Goal: Task Accomplishment & Management: Manage account settings

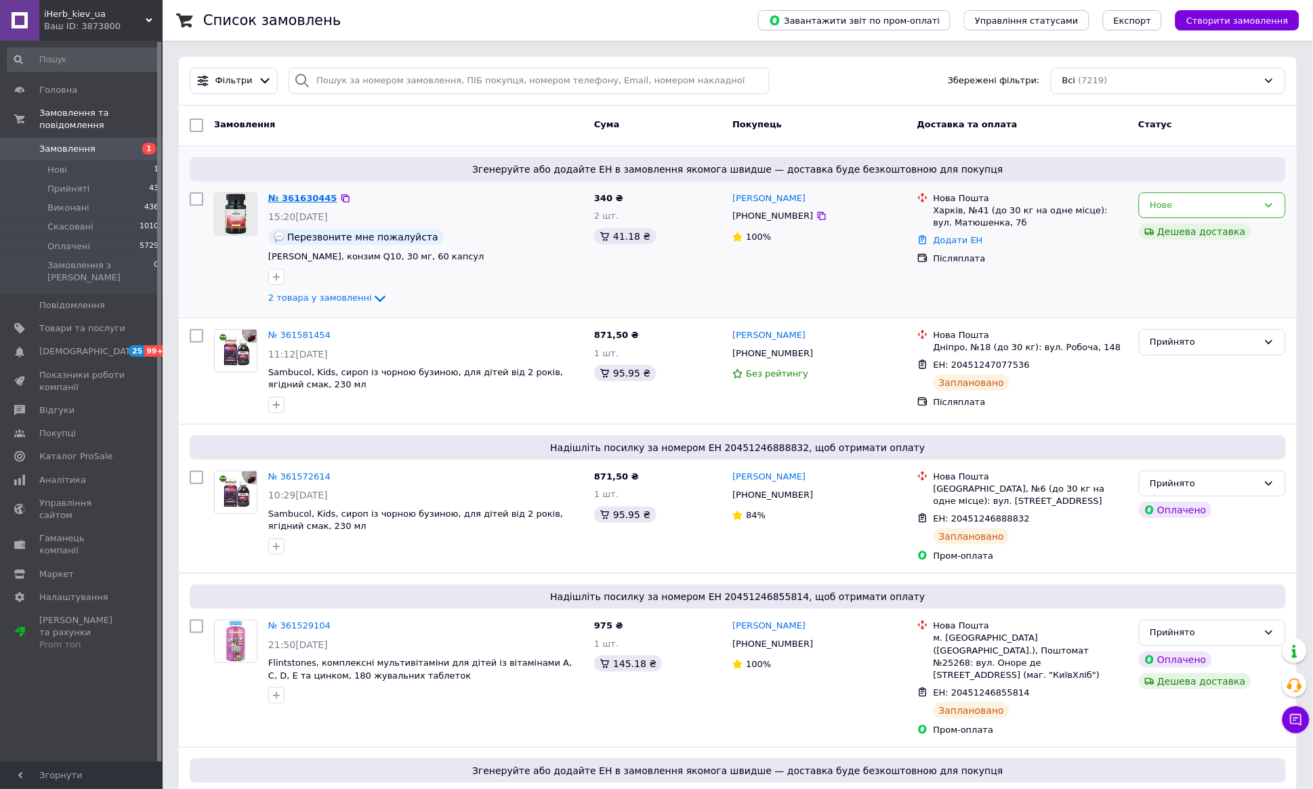
click at [308, 200] on link "№ 361630445" at bounding box center [302, 198] width 69 height 10
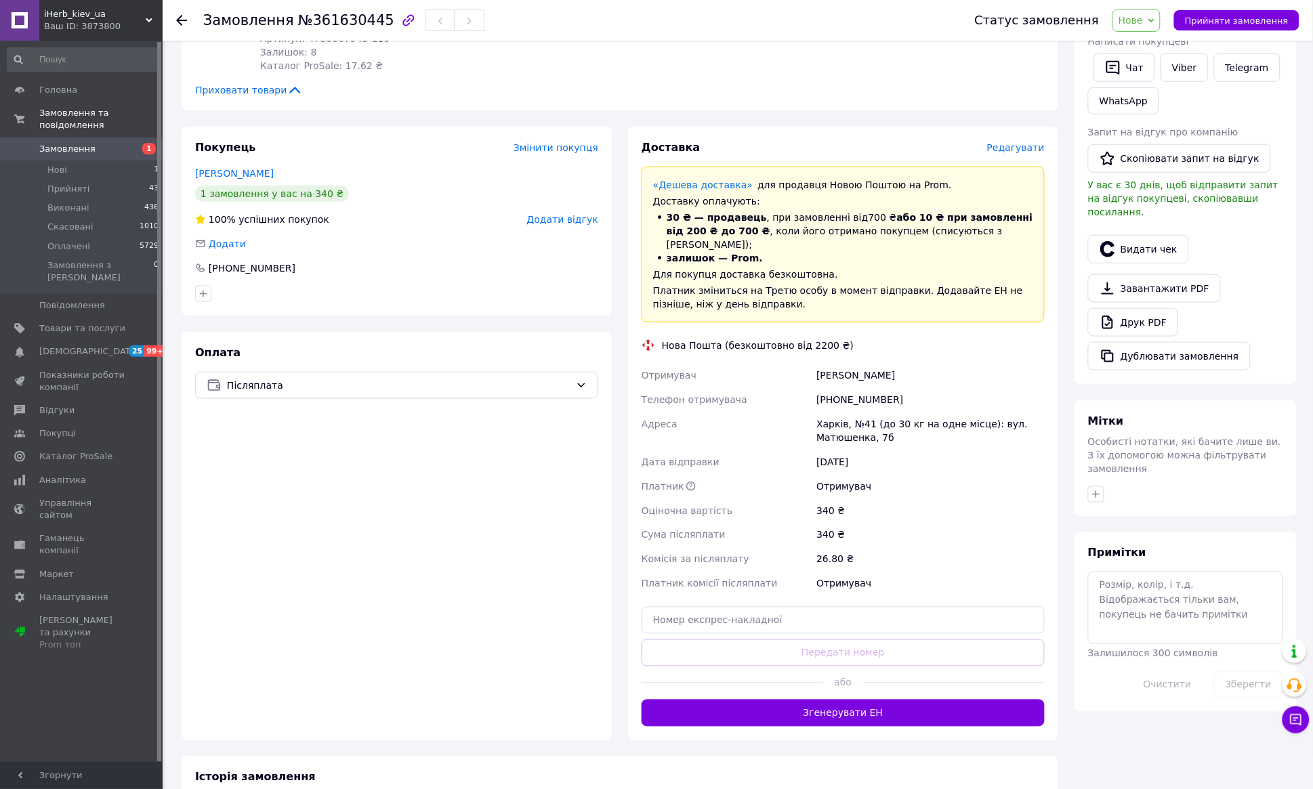
scroll to position [300, 0]
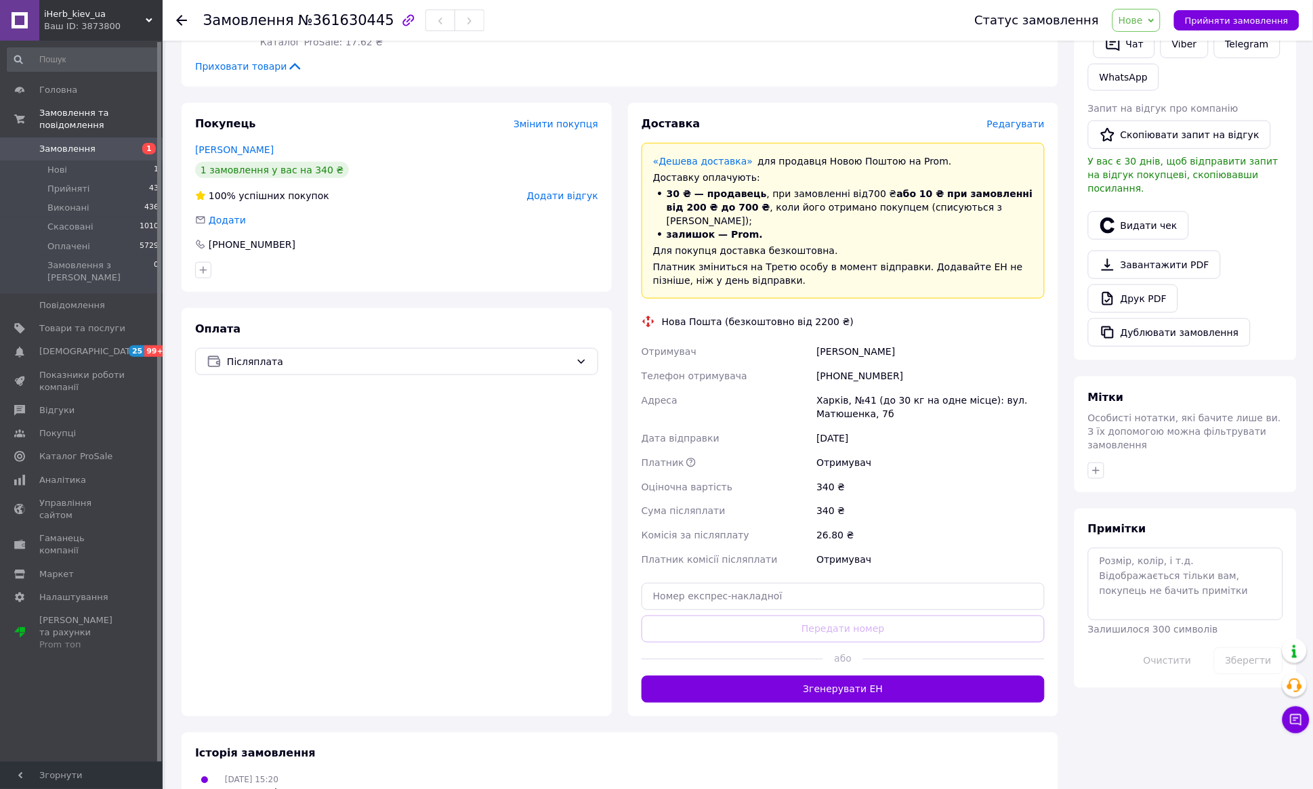
click at [1018, 121] on span "Редагувати" at bounding box center [1016, 124] width 58 height 11
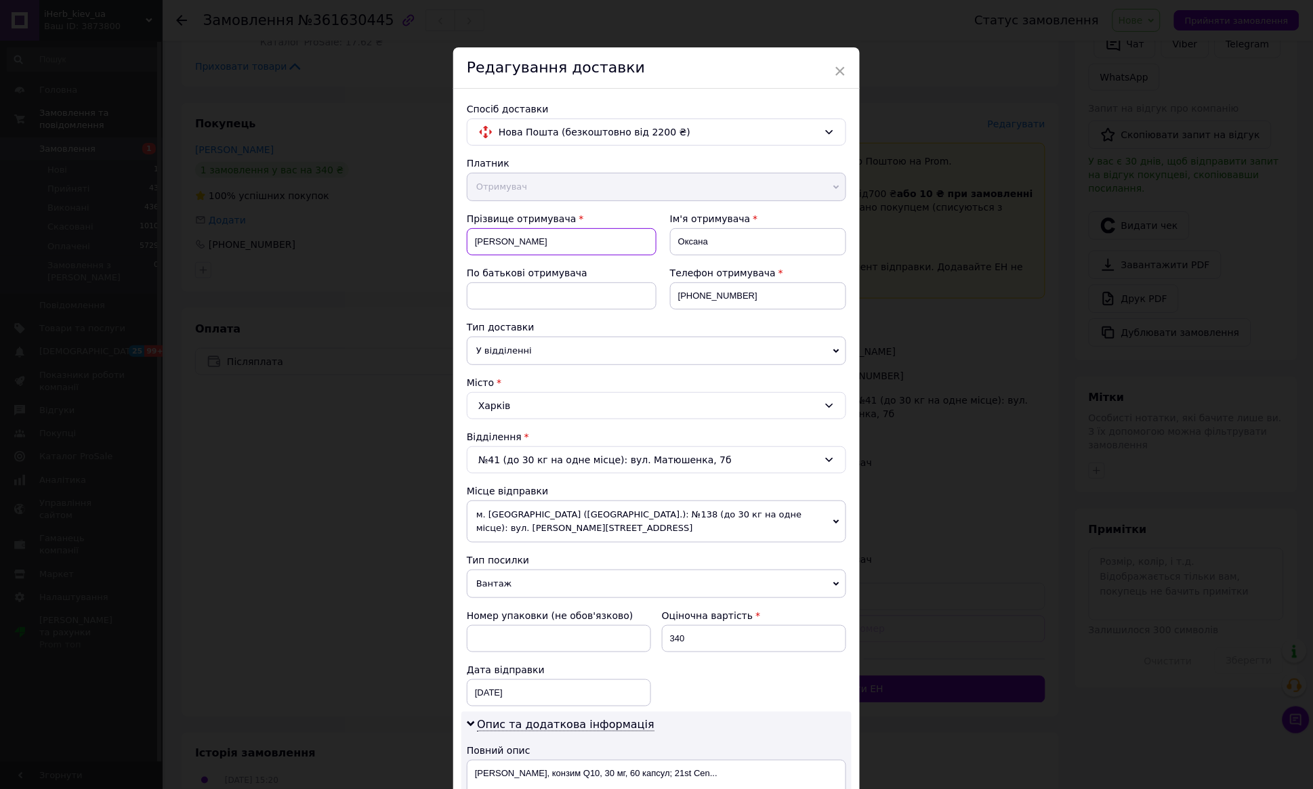
drag, startPoint x: 547, startPoint y: 241, endPoint x: 462, endPoint y: 242, distance: 85.4
type input "[PERSON_NAME]"
drag, startPoint x: 736, startPoint y: 241, endPoint x: 671, endPoint y: 238, distance: 65.8
type input "[PERSON_NAME]"
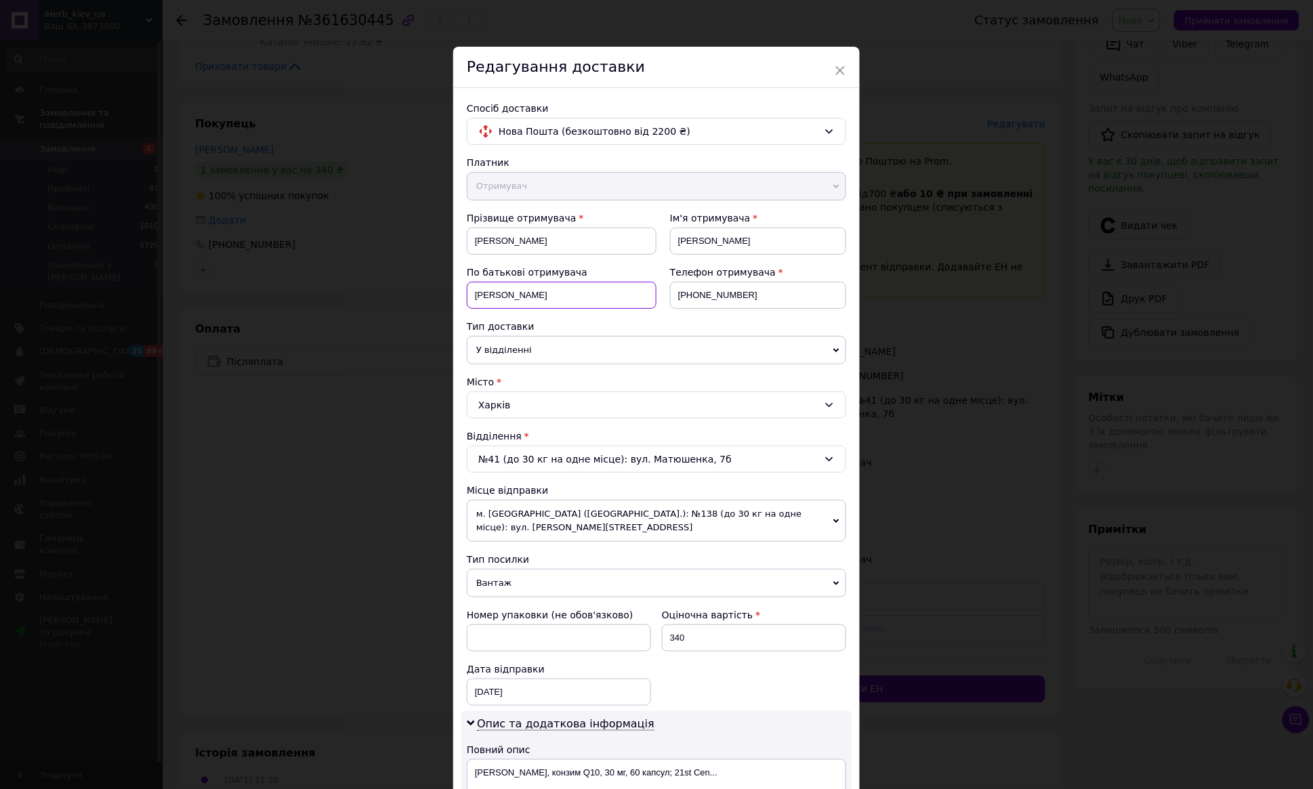
type input "[PERSON_NAME]"
drag, startPoint x: 717, startPoint y: 295, endPoint x: 679, endPoint y: 295, distance: 38.6
type input "0974501942"
click at [824, 459] on icon at bounding box center [829, 459] width 11 height 11
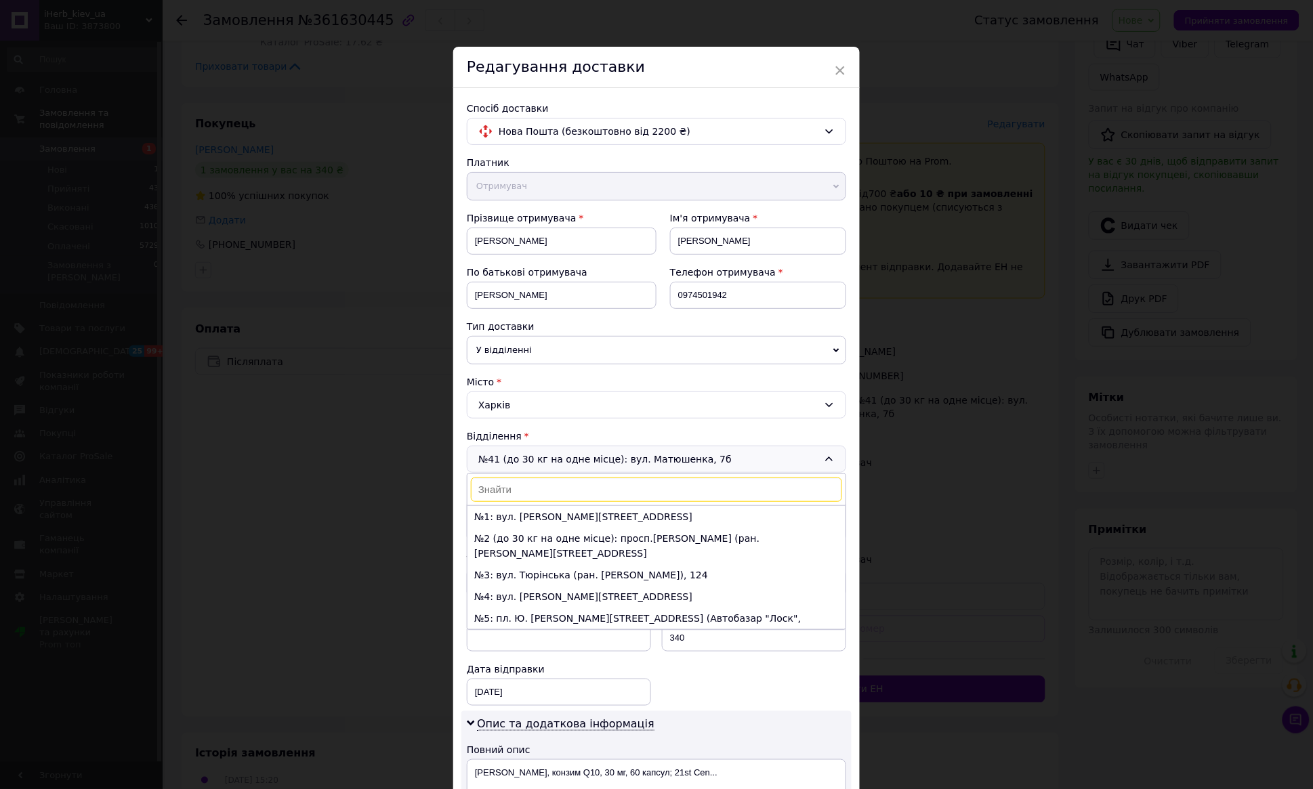
scroll to position [803, 0]
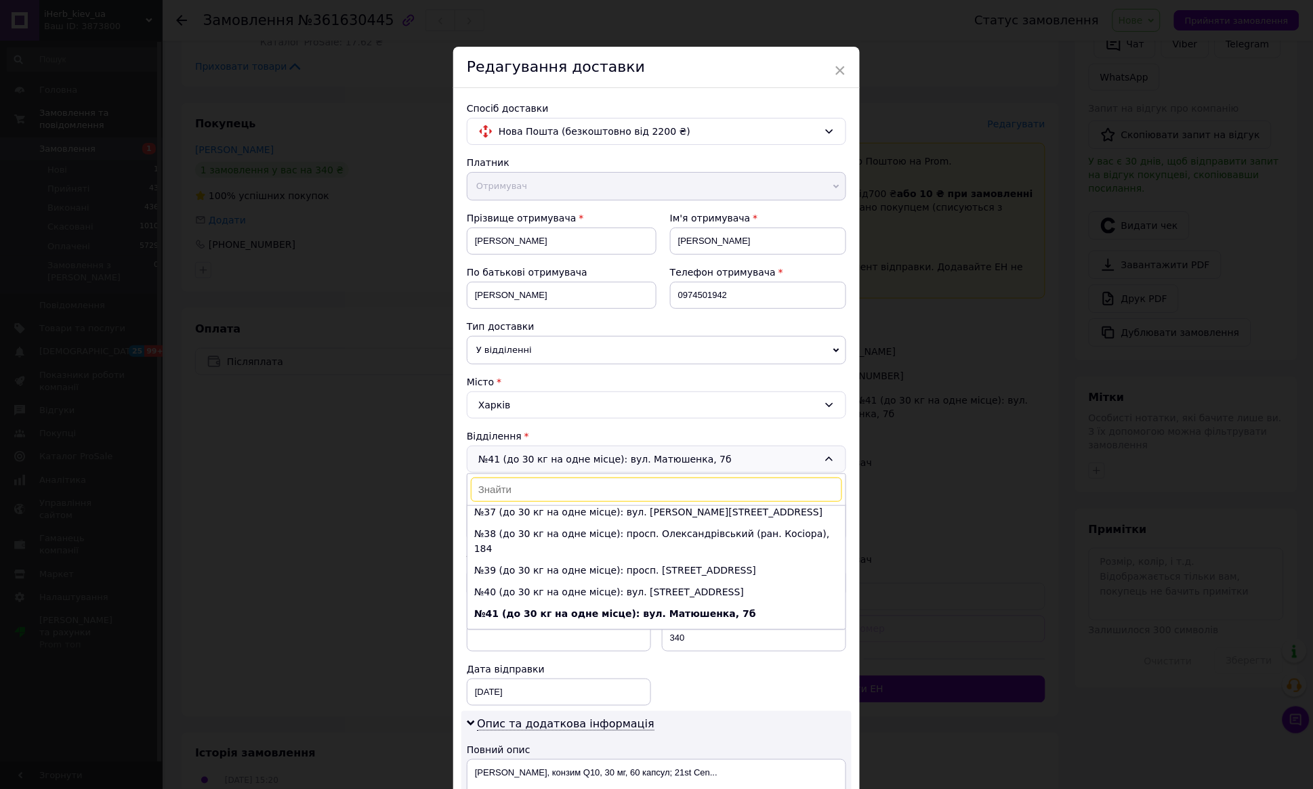
click at [660, 493] on input at bounding box center [656, 490] width 371 height 24
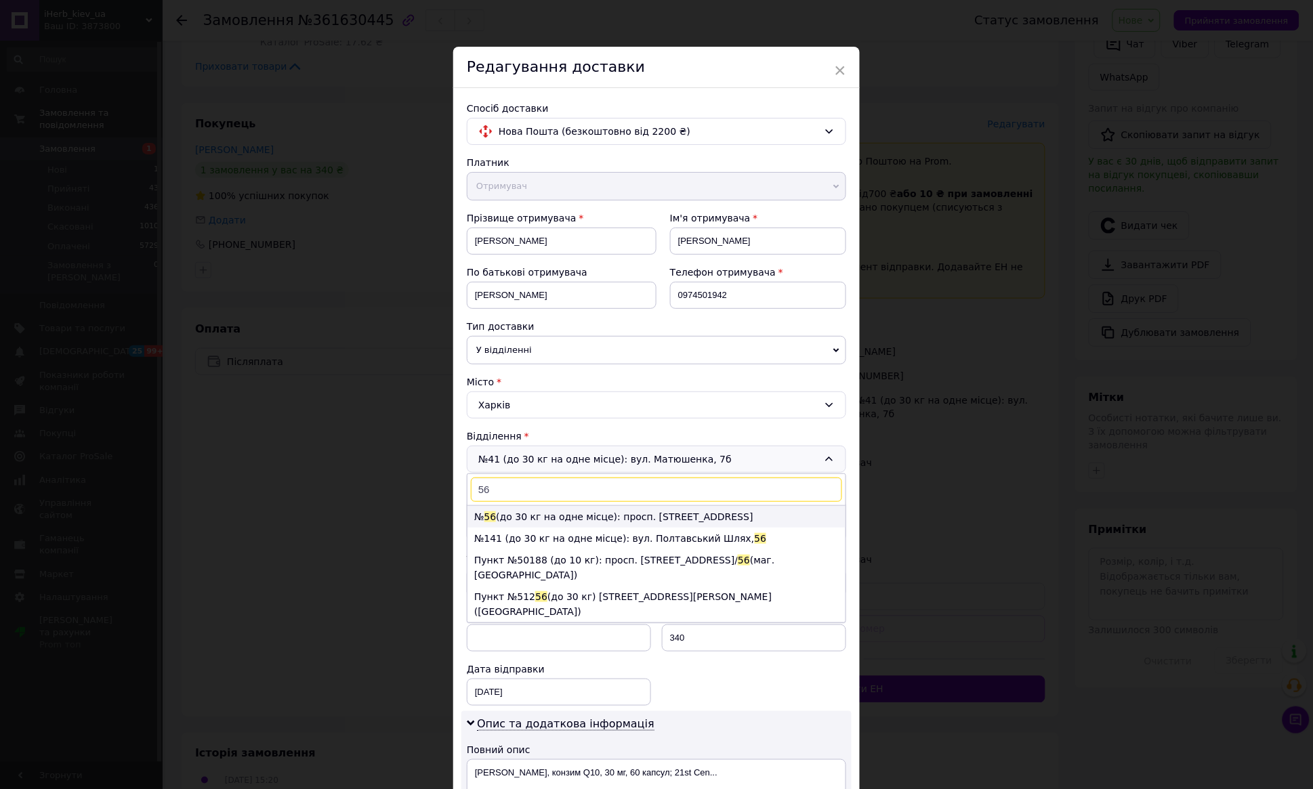
type input "56"
click at [587, 520] on li "№ 56 (до 30 кг на одне місце): просп. [STREET_ADDRESS]" at bounding box center [656, 517] width 378 height 22
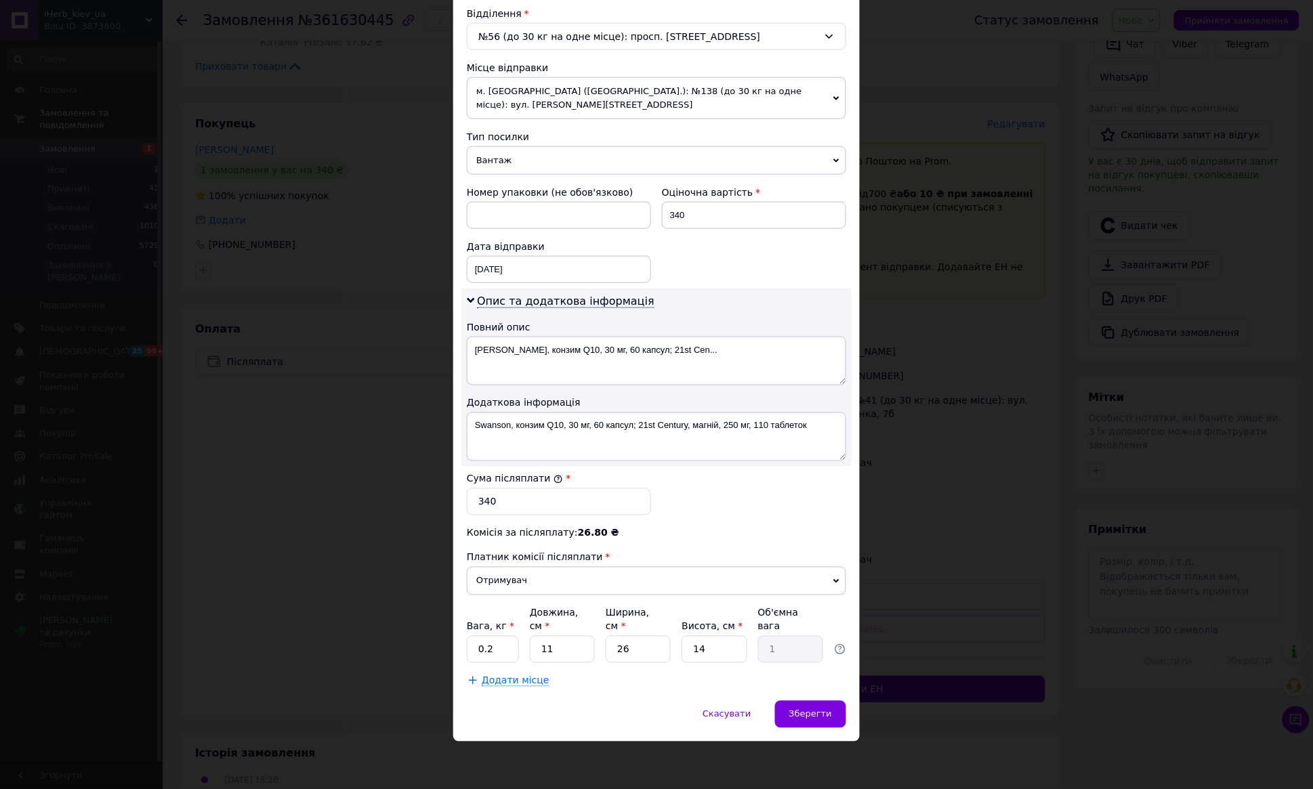
scroll to position [425, 0]
click at [635, 649] on input "26" at bounding box center [638, 649] width 65 height 27
click at [669, 604] on div "Платник Отримувач Відправник Прізвище отримувача [PERSON_NAME] Ім'я отримувача …" at bounding box center [656, 210] width 379 height 955
click at [701, 532] on div "Комісія за післяплату: 26.80 ₴" at bounding box center [656, 533] width 379 height 14
click at [814, 712] on span "Зберегти" at bounding box center [810, 714] width 43 height 10
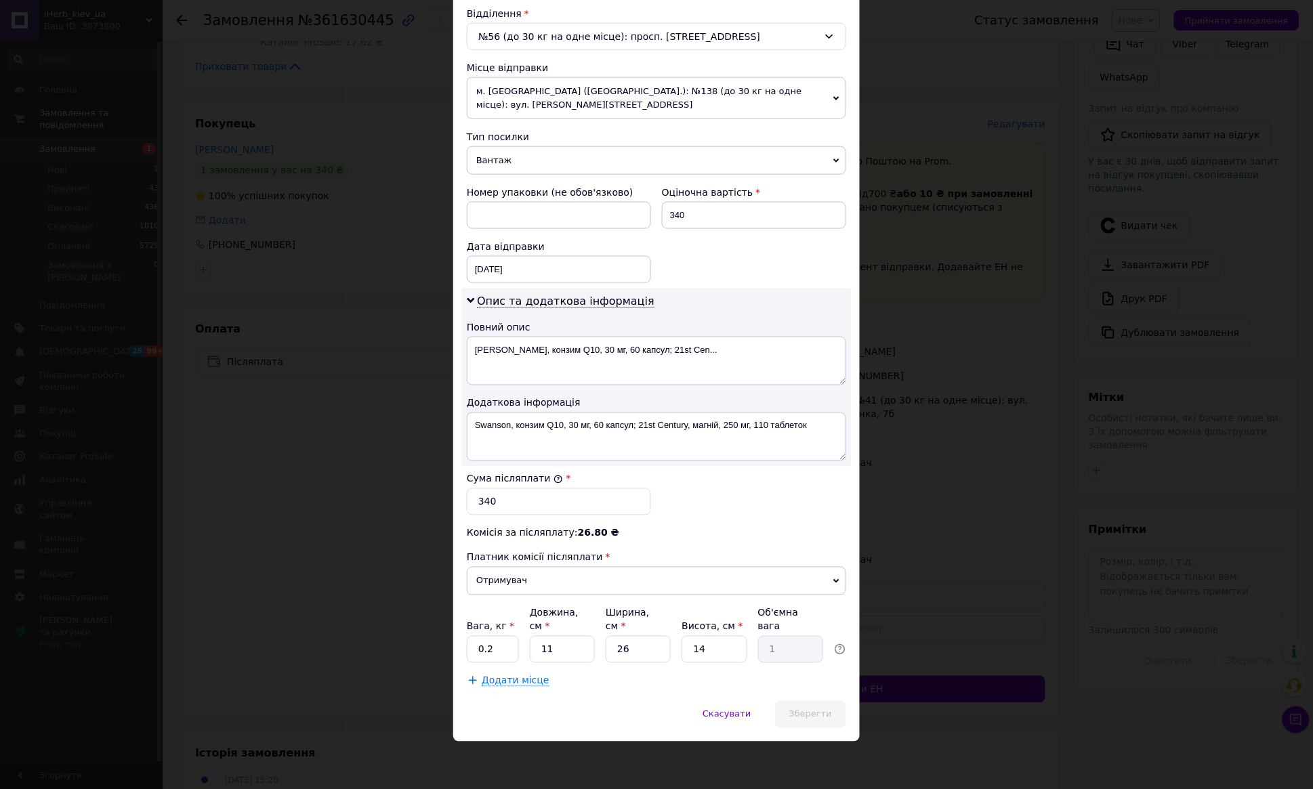
scroll to position [0, 0]
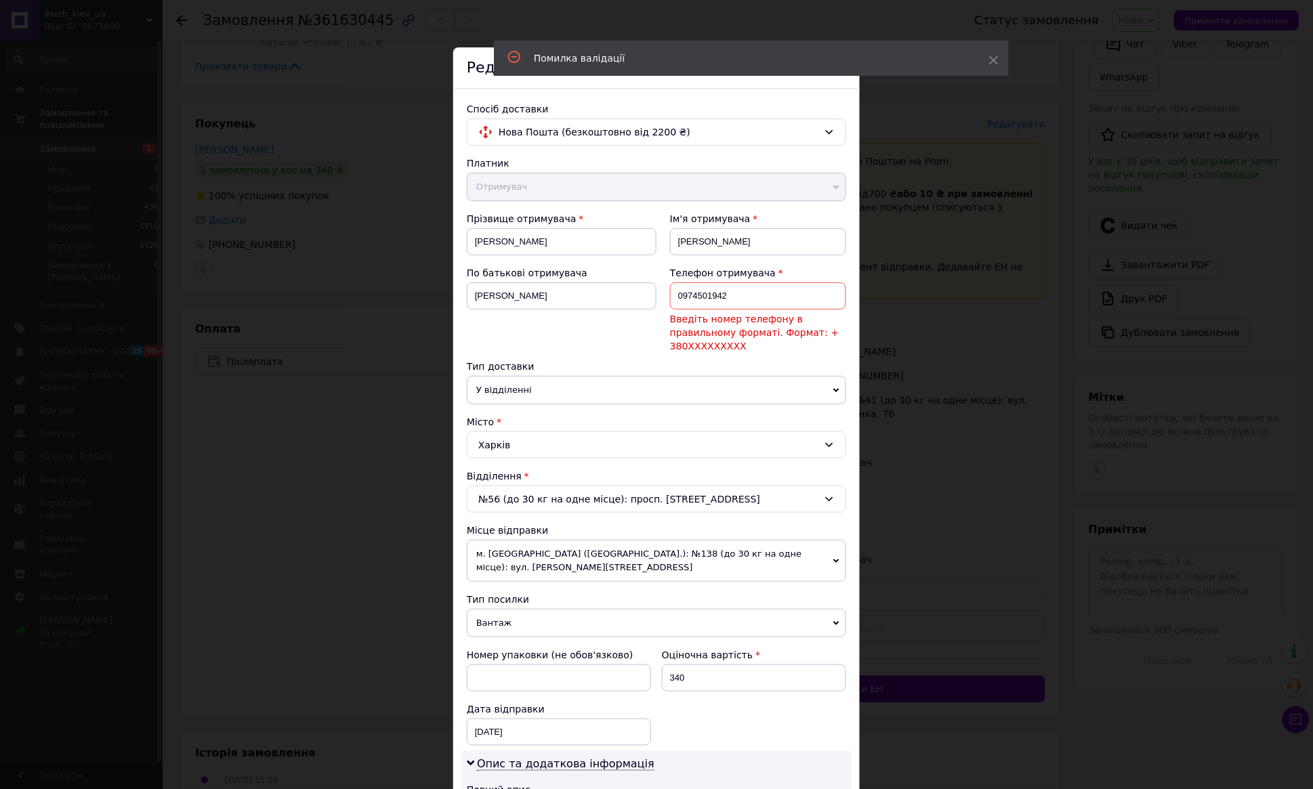
click at [675, 297] on input "0974501942" at bounding box center [758, 296] width 176 height 27
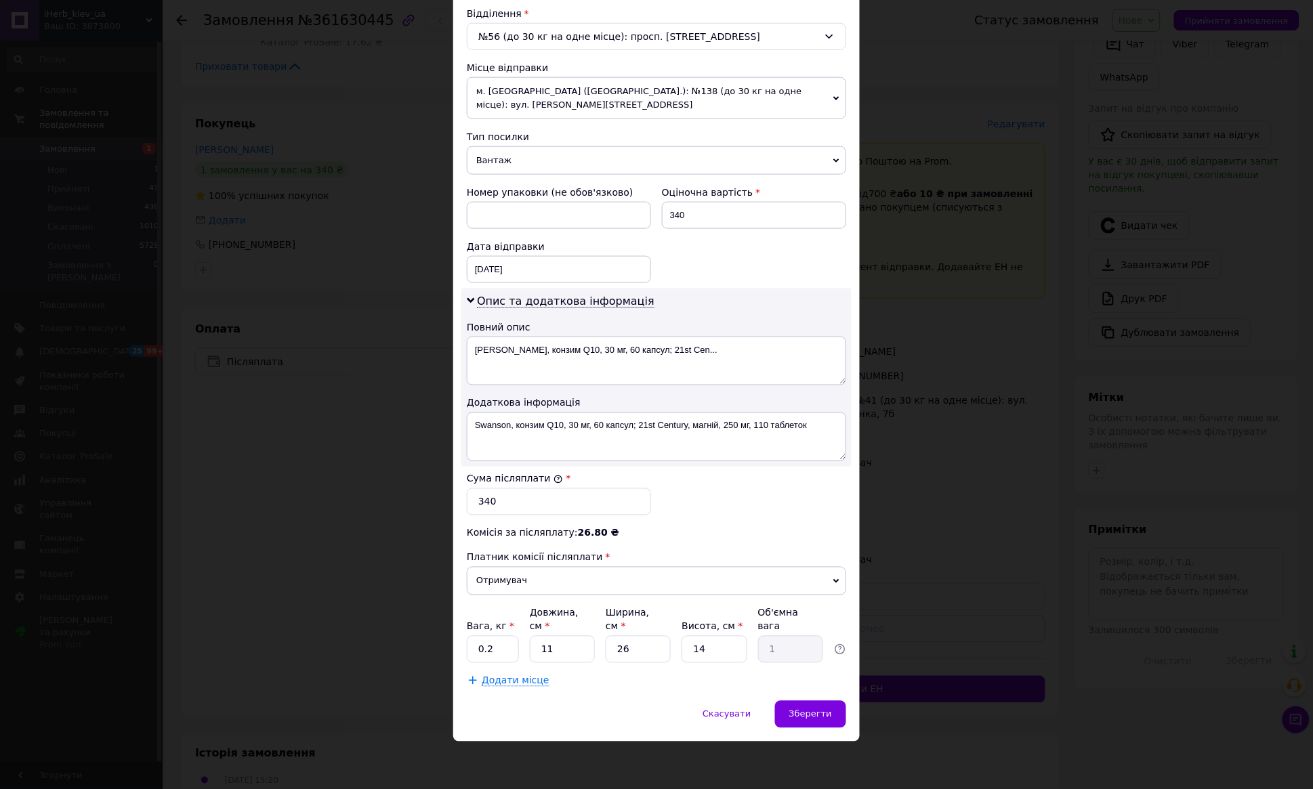
scroll to position [425, 0]
type input "[PHONE_NUMBER]"
click at [806, 711] on span "Зберегти" at bounding box center [810, 714] width 43 height 10
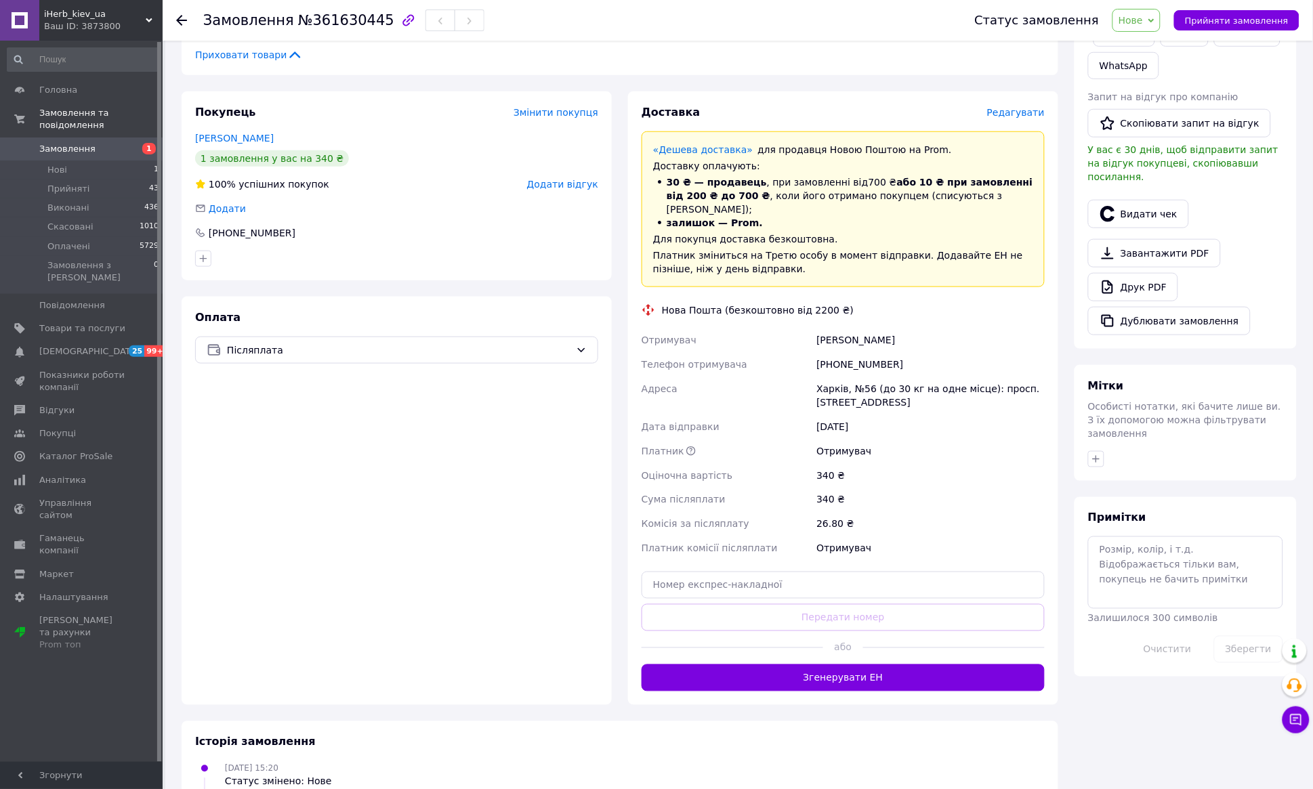
scroll to position [309, 0]
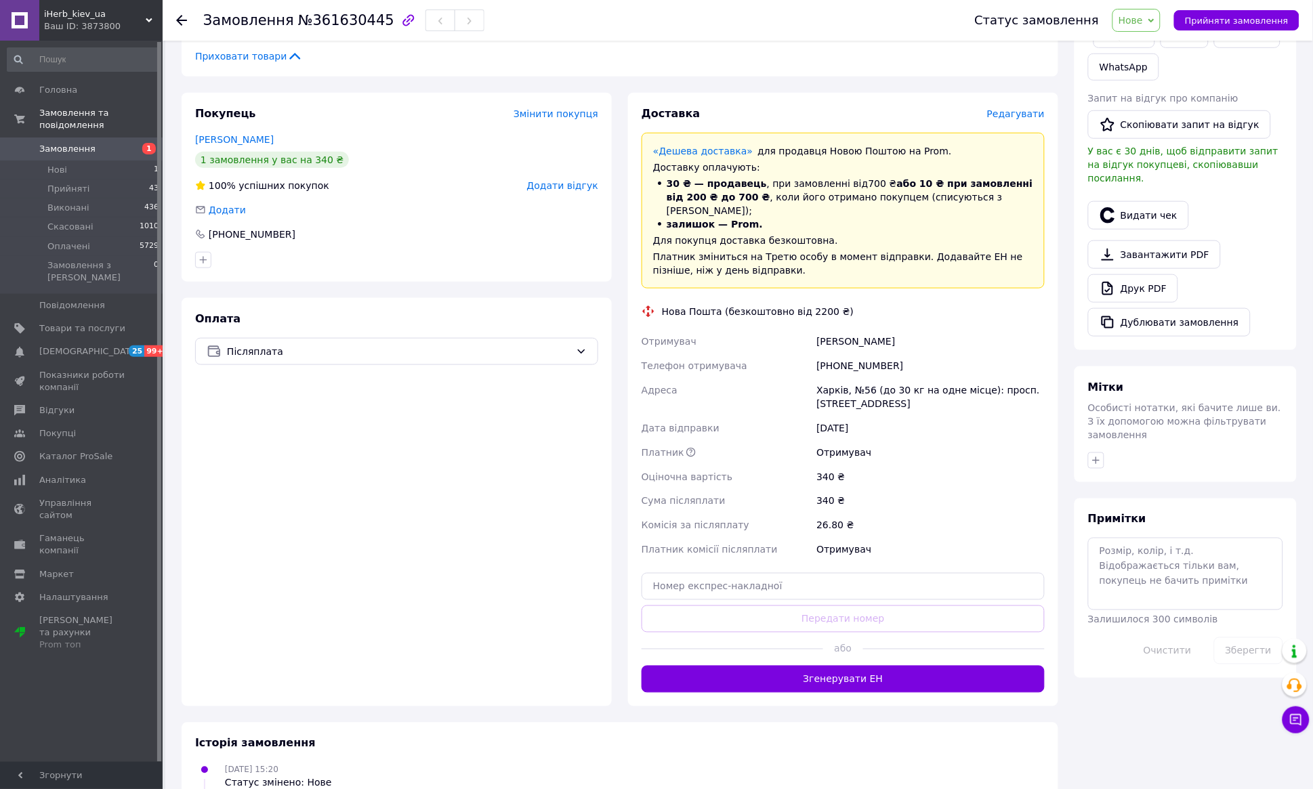
click at [293, 232] on div "[PHONE_NUMBER]" at bounding box center [396, 235] width 403 height 14
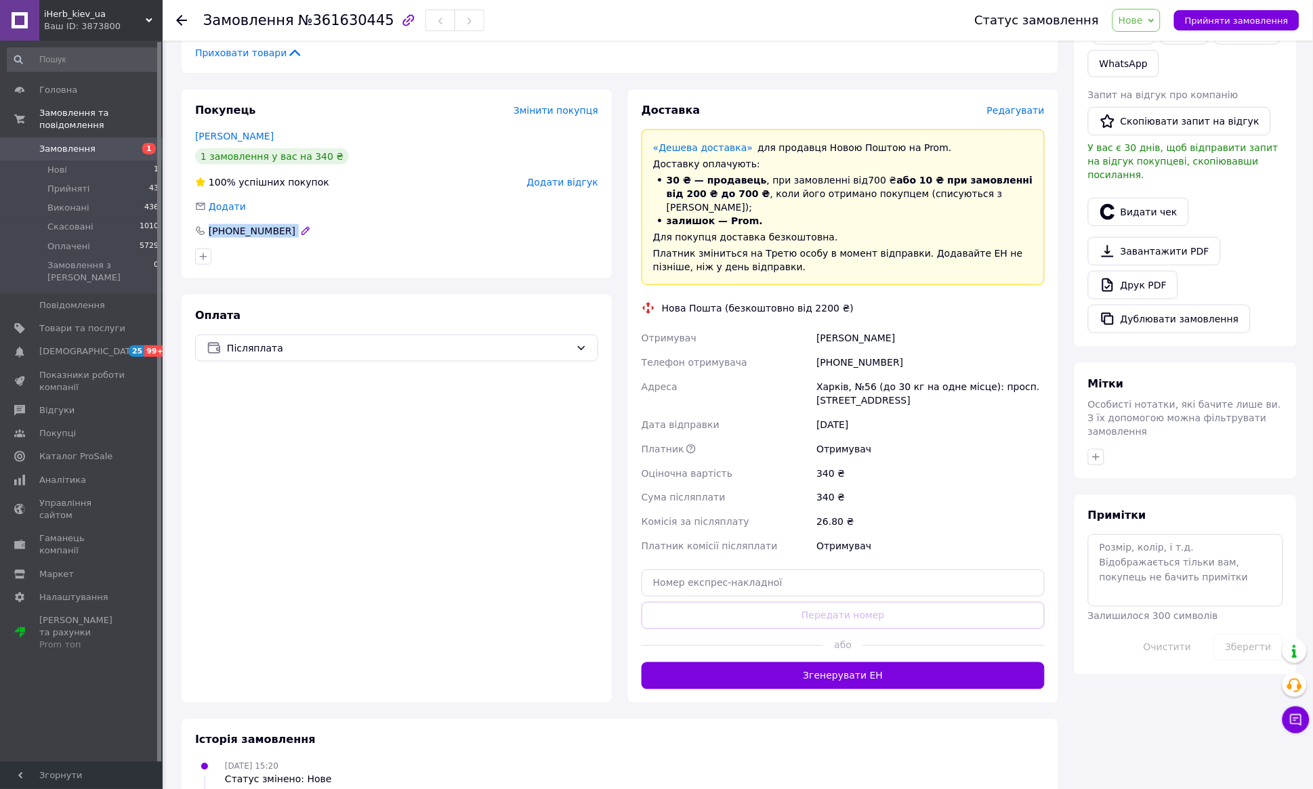
drag, startPoint x: 297, startPoint y: 229, endPoint x: 210, endPoint y: 231, distance: 87.4
click at [210, 231] on div "[PHONE_NUMBER]" at bounding box center [396, 231] width 403 height 14
copy div "[PHONE_NUMBER]"
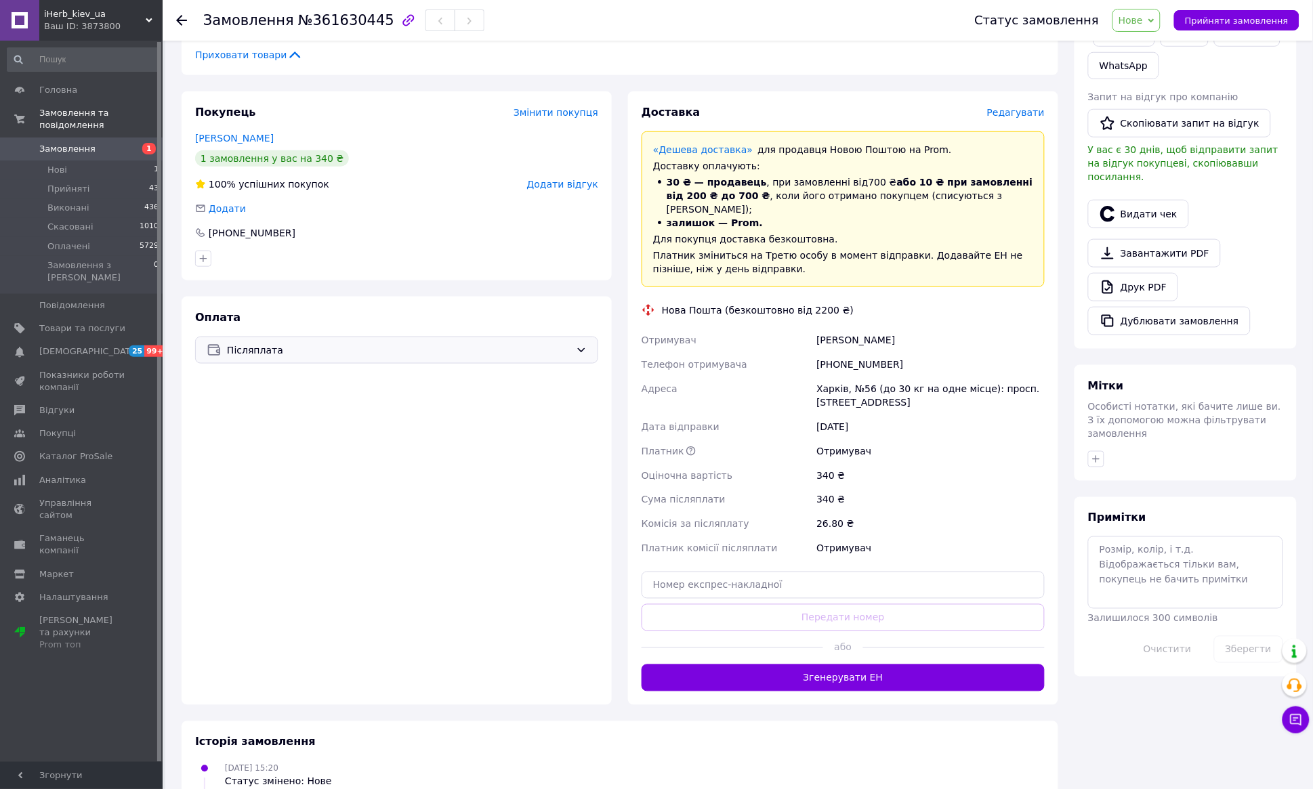
click at [575, 352] on div "Післяплата" at bounding box center [396, 350] width 403 height 27
click at [408, 476] on div "Оплата Післяплата Післяплата Пром-оплата Prom супроводжує покупку" at bounding box center [397, 501] width 430 height 409
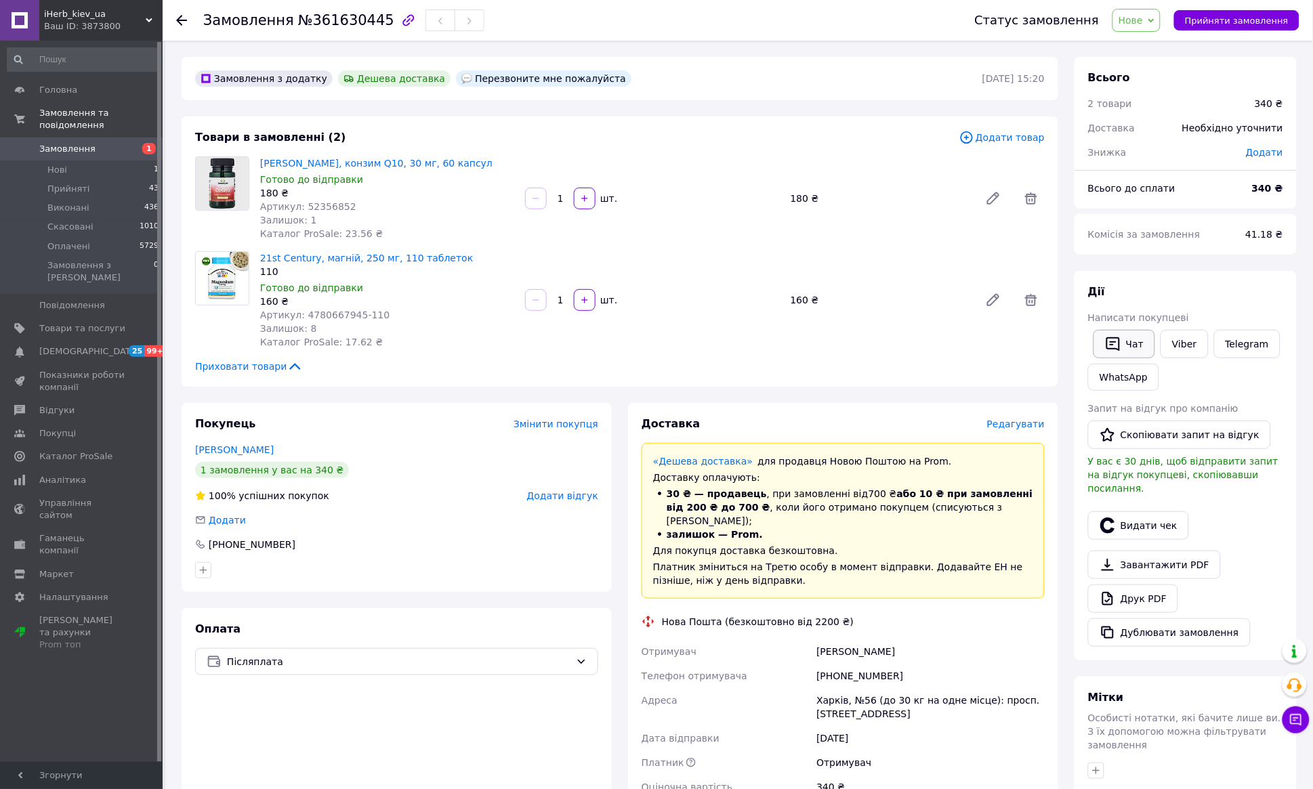
scroll to position [0, 0]
click at [1144, 341] on button "Чат" at bounding box center [1124, 344] width 62 height 28
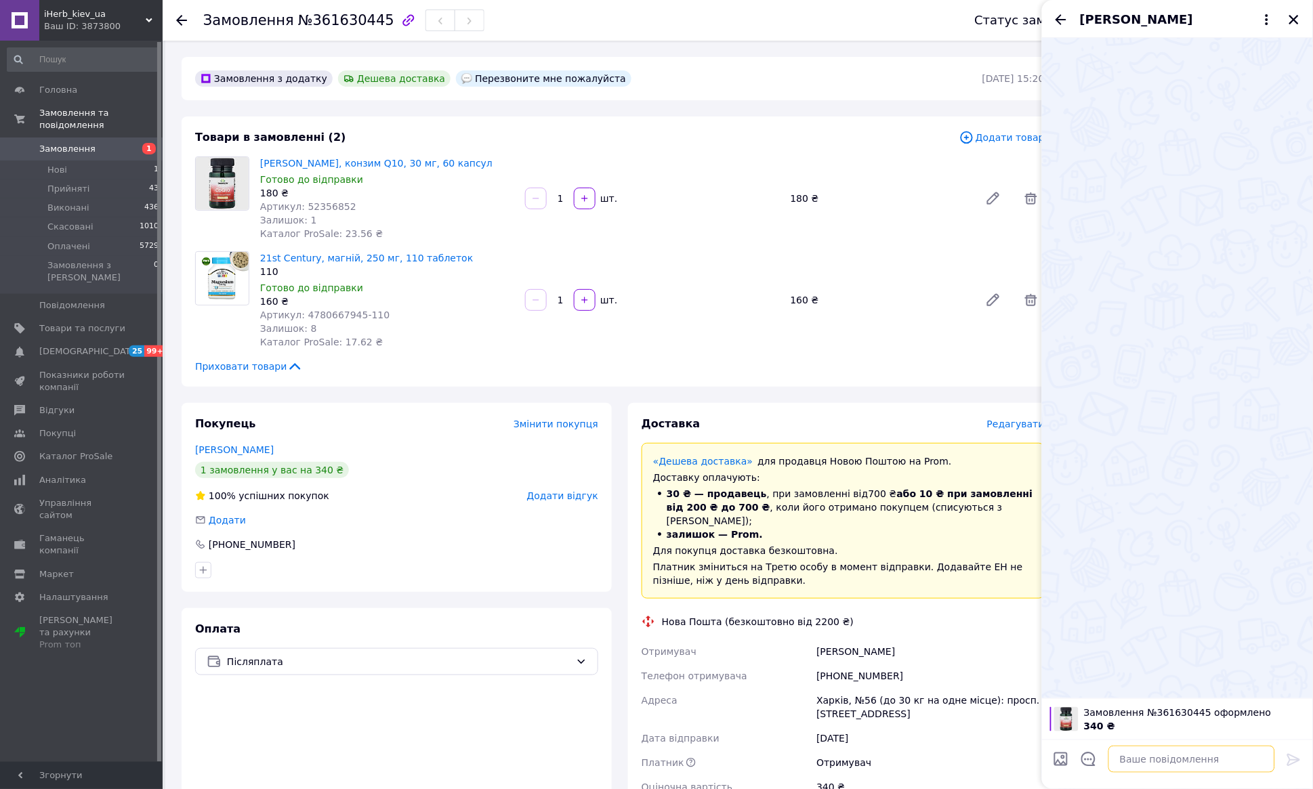
click at [1186, 761] on textarea at bounding box center [1191, 759] width 167 height 27
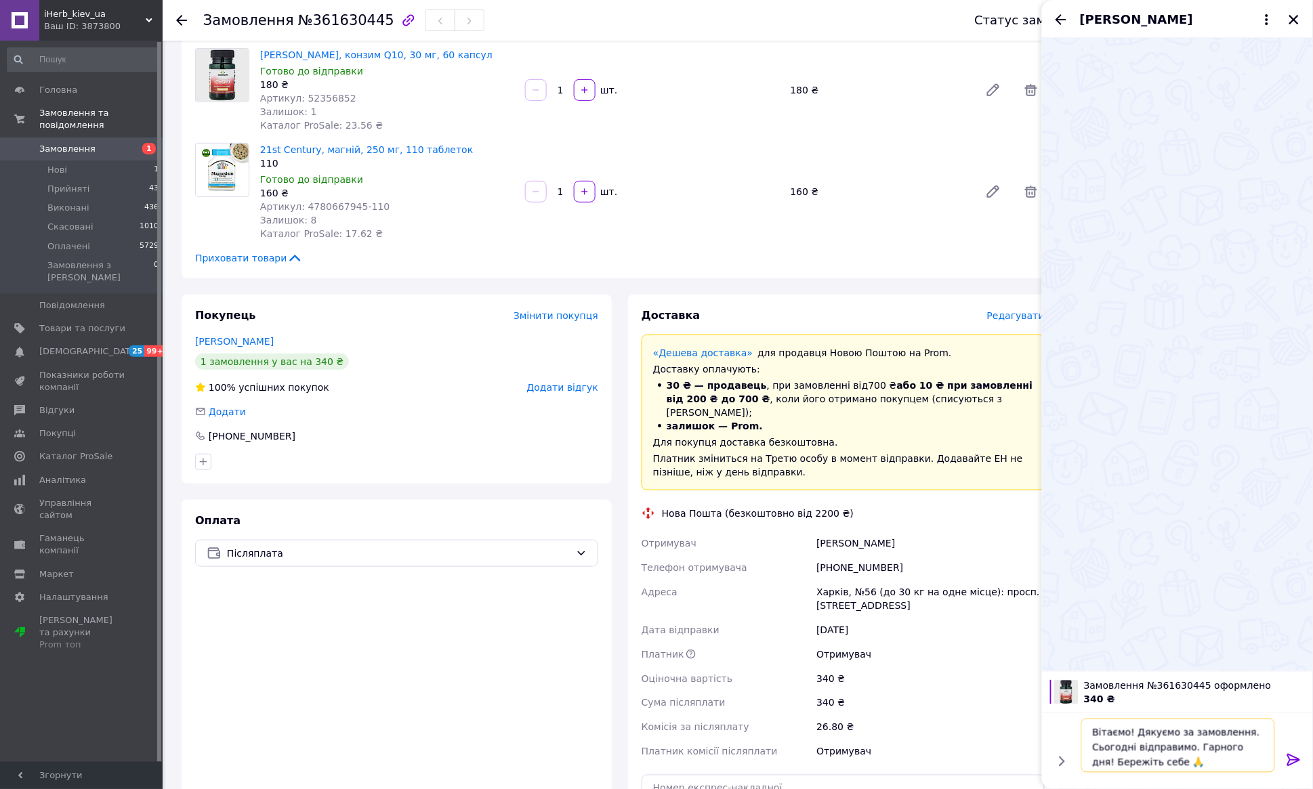
scroll to position [110, 0]
type textarea "Вітаємо! Дякуємо за замовлення. Сьогодні відправимо. Гарного дня! Бережіть себе…"
click at [198, 16] on div at bounding box center [189, 20] width 27 height 41
click at [200, 16] on div at bounding box center [189, 20] width 27 height 41
drag, startPoint x: 205, startPoint y: 16, endPoint x: 376, endPoint y: 17, distance: 171.4
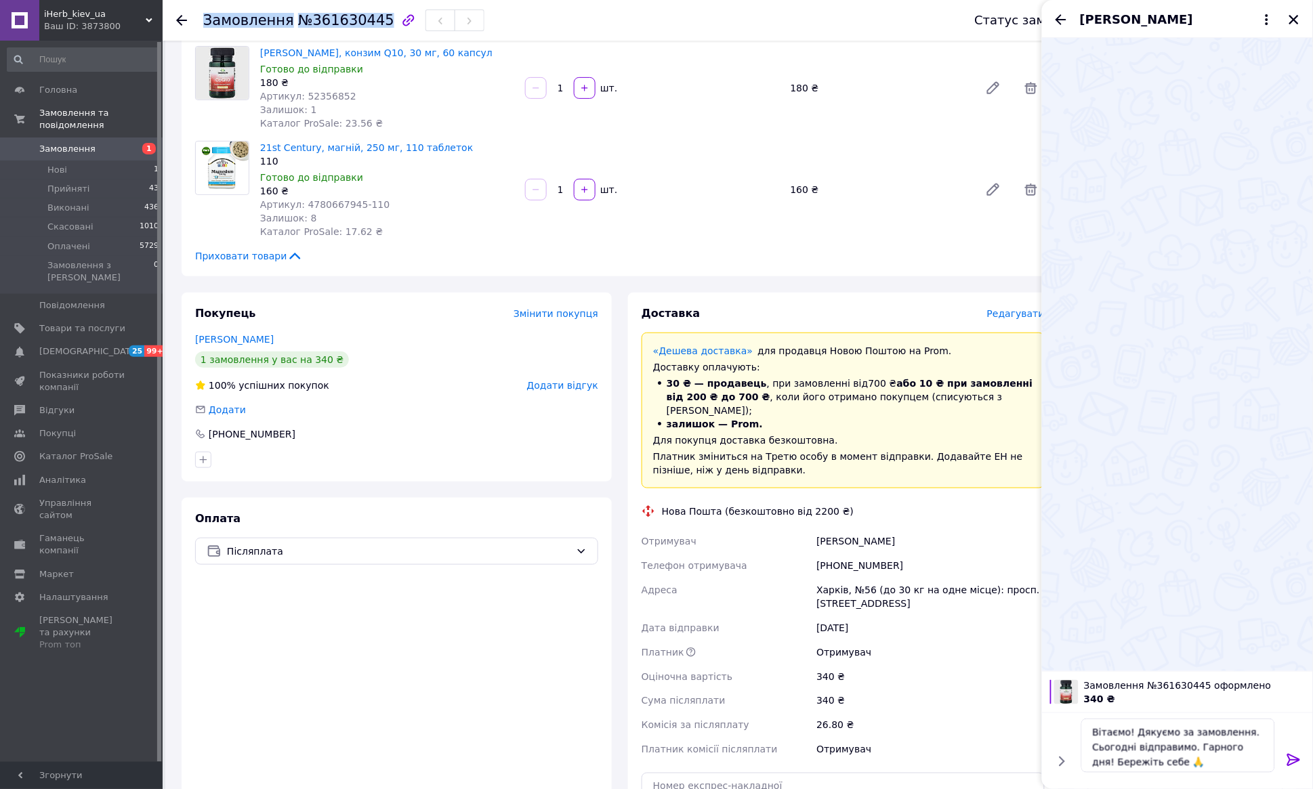
click at [376, 17] on h1 "Замовлення №361630445" at bounding box center [298, 20] width 191 height 16
copy h1 "Замовлення №361630445"
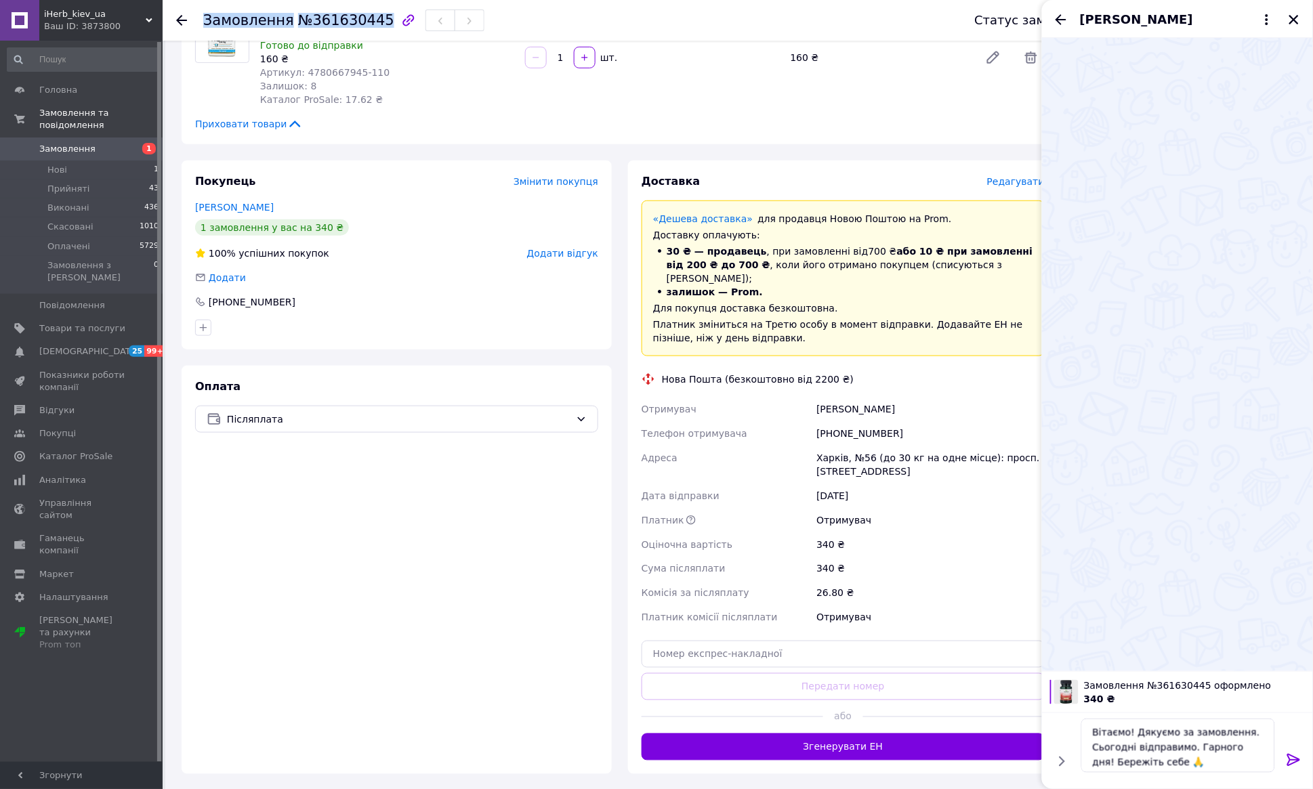
scroll to position [246, 0]
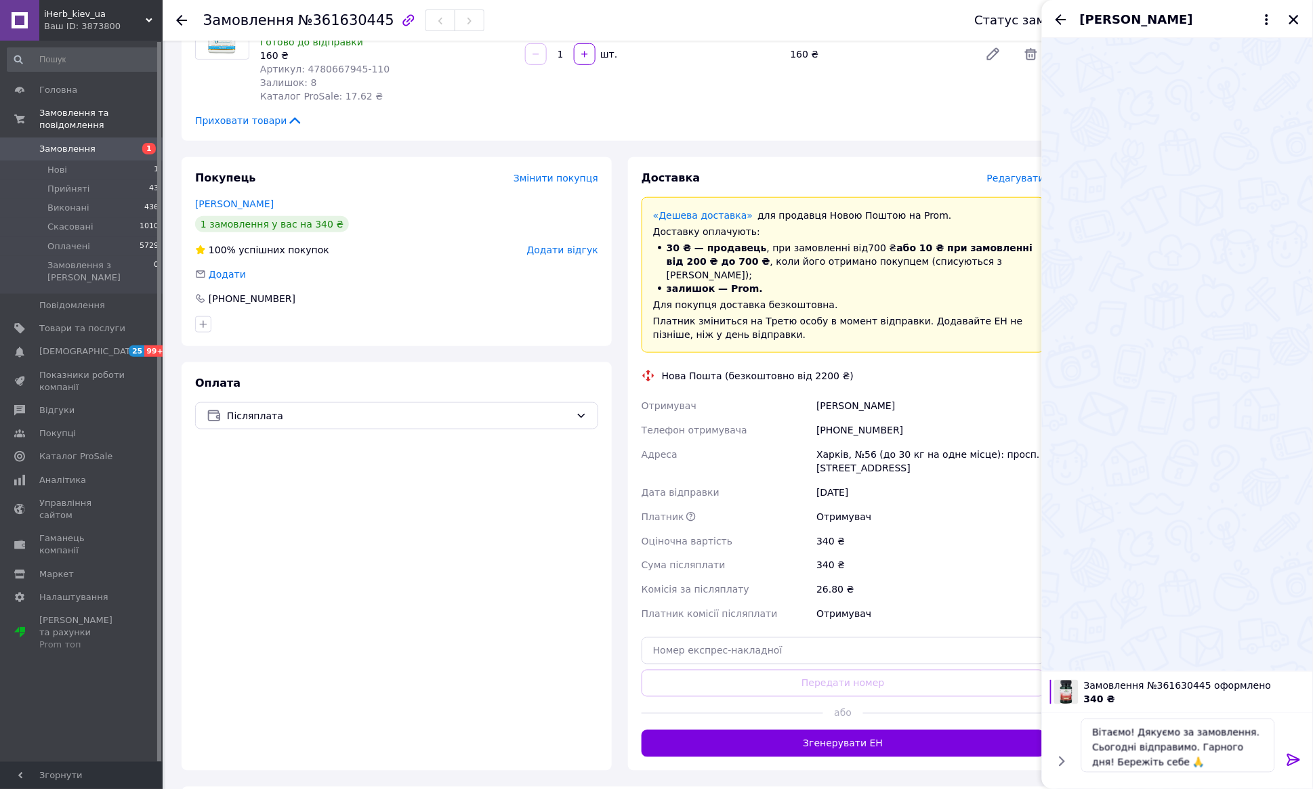
click at [514, 114] on div "Приховати товари" at bounding box center [620, 121] width 850 height 14
click at [525, 86] on div "21st Century, магній, 250 мг, 110 таблеток 110 Готово до відправки 160 ₴ Артику…" at bounding box center [652, 54] width 795 height 103
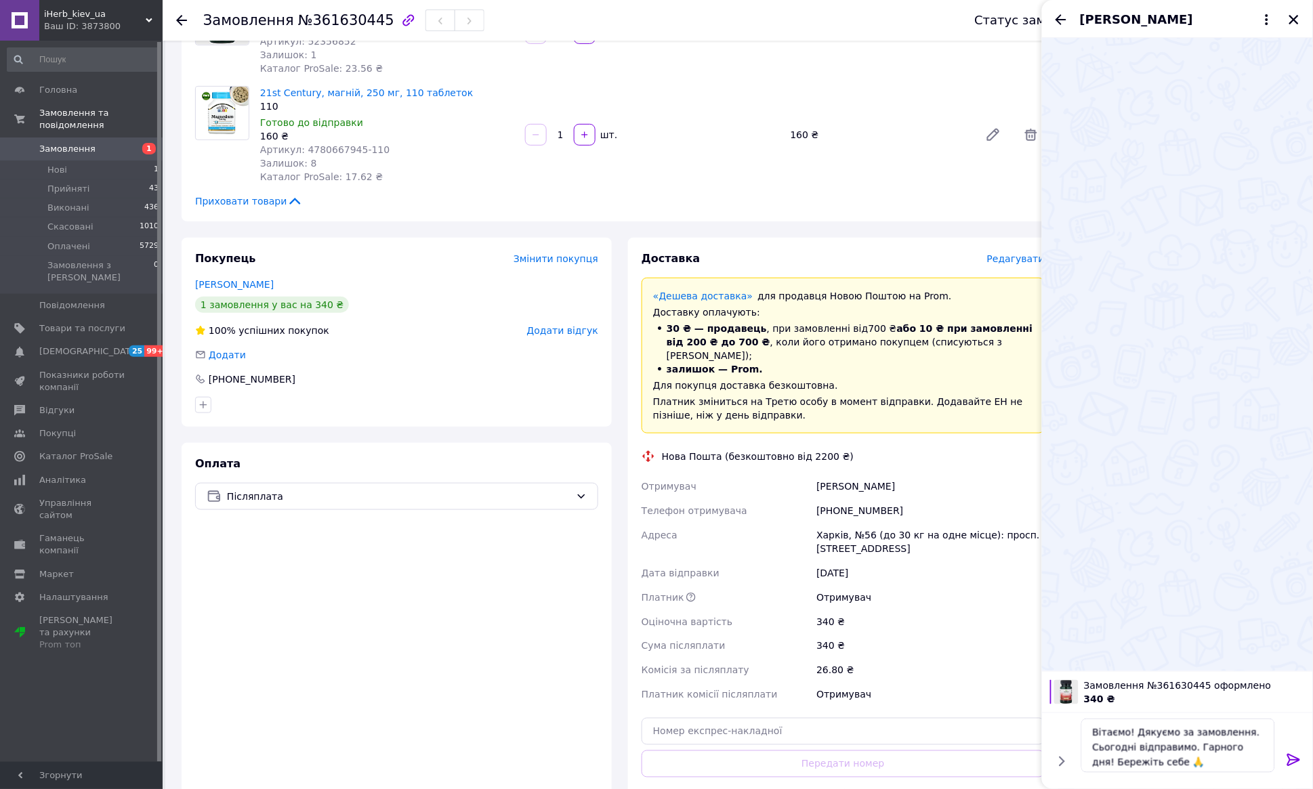
scroll to position [165, 0]
click at [848, 64] on div "Swanson, конзим Q10, 30 мг, 60 капсул Готово до відправки 180 ₴ Артикул: 523568…" at bounding box center [652, 32] width 795 height 89
click at [1009, 261] on span "Редагувати" at bounding box center [1016, 258] width 58 height 11
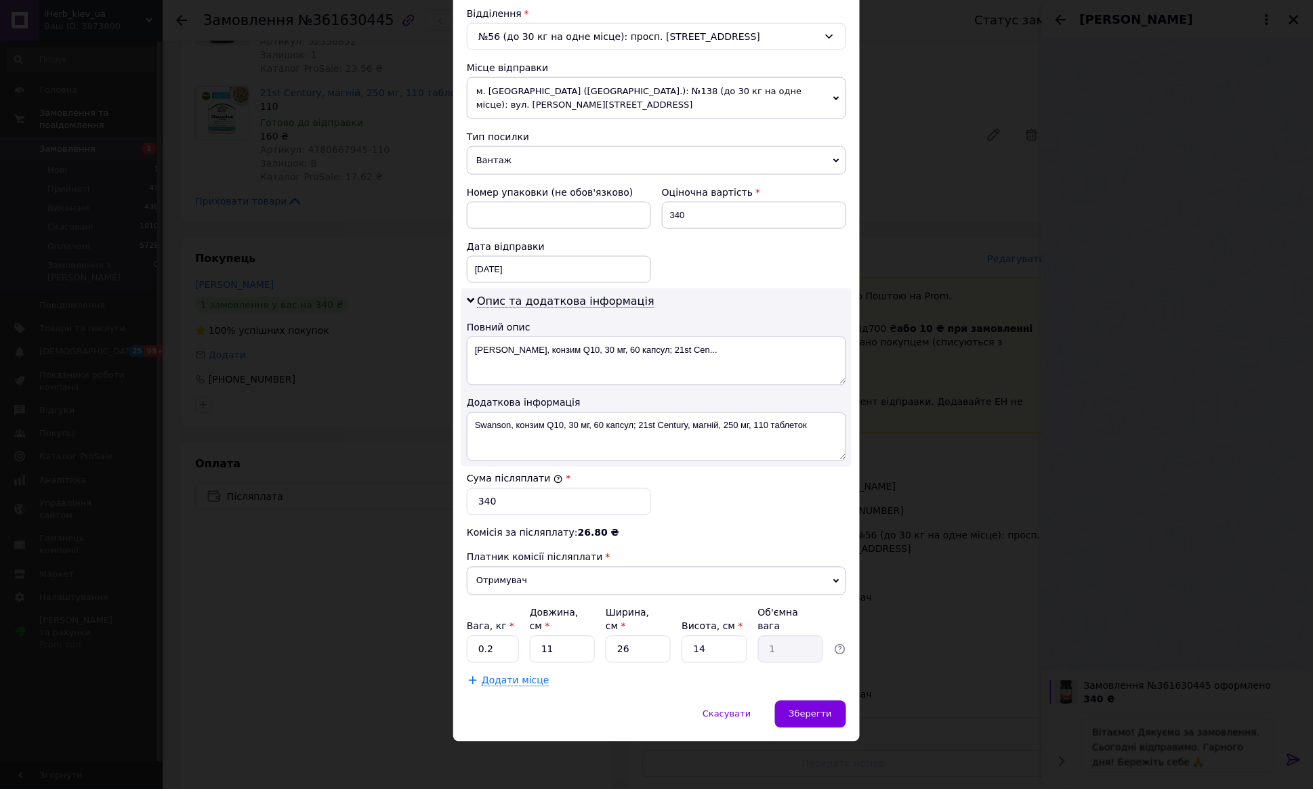
scroll to position [425, 0]
drag, startPoint x: 562, startPoint y: 649, endPoint x: 545, endPoint y: 652, distance: 17.2
click at [545, 652] on input "11" at bounding box center [562, 649] width 65 height 27
type input "16"
type input "1.46"
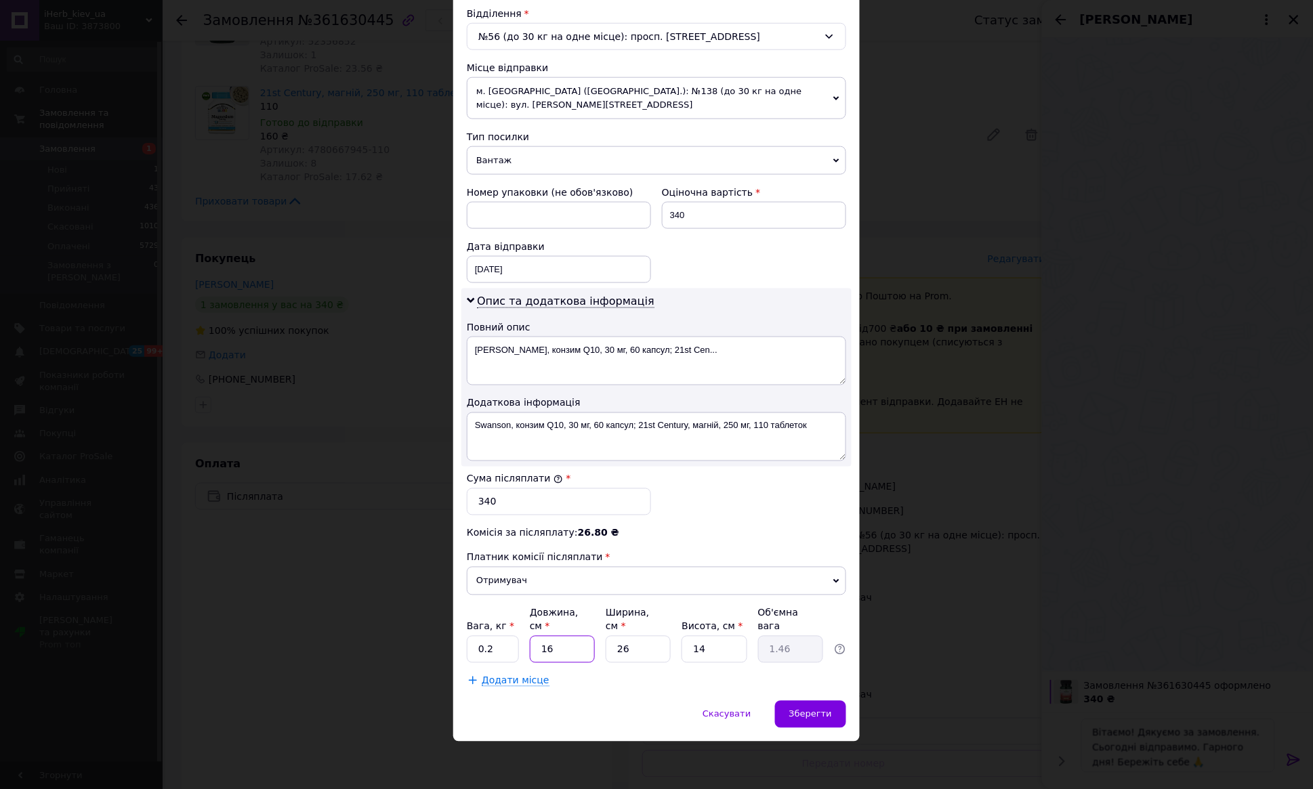
type input "16"
drag, startPoint x: 629, startPoint y: 649, endPoint x: 604, endPoint y: 650, distance: 25.1
click at [606, 650] on input "26" at bounding box center [638, 649] width 65 height 27
type input "9"
type input "0.5"
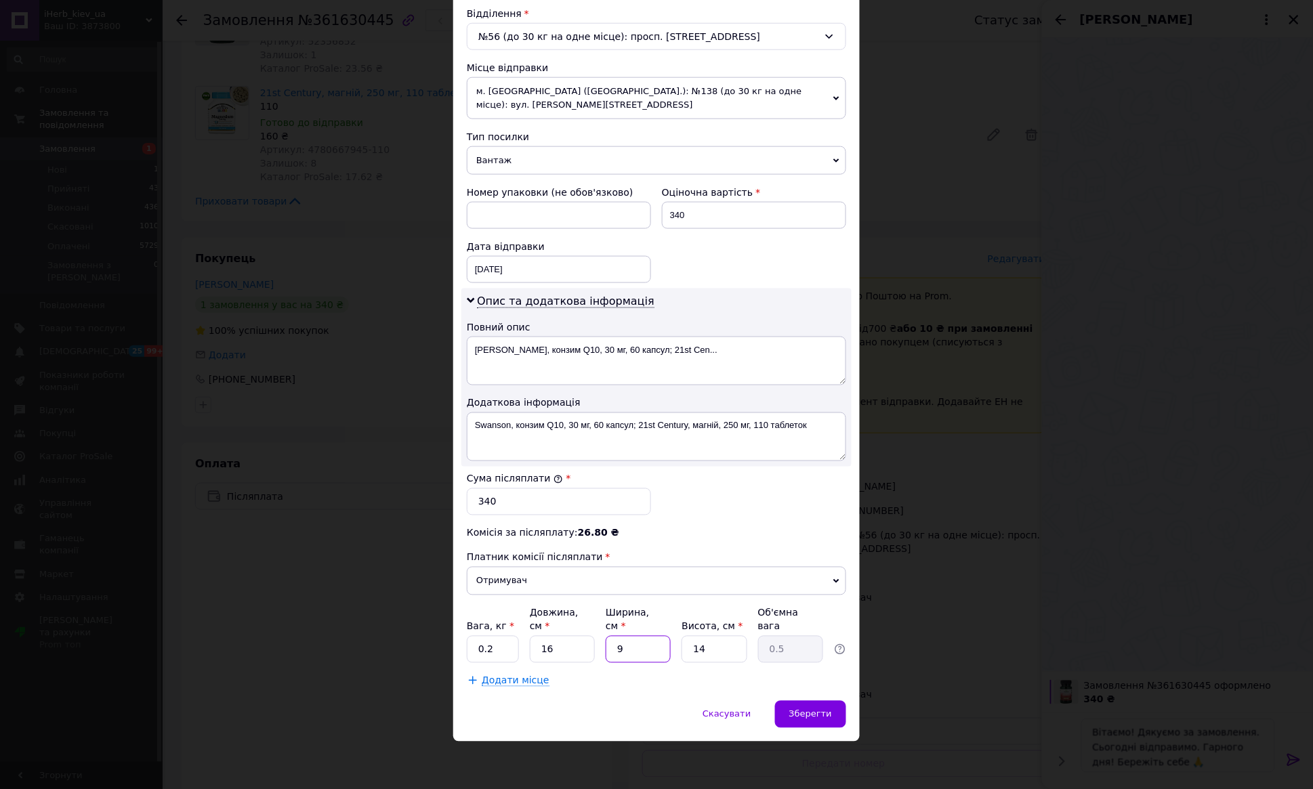
type input "9"
drag, startPoint x: 707, startPoint y: 649, endPoint x: 686, endPoint y: 650, distance: 21.0
click at [686, 650] on input "14" at bounding box center [714, 649] width 65 height 27
type input "6"
type input "0.22"
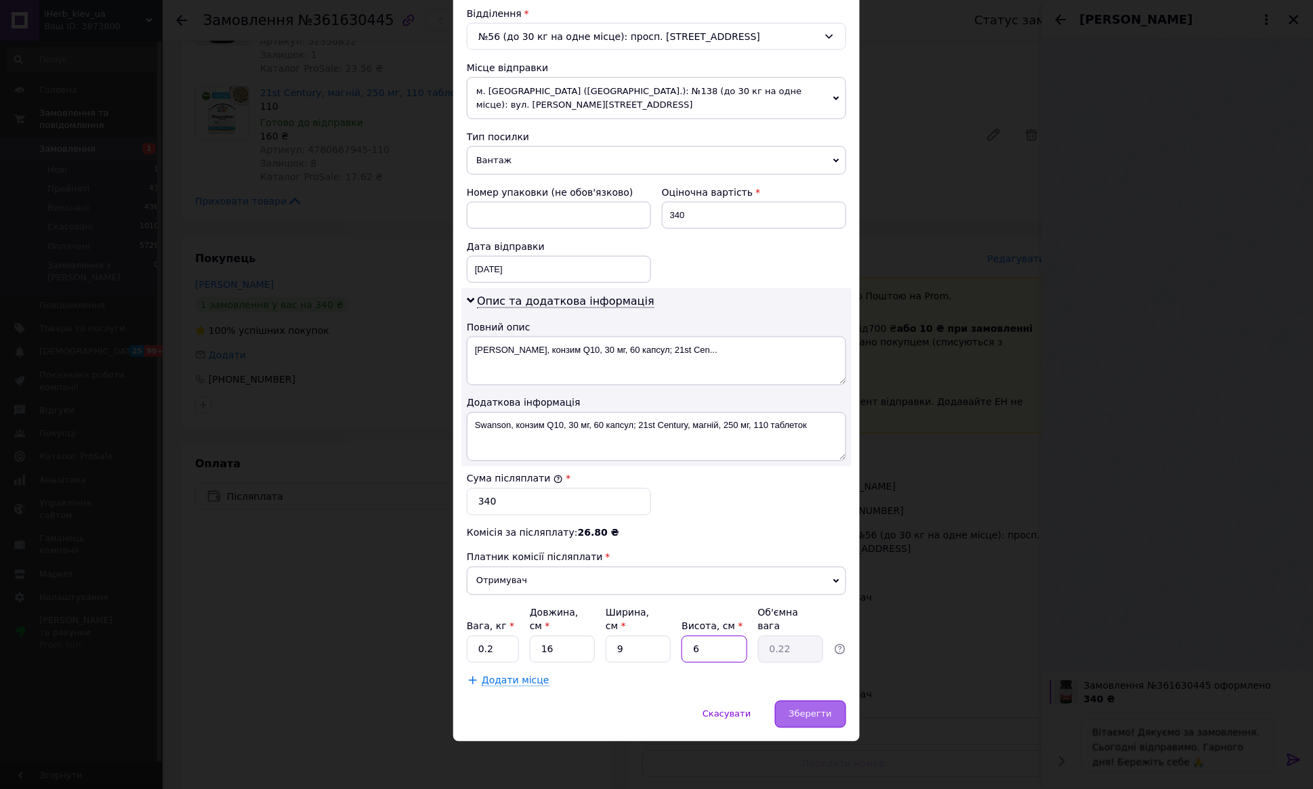
type input "6"
click at [797, 708] on div "Зберегти" at bounding box center [810, 714] width 71 height 27
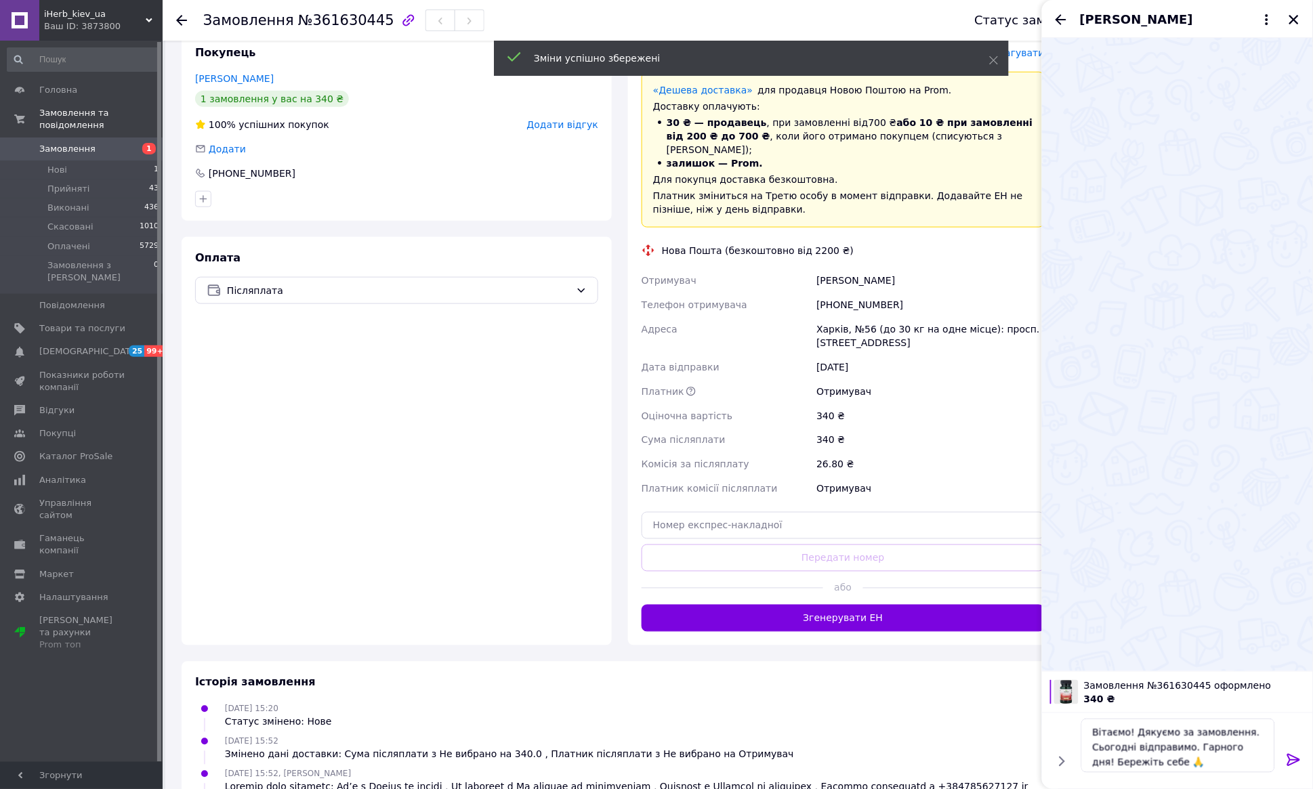
scroll to position [377, 0]
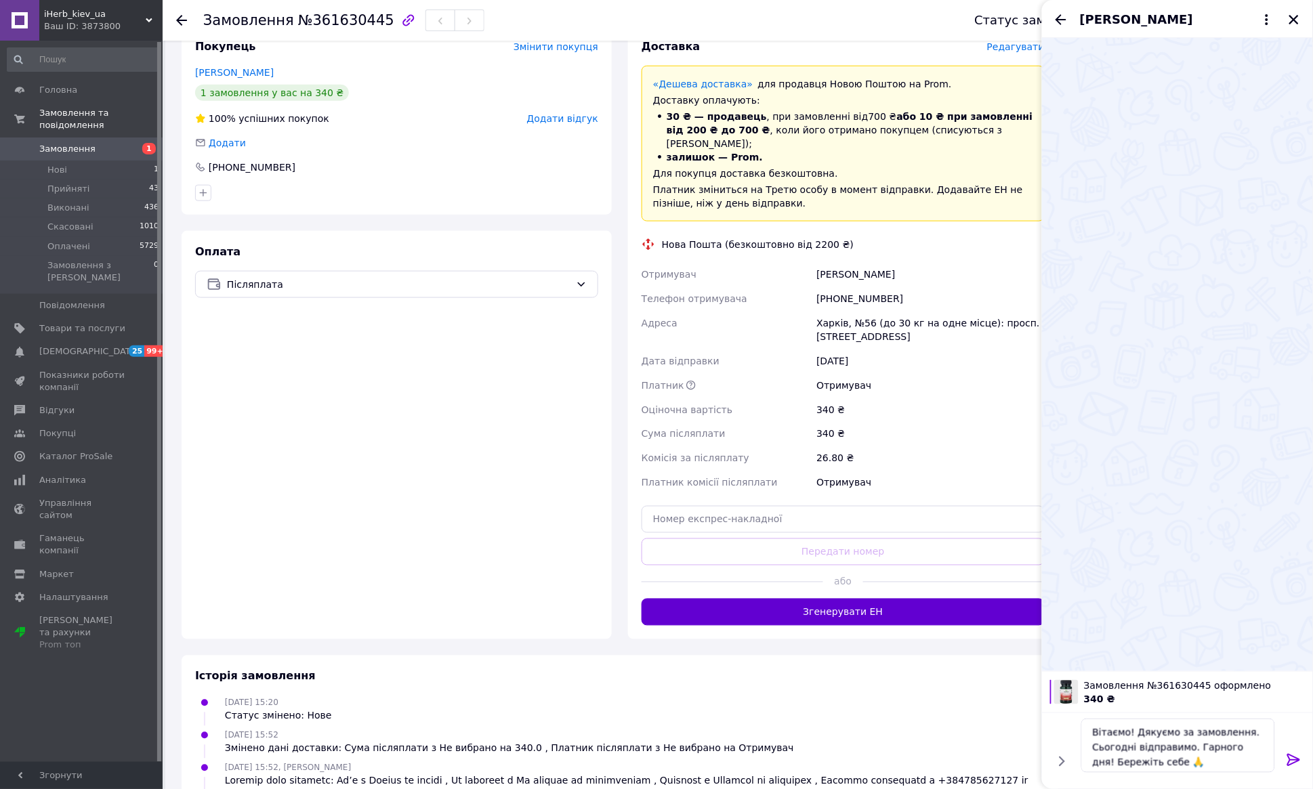
click at [826, 602] on button "Згенерувати ЕН" at bounding box center [843, 612] width 403 height 27
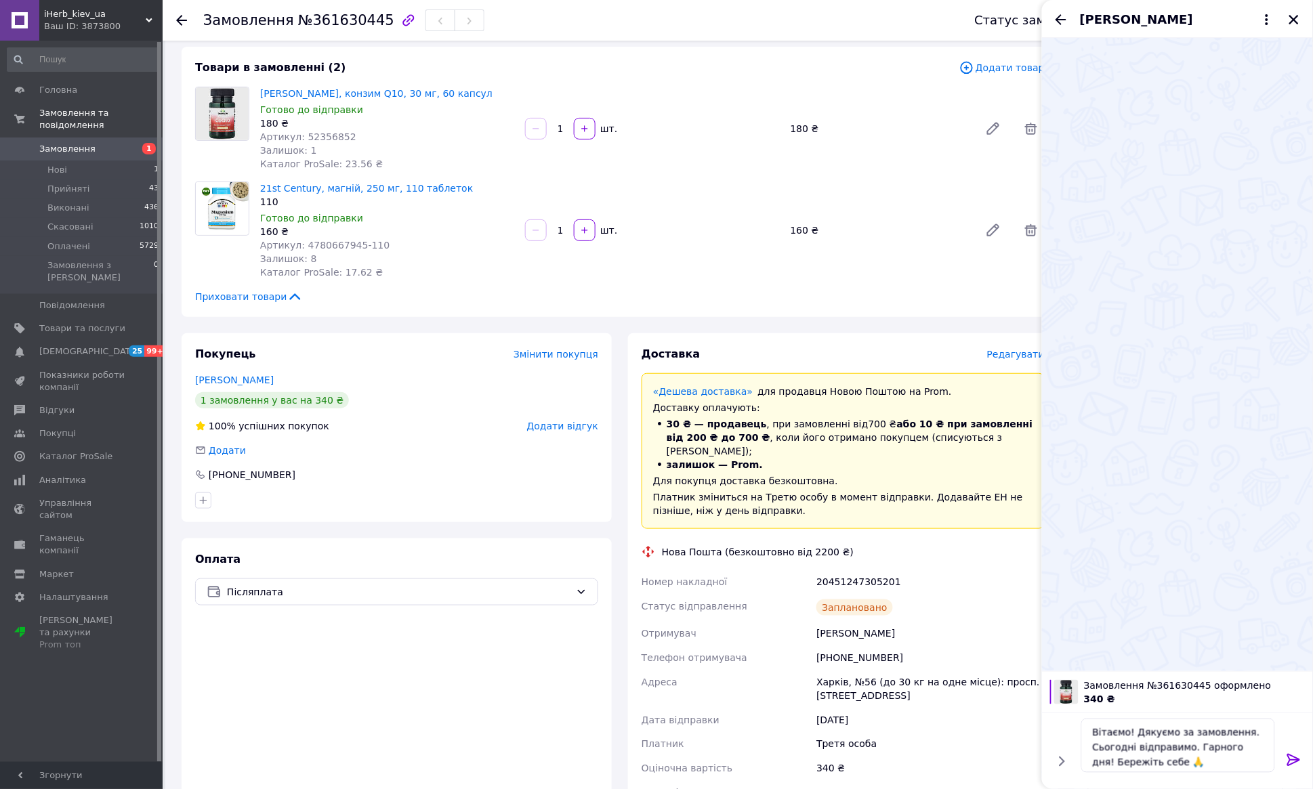
scroll to position [64, 0]
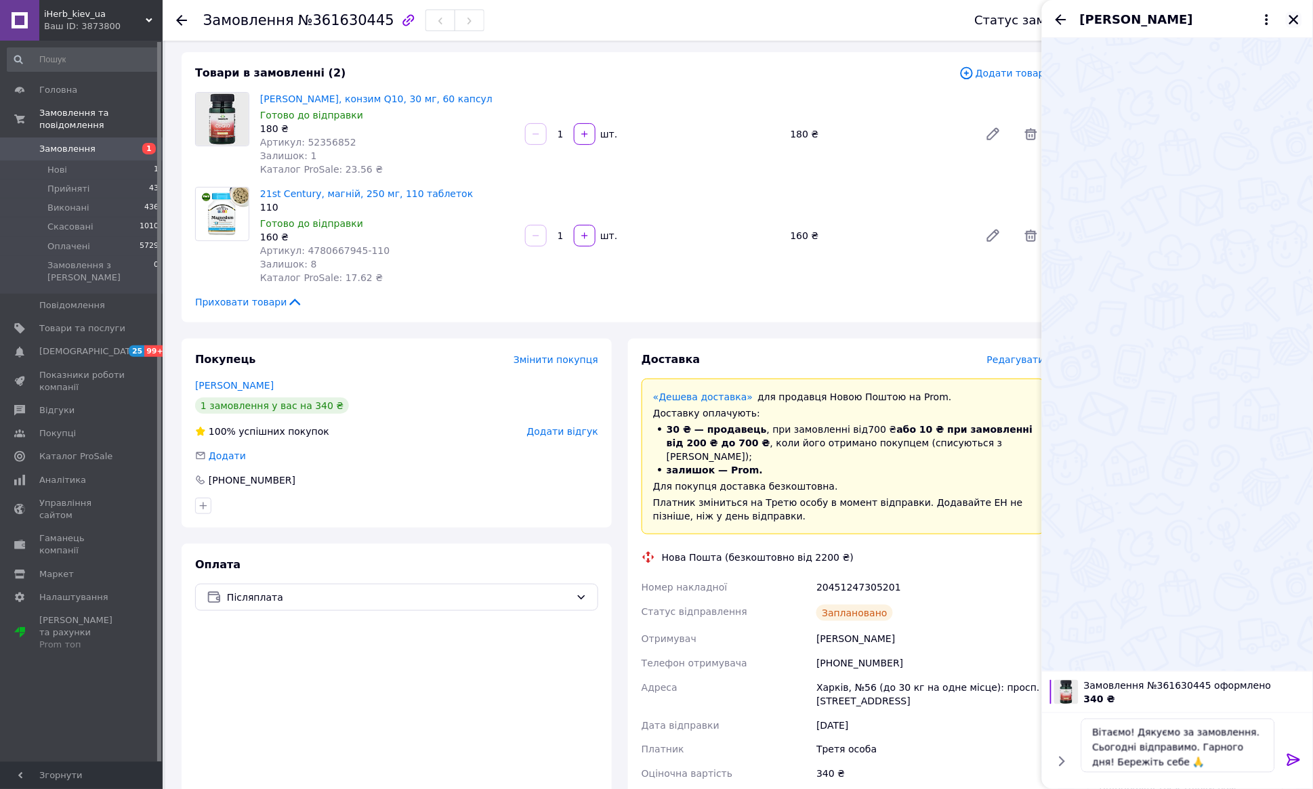
click at [1290, 19] on icon "Закрити" at bounding box center [1294, 20] width 12 height 12
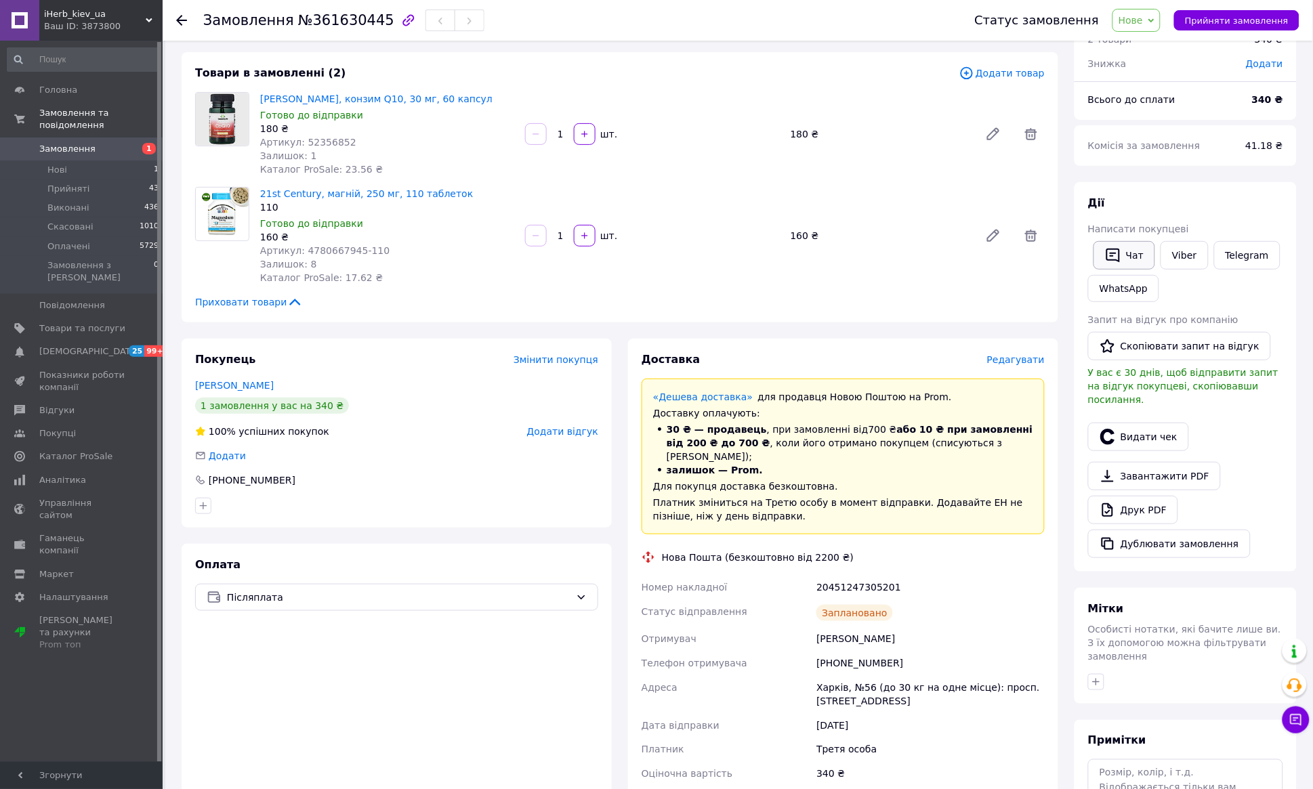
click at [1127, 250] on button "Чат" at bounding box center [1124, 255] width 62 height 28
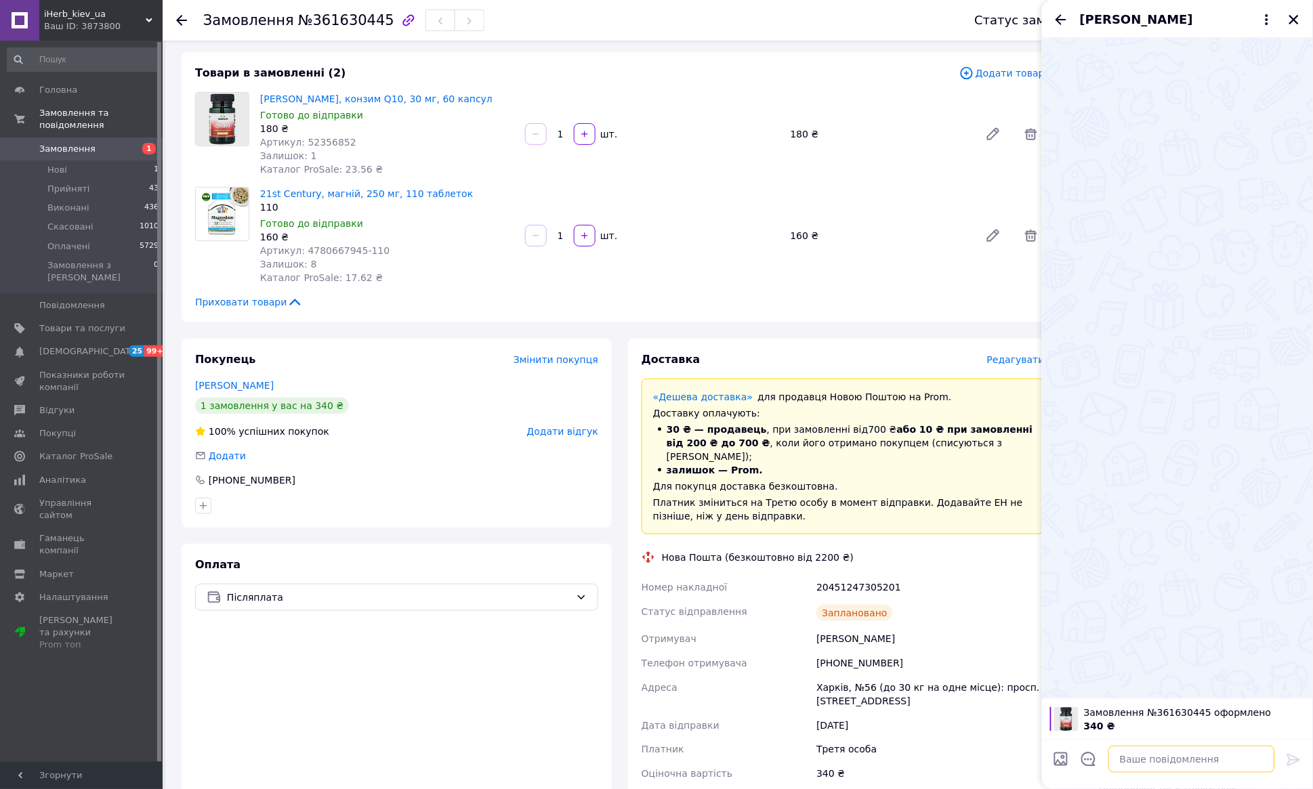
click at [1153, 759] on textarea at bounding box center [1191, 759] width 167 height 27
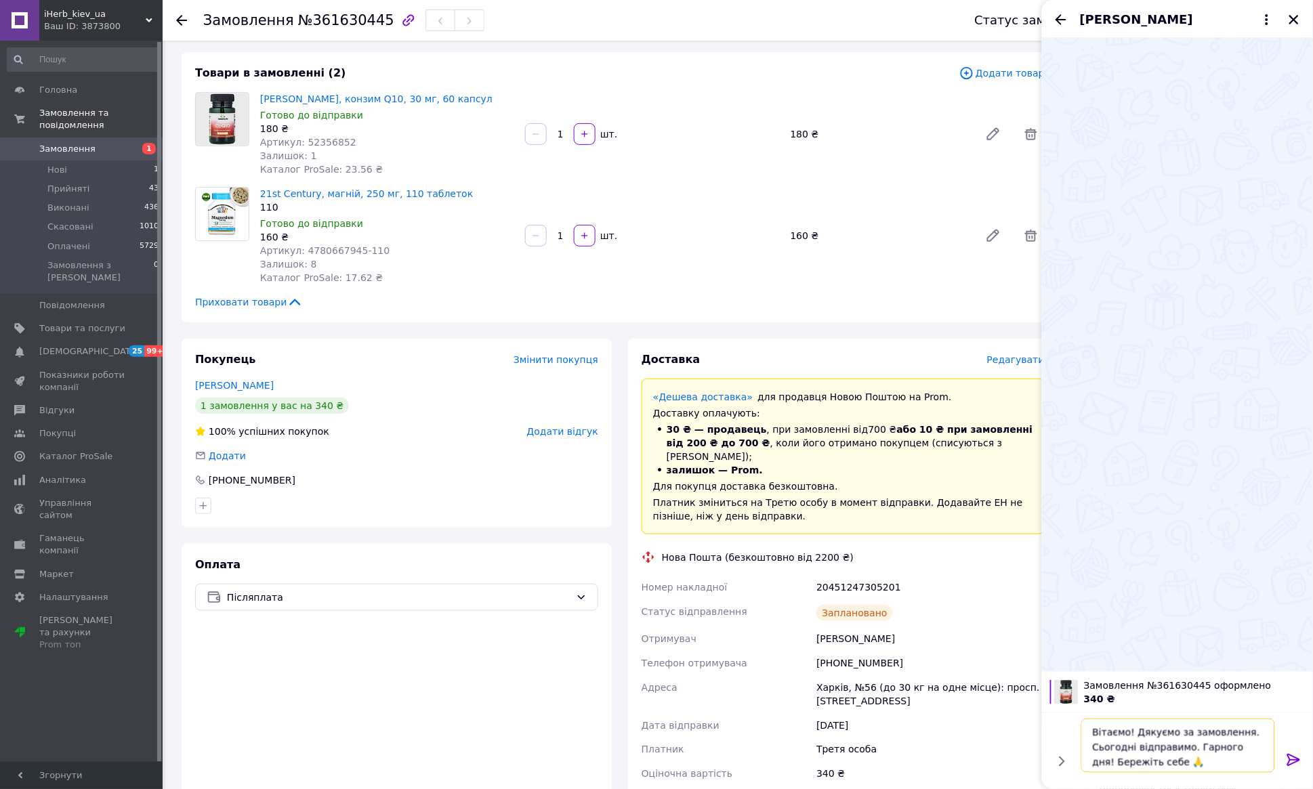
type textarea "Вітаємо! Дякуємо за замовлення. Сьогодні відправимо. Гарного дня! Бережіть себе…"
click at [1290, 757] on icon at bounding box center [1294, 760] width 16 height 16
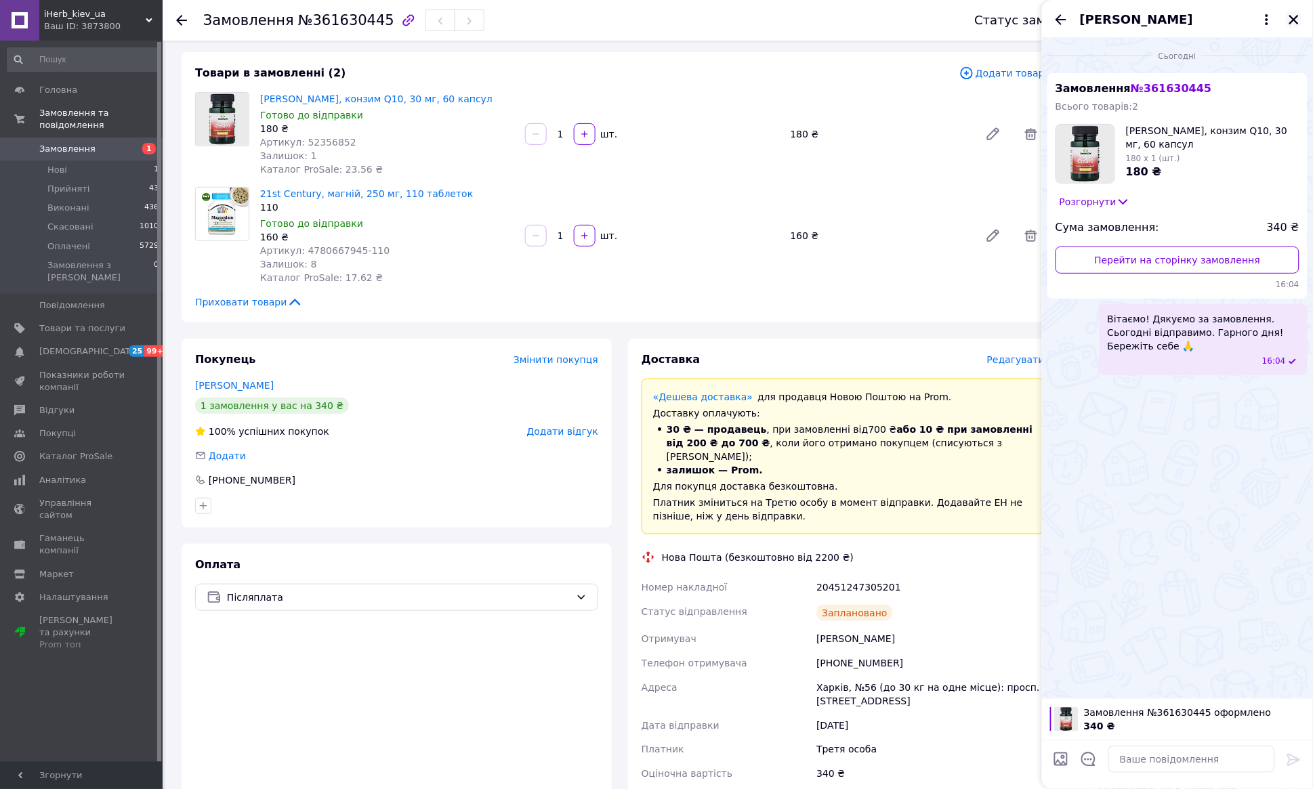
click at [1291, 14] on icon "Закрити" at bounding box center [1294, 20] width 12 height 12
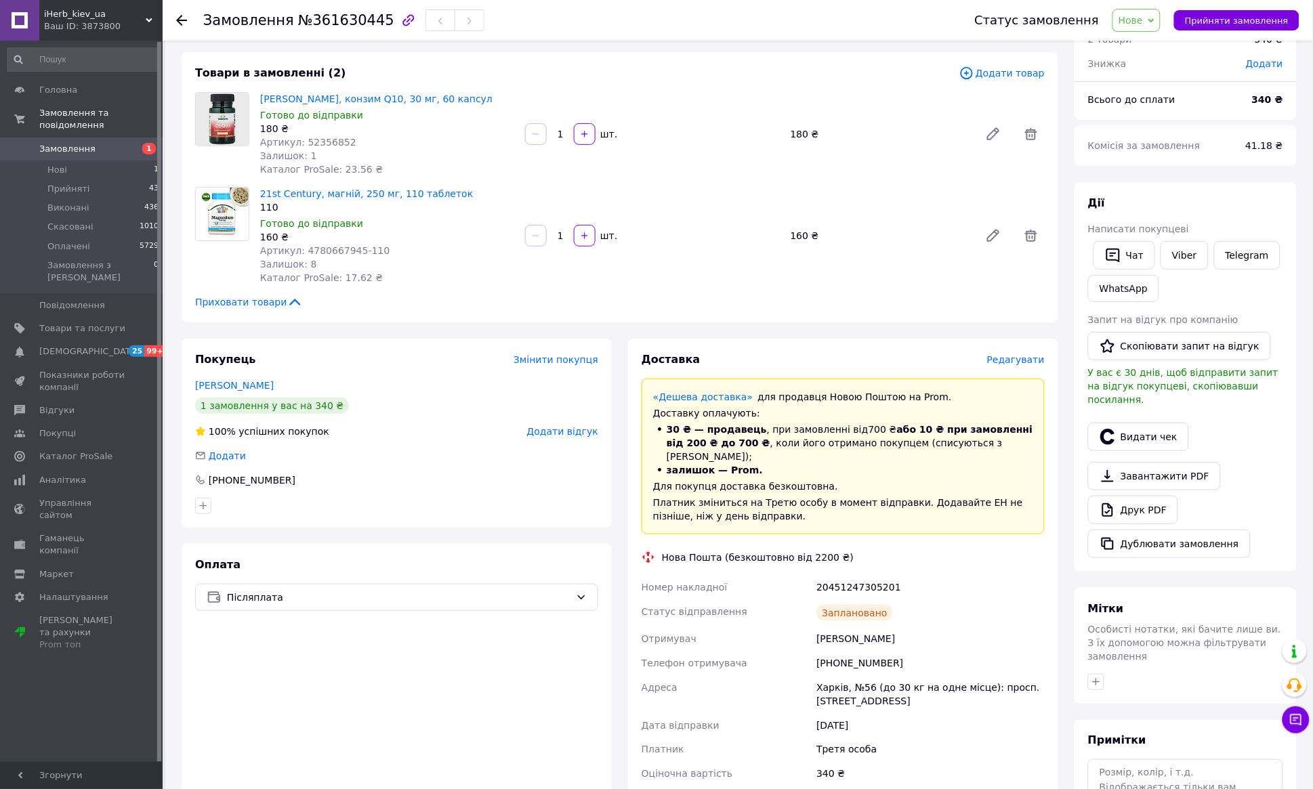
click at [882, 148] on div "Swanson, конзим Q10, 30 мг, 60 капсул Готово до відправки 180 ₴ Артикул: 523568…" at bounding box center [652, 133] width 795 height 89
click at [721, 76] on div "Товари в замовленні (2)" at bounding box center [577, 74] width 764 height 16
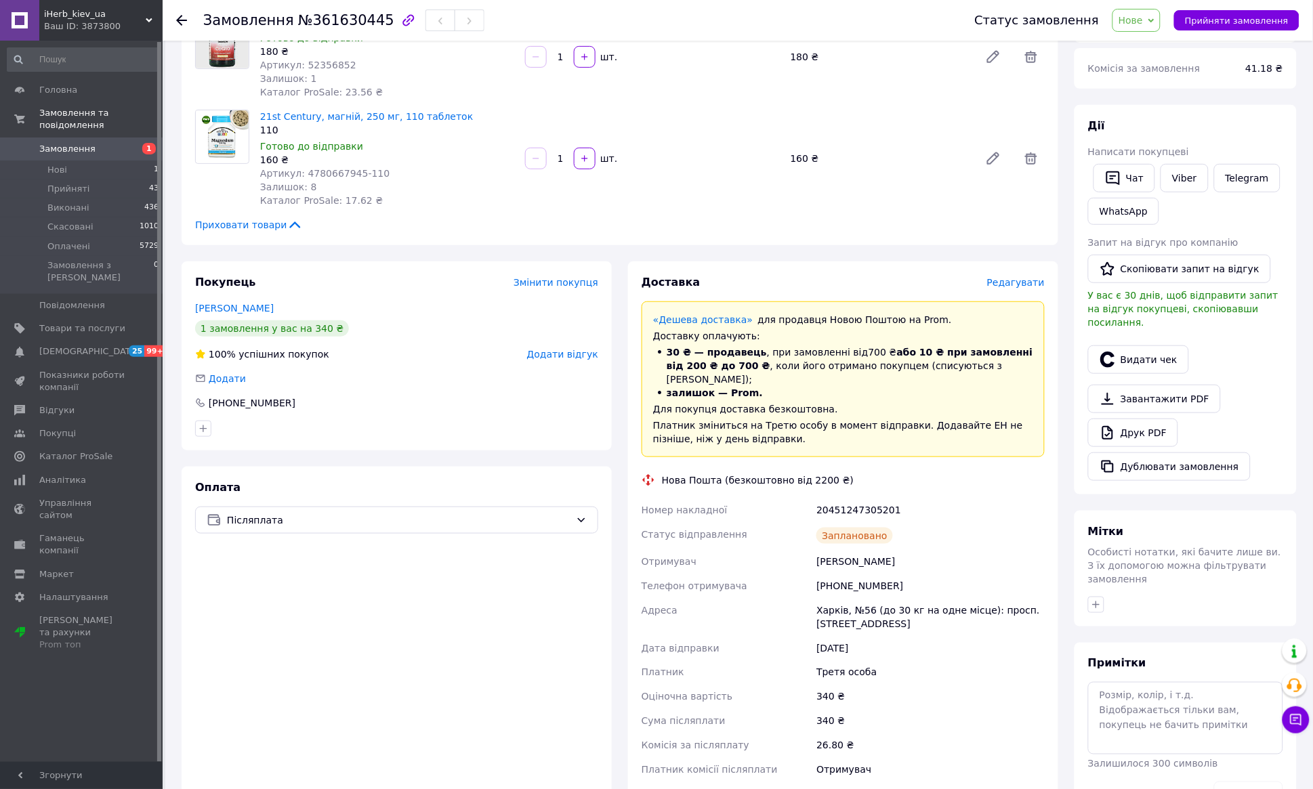
scroll to position [144, 0]
click at [1096, 598] on icon "button" at bounding box center [1096, 603] width 11 height 11
type input "оплочено"
click at [1156, 704] on div "Додати мітку" at bounding box center [1172, 706] width 166 height 41
click at [1158, 704] on div "Додати мітку" at bounding box center [1172, 706] width 166 height 41
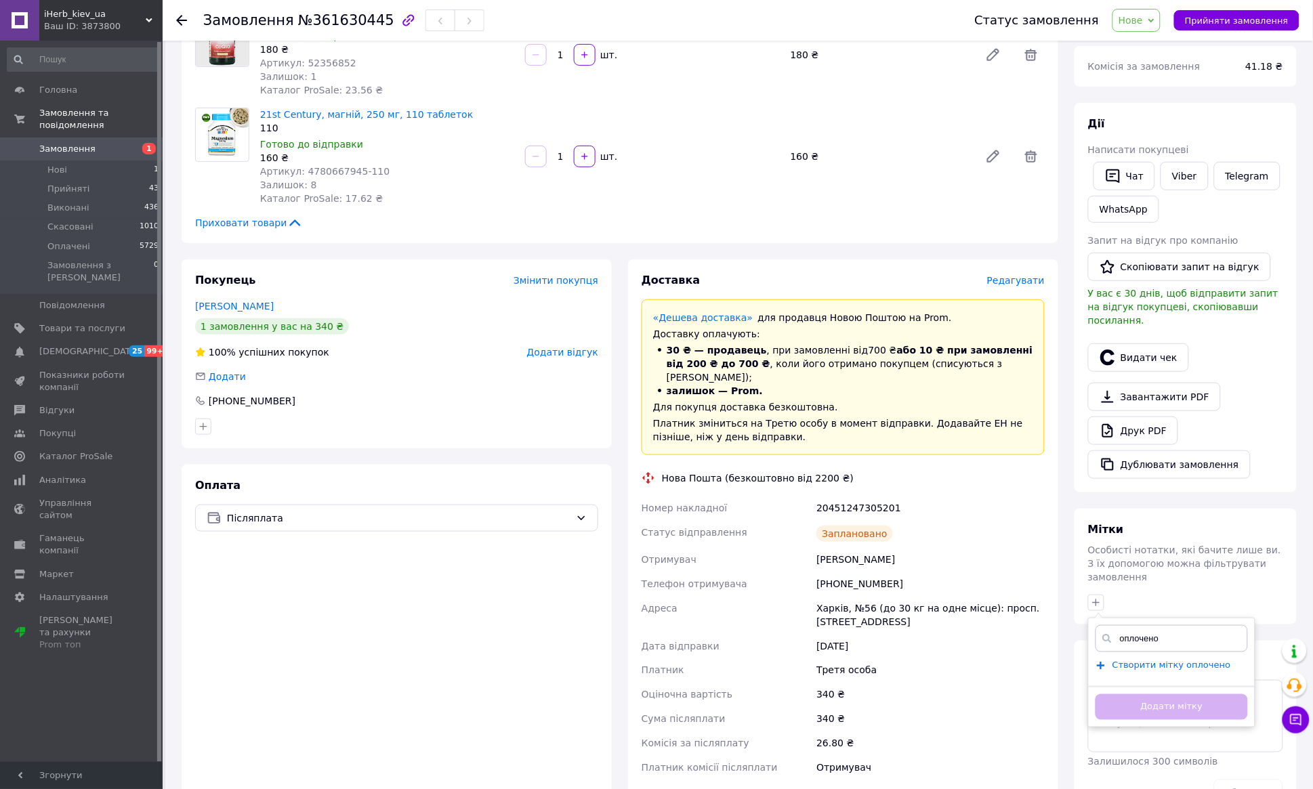
click at [1145, 666] on span "Створити мітку оплочено" at bounding box center [1171, 666] width 119 height 11
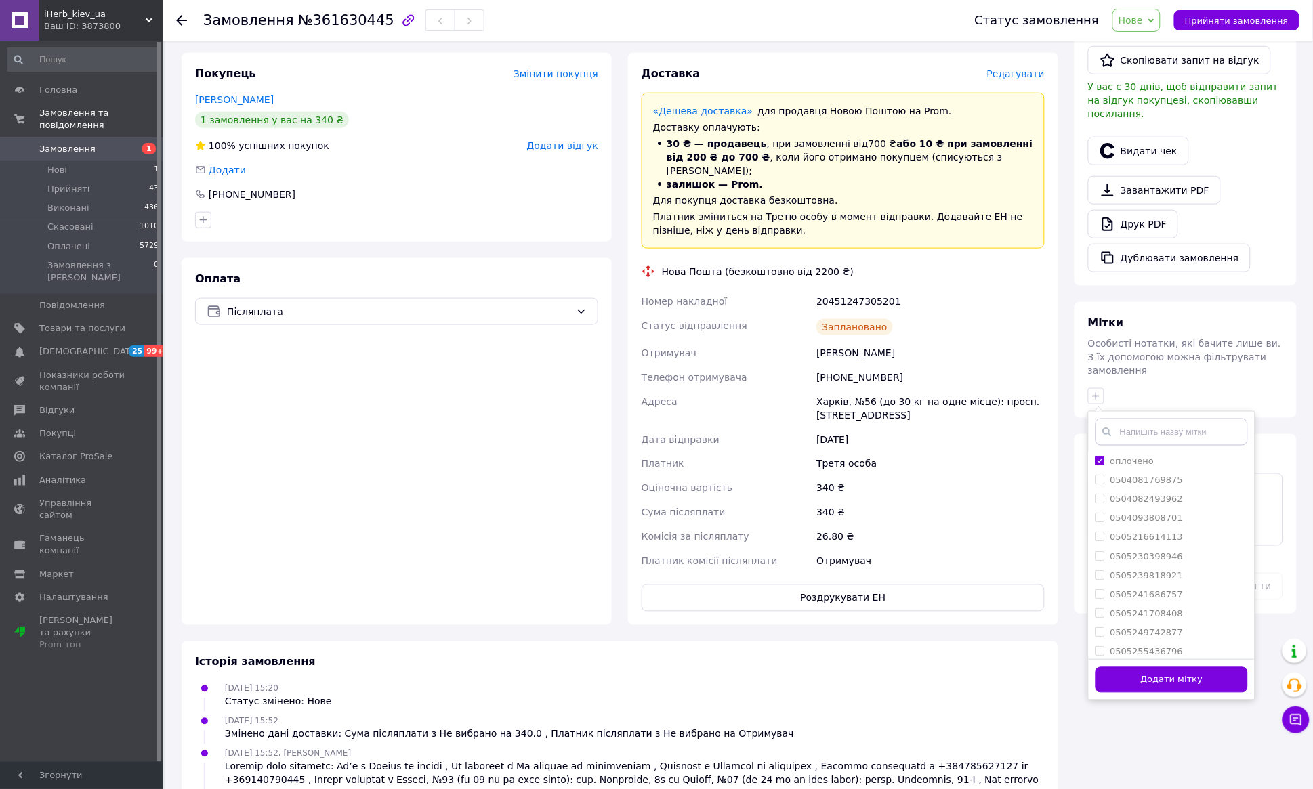
scroll to position [16, 0]
click at [1152, 677] on button "Додати мітку" at bounding box center [1171, 680] width 152 height 26
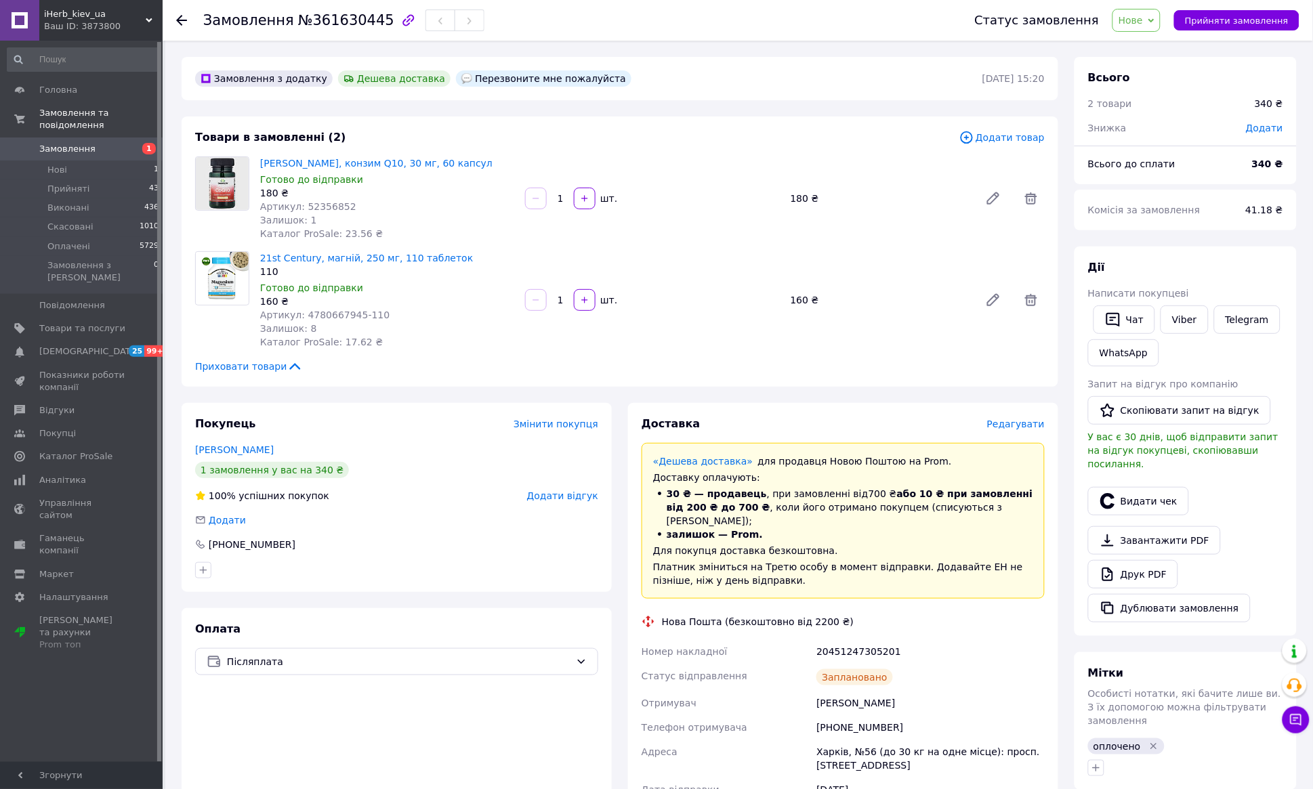
scroll to position [0, 0]
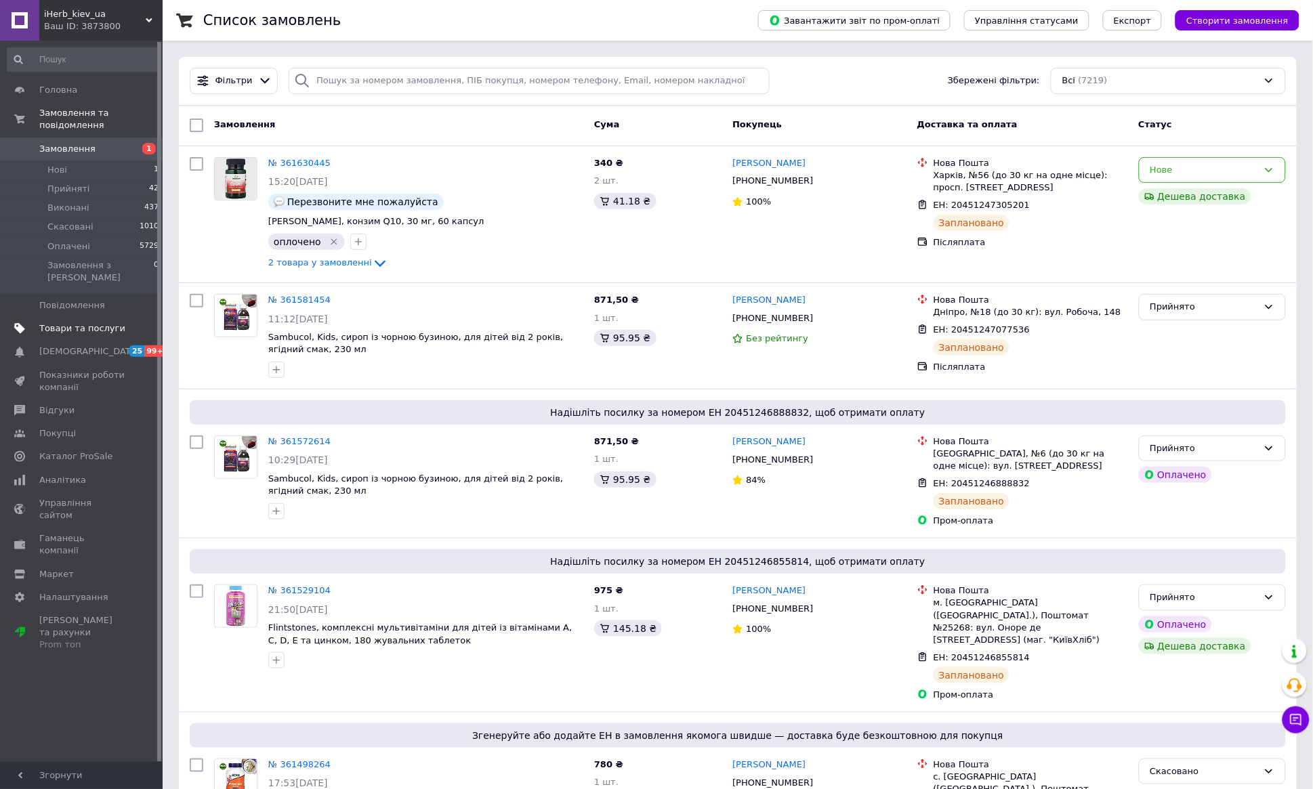
click at [88, 322] on span "Товари та послуги" at bounding box center [82, 328] width 86 height 12
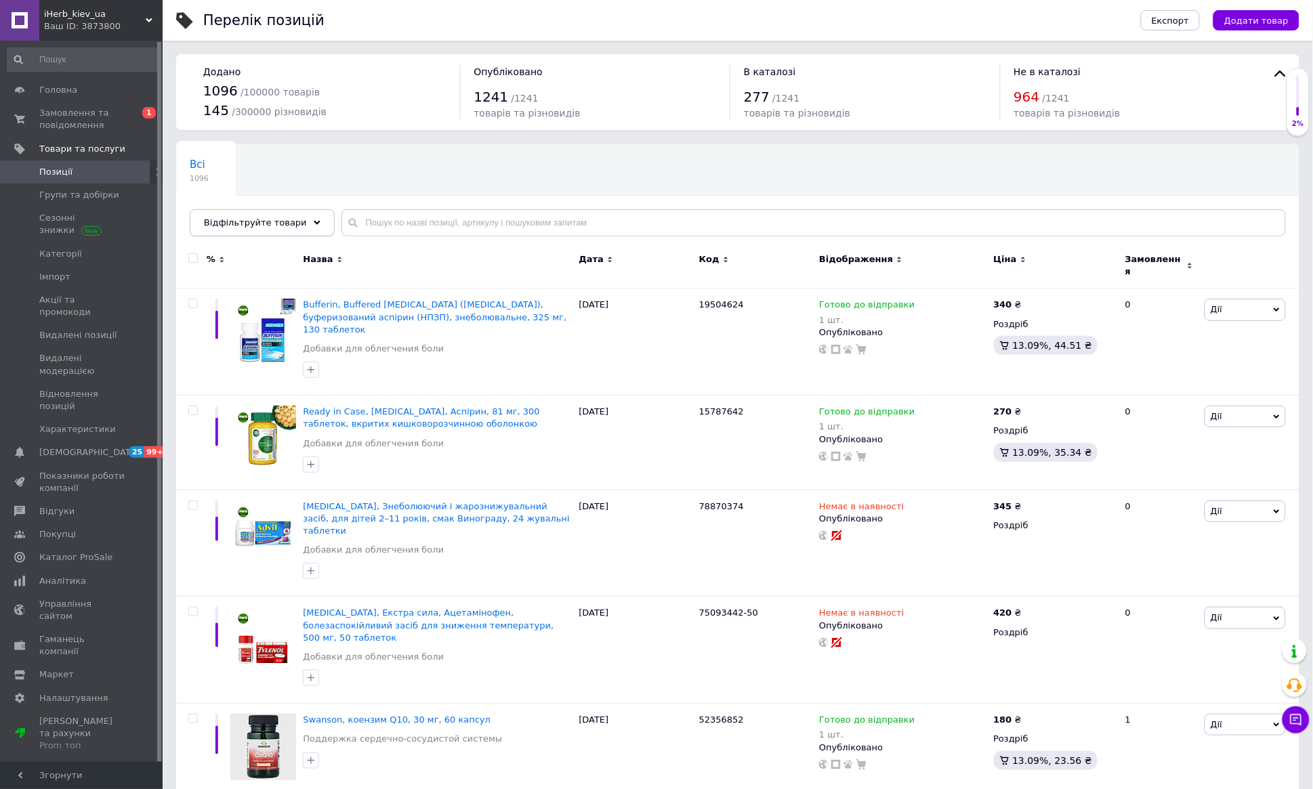
click at [314, 223] on use at bounding box center [317, 223] width 7 height 4
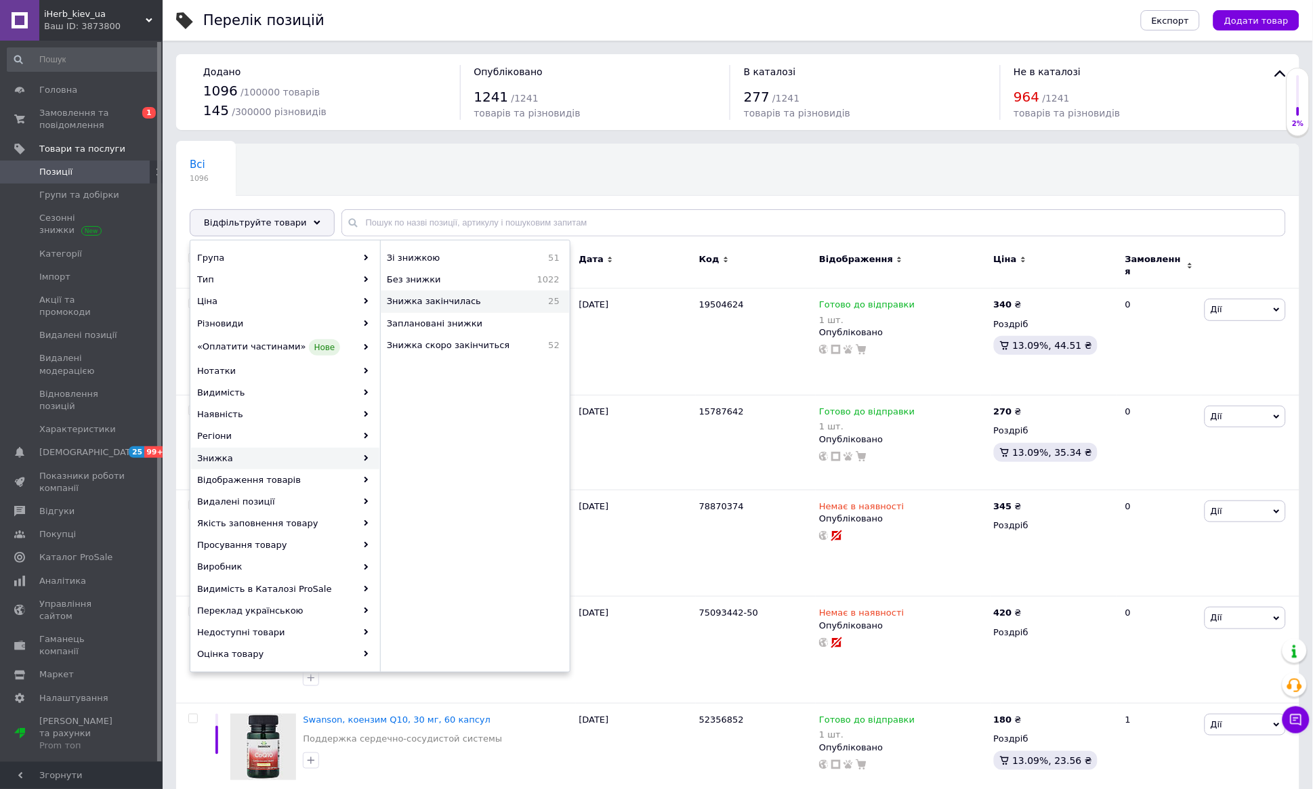
click at [419, 304] on span "Знижка закінчилась" at bounding box center [459, 301] width 145 height 12
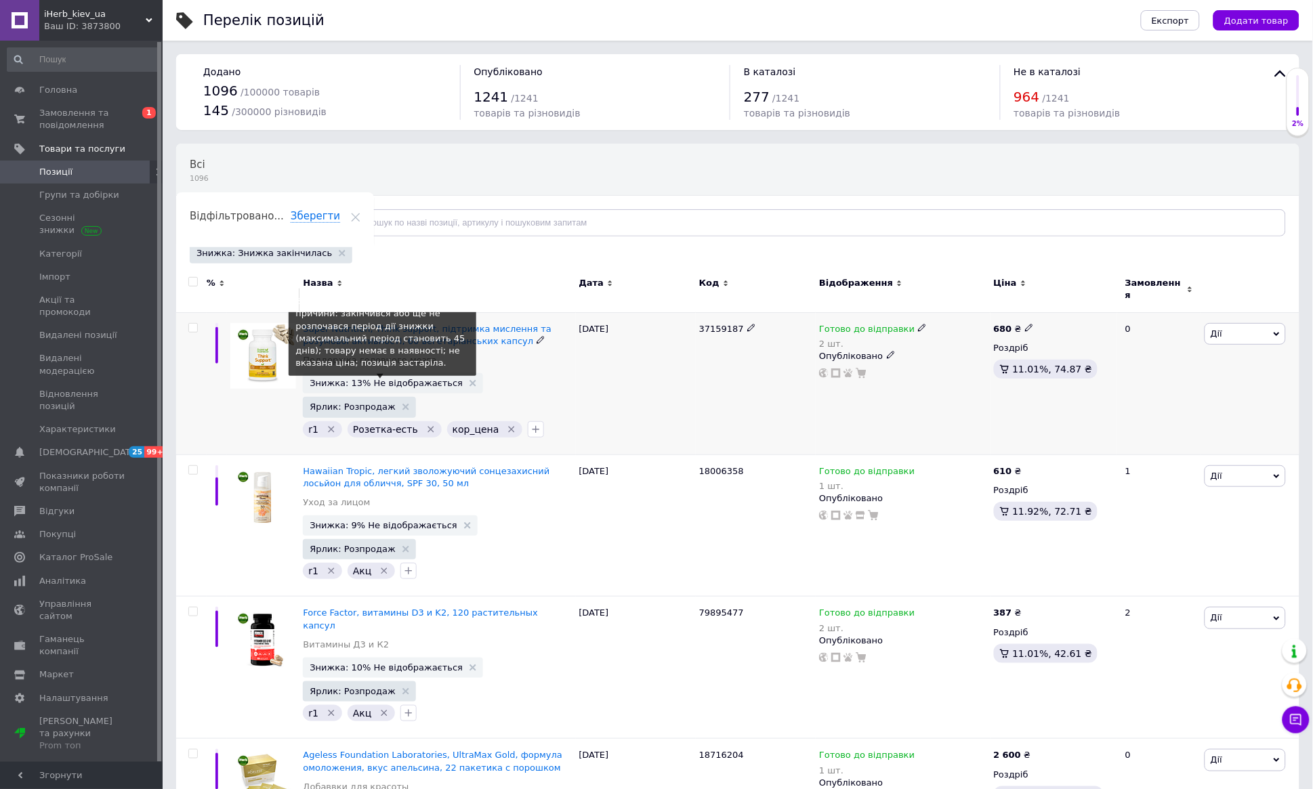
click at [394, 379] on span "Знижка: 13% Не відображається" at bounding box center [386, 383] width 153 height 9
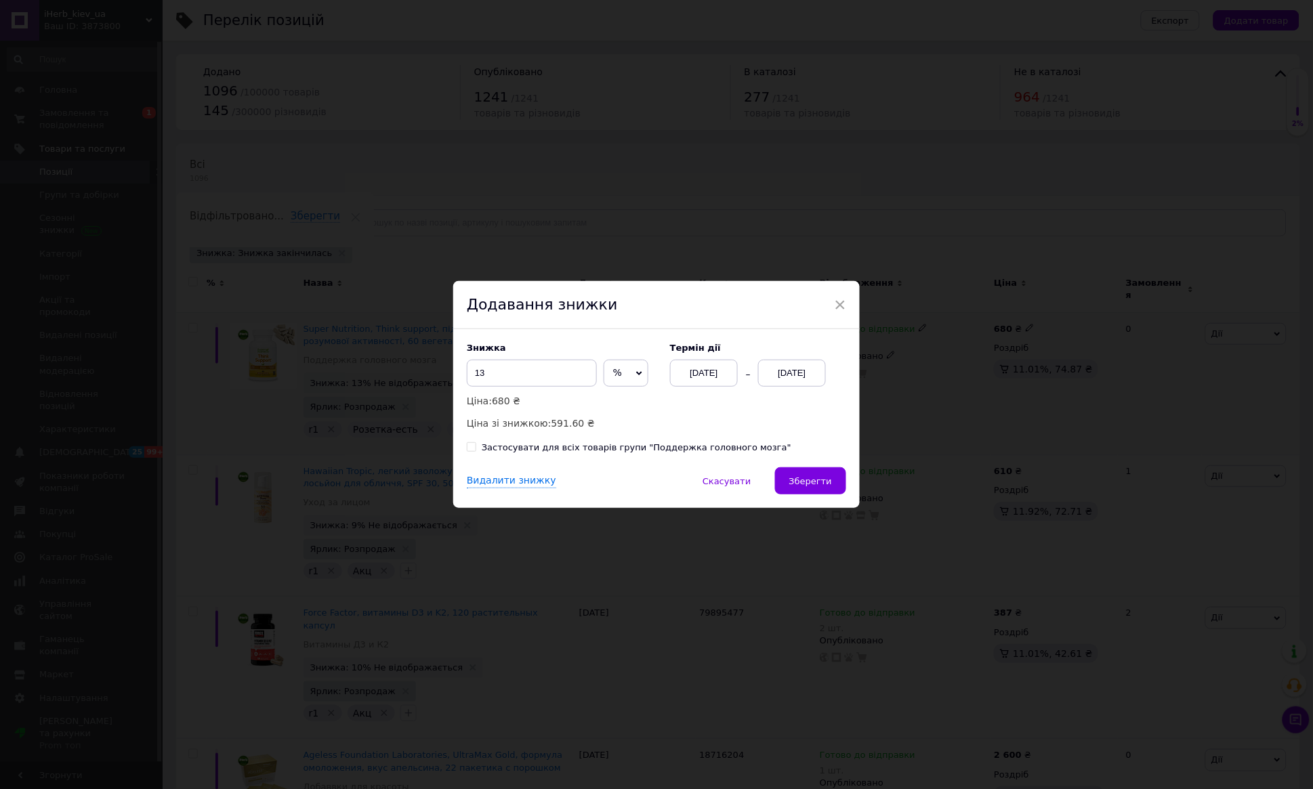
click at [787, 371] on div "[DATE]" at bounding box center [792, 373] width 68 height 27
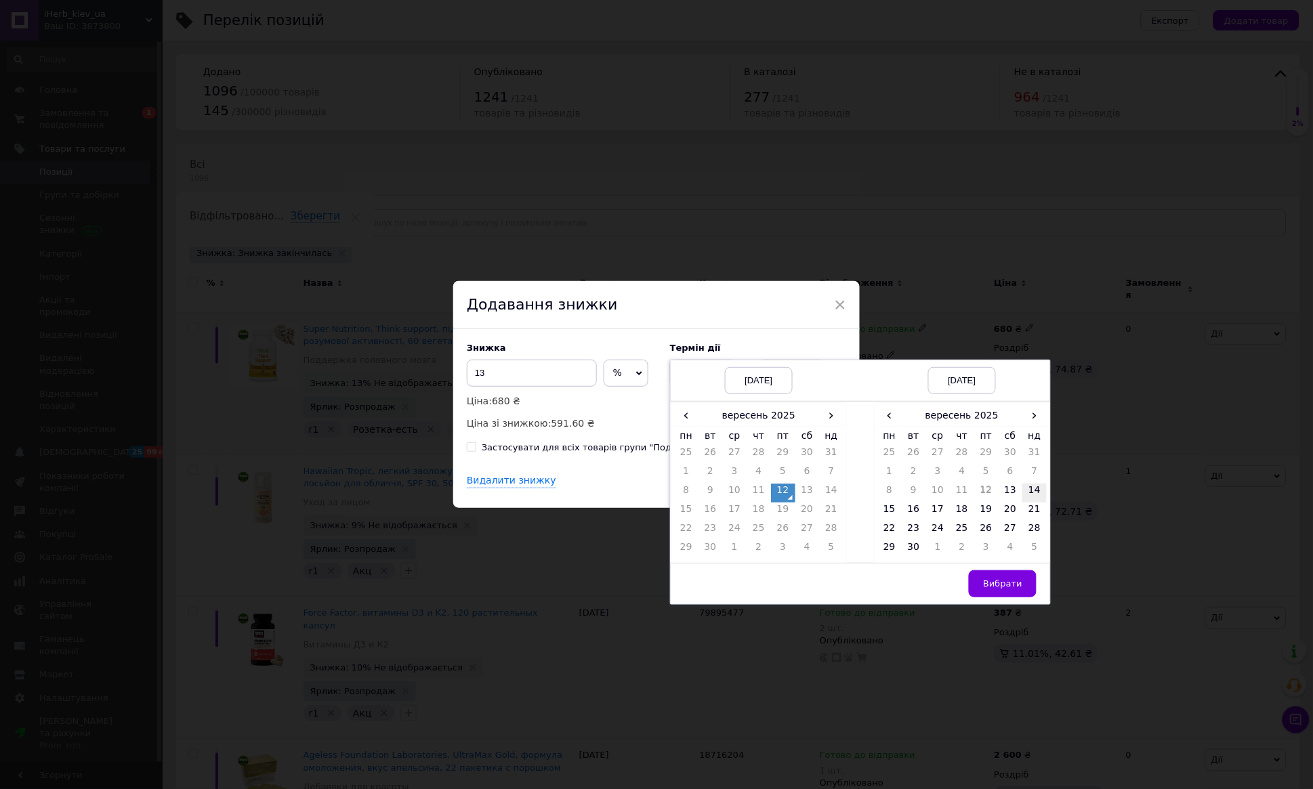
click at [1032, 489] on td "14" at bounding box center [1034, 493] width 24 height 19
click at [1014, 579] on span "Вибрати" at bounding box center [1002, 584] width 39 height 10
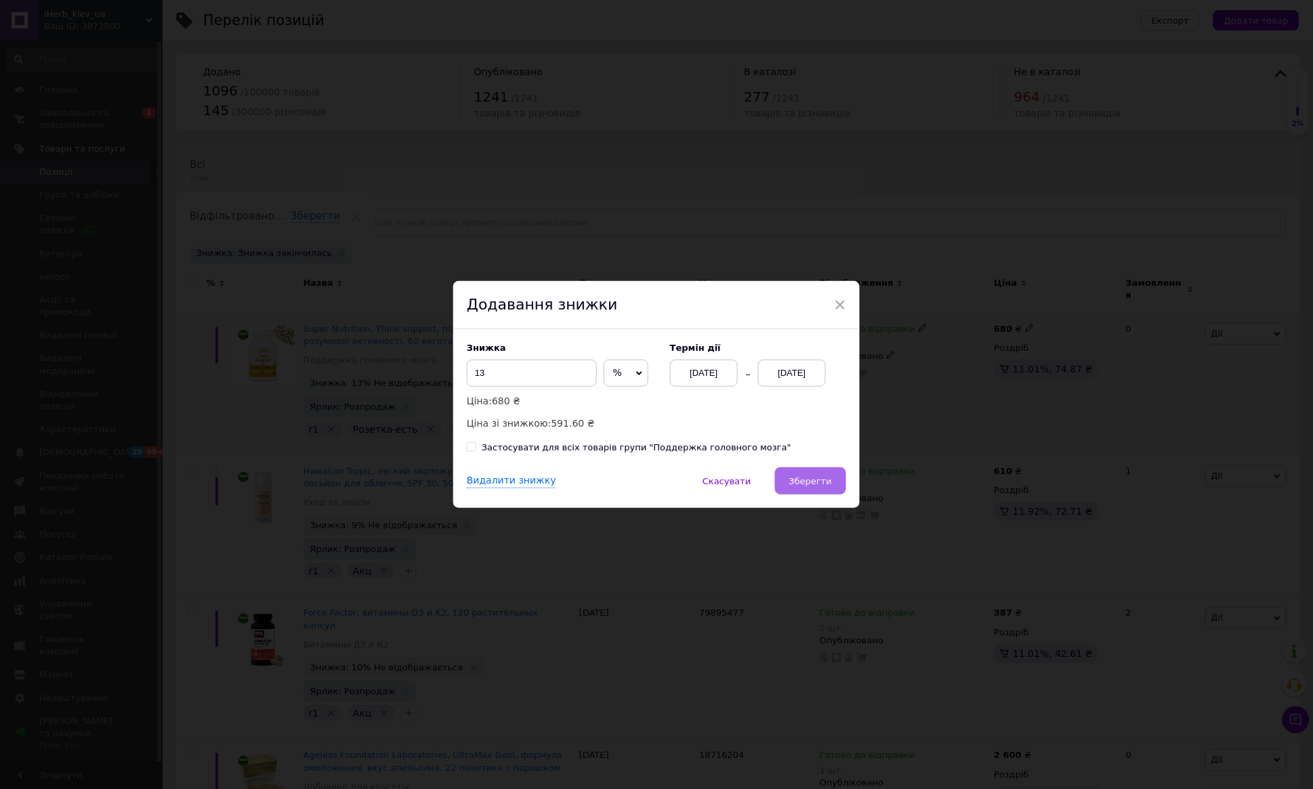
click at [821, 482] on span "Зберегти" at bounding box center [810, 481] width 43 height 10
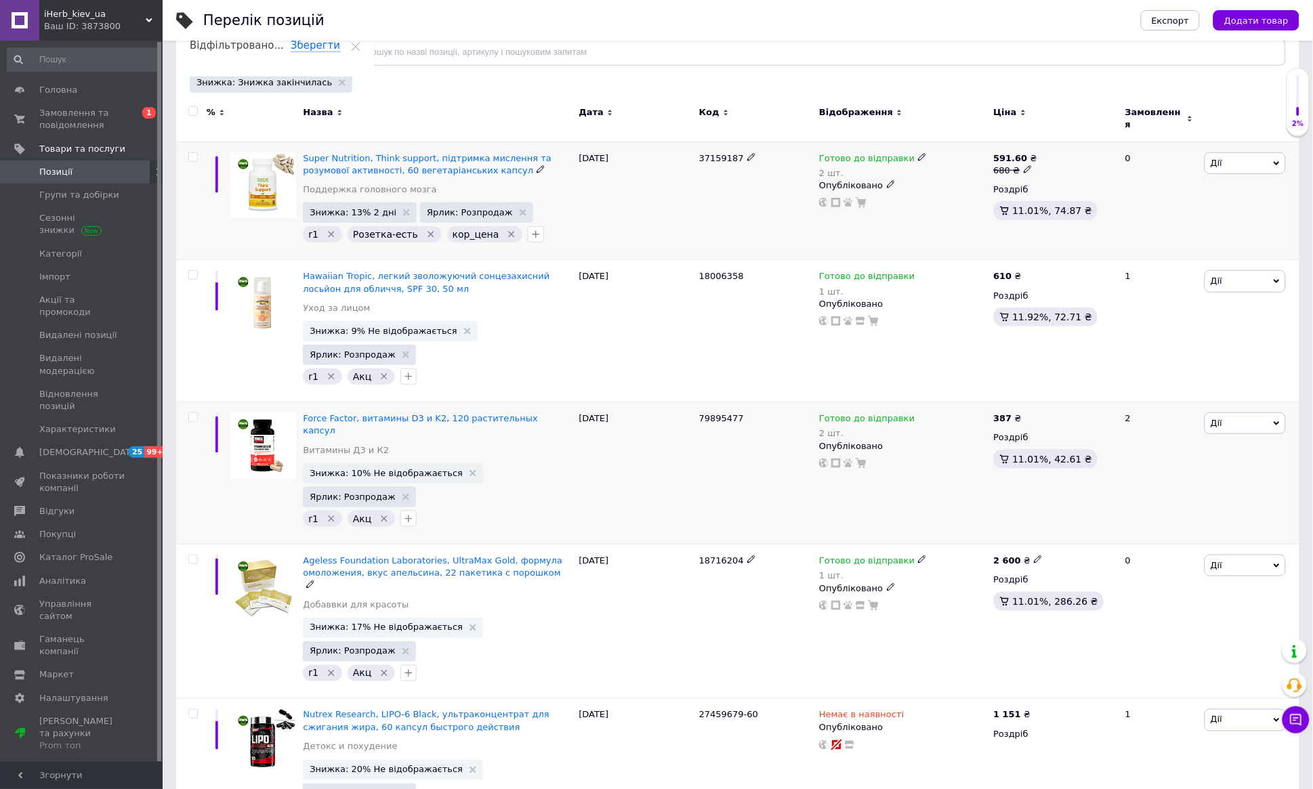
scroll to position [172, 0]
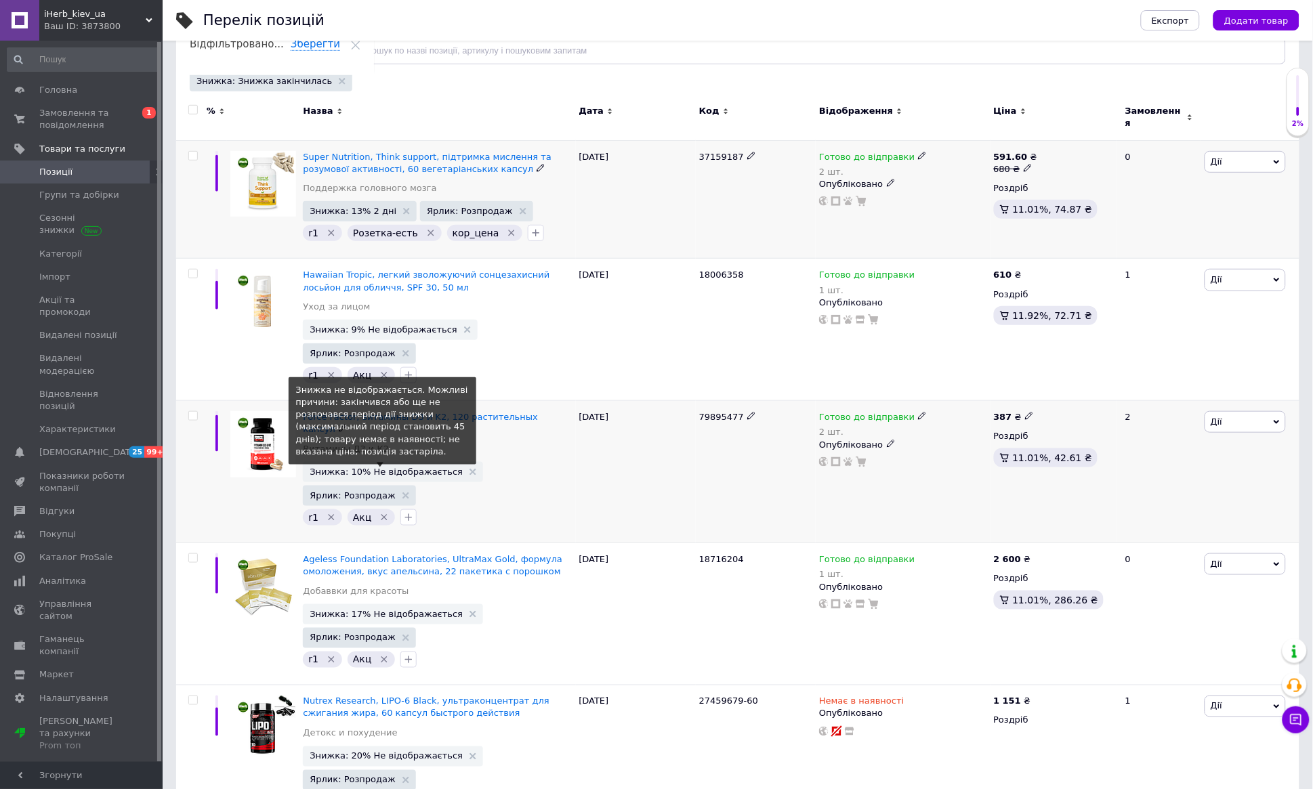
click at [417, 467] on span "Знижка: 10% Не відображається" at bounding box center [386, 471] width 153 height 9
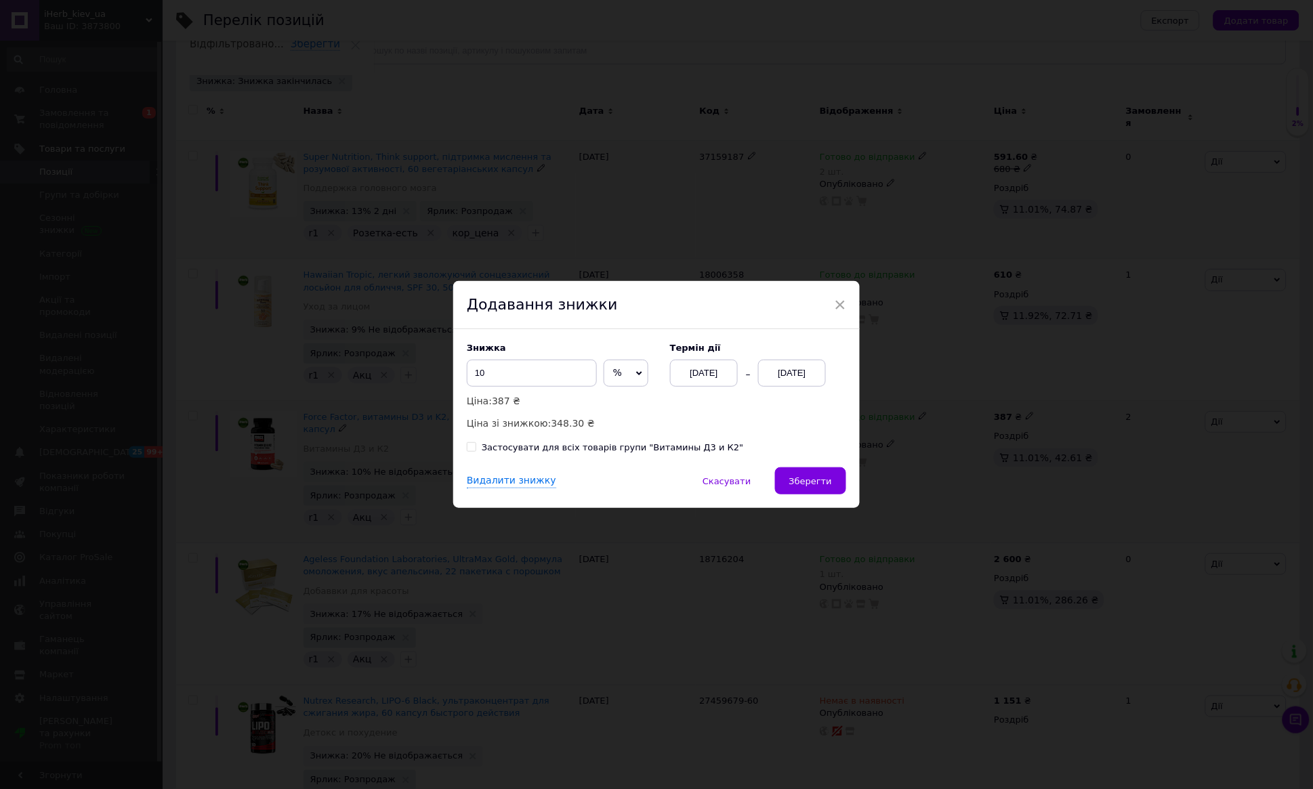
click at [814, 372] on div "[DATE]" at bounding box center [792, 373] width 68 height 27
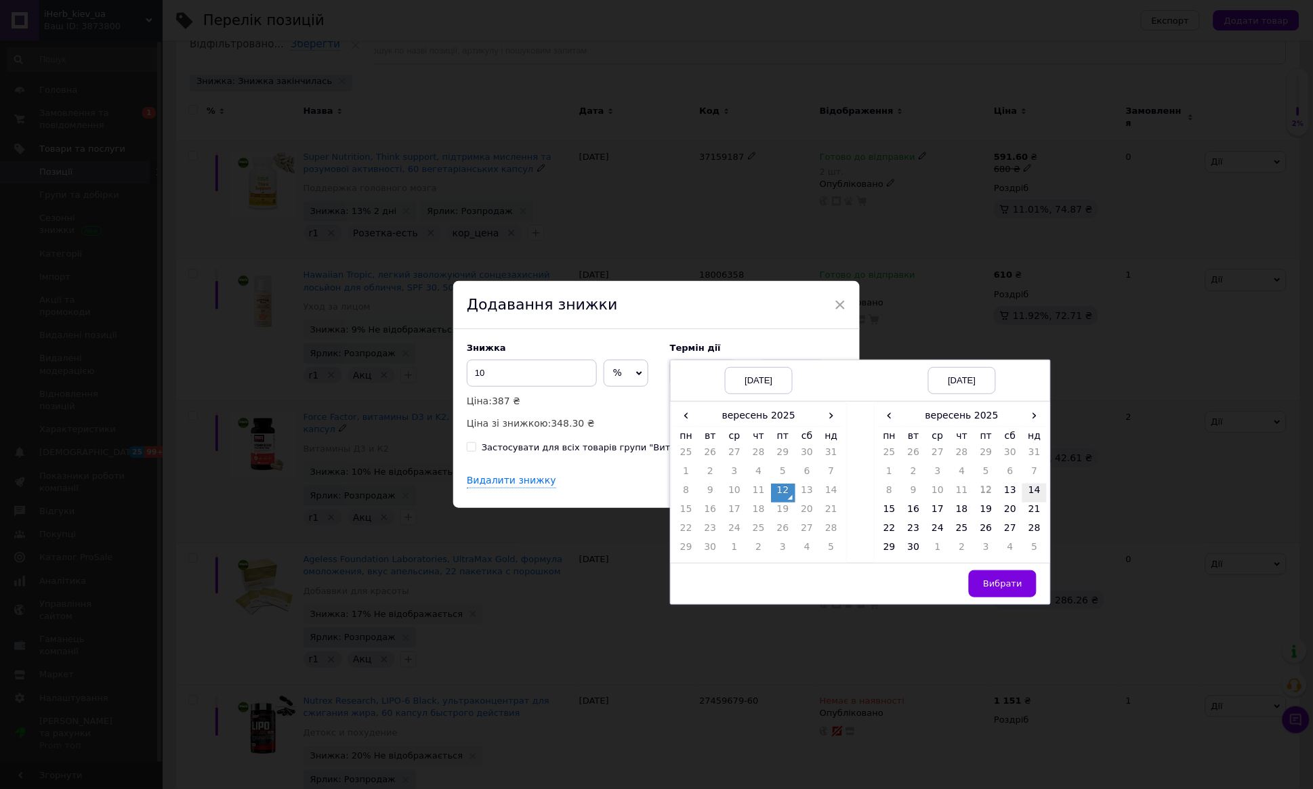
click at [1035, 495] on td "14" at bounding box center [1034, 493] width 24 height 19
click at [1005, 583] on span "Вибрати" at bounding box center [1002, 584] width 39 height 10
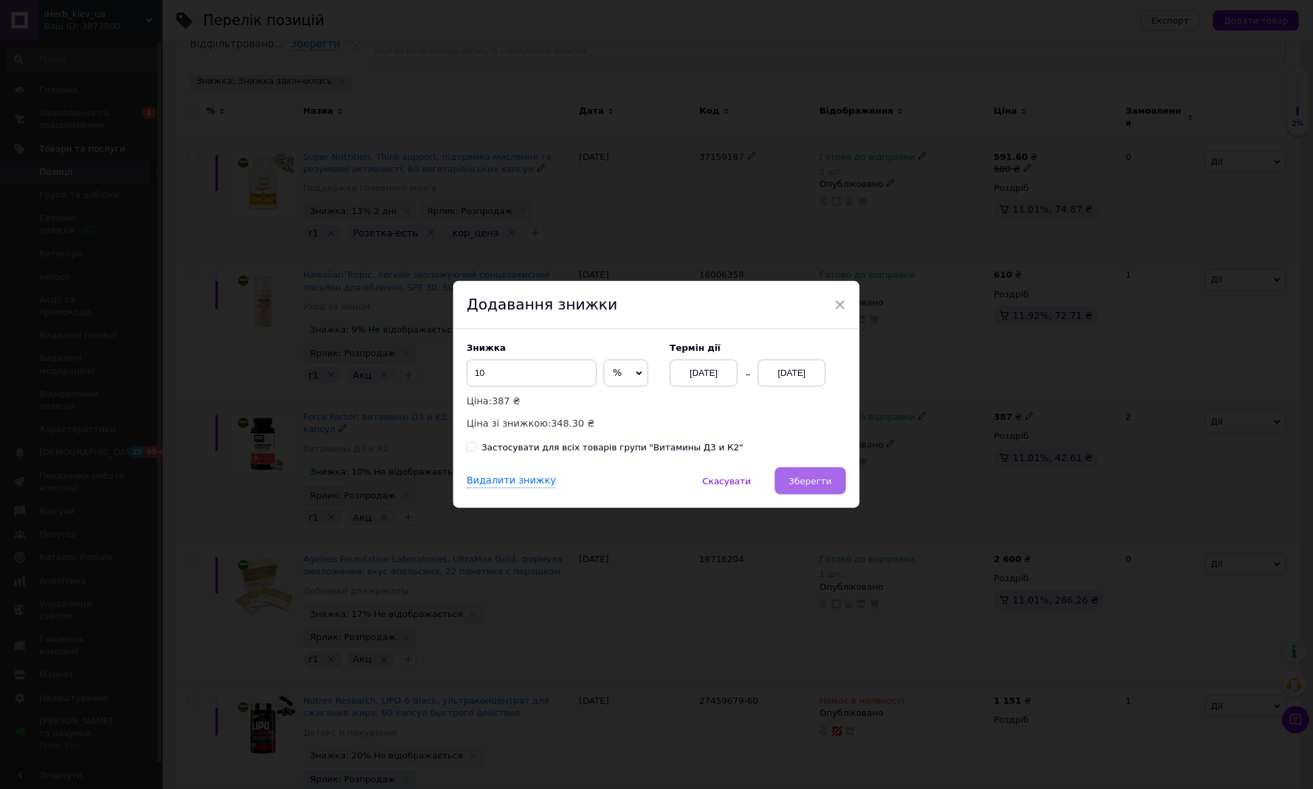
click at [799, 480] on span "Зберегти" at bounding box center [810, 481] width 43 height 10
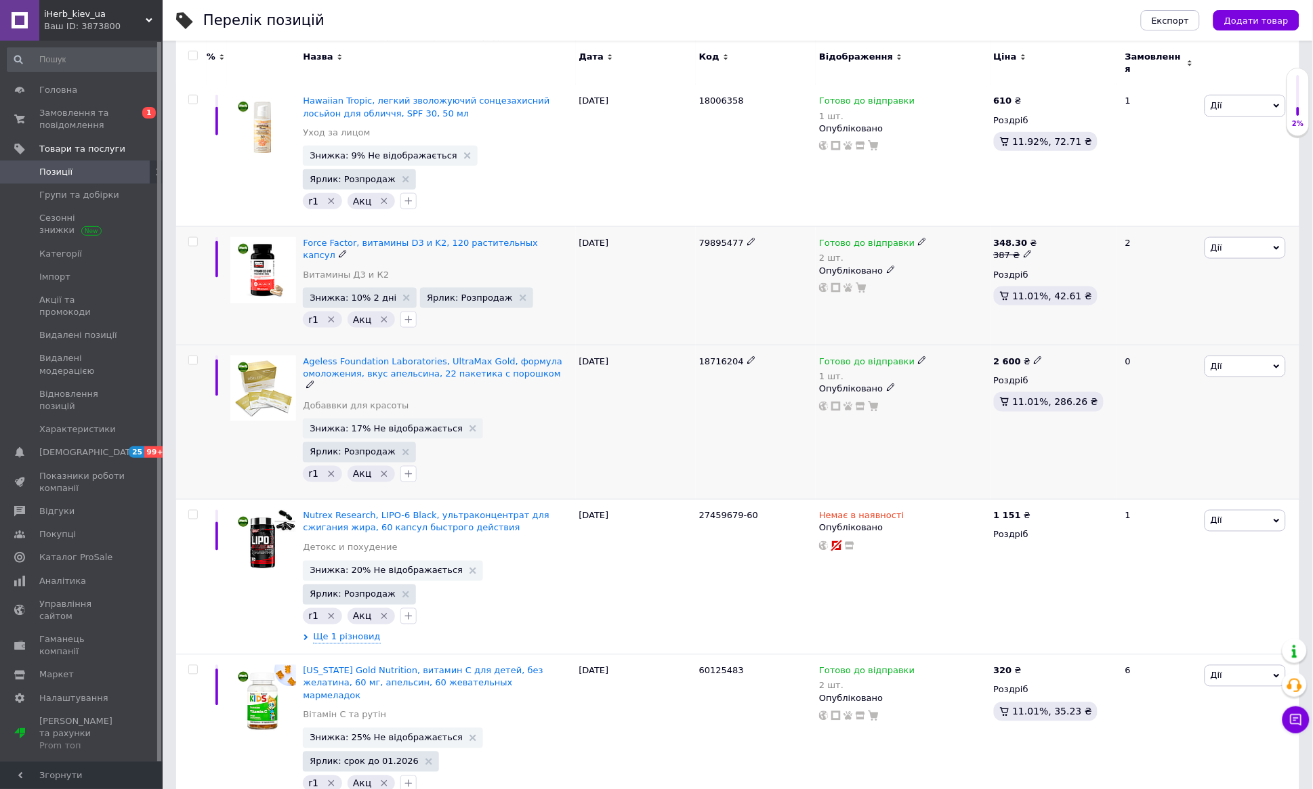
scroll to position [350, 0]
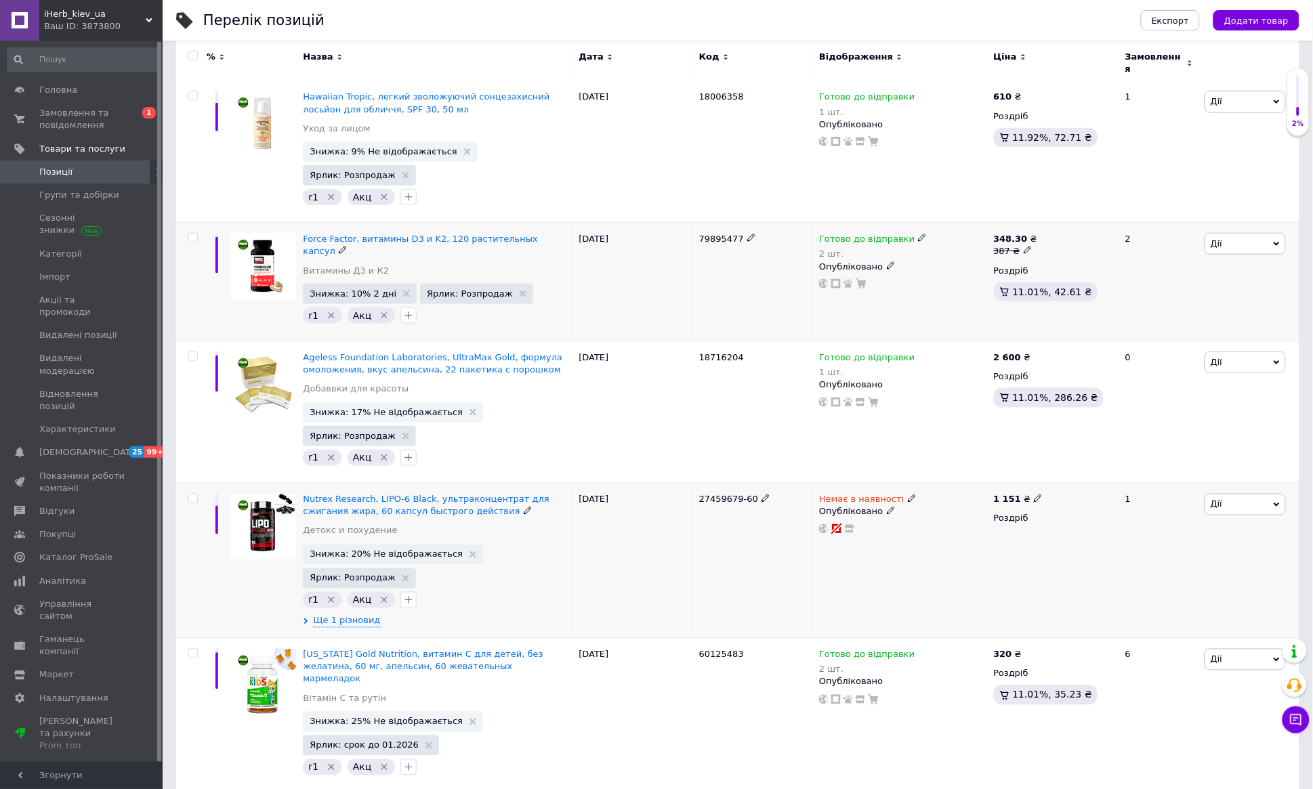
click at [723, 495] on span "27459679-60" at bounding box center [728, 500] width 59 height 10
click at [722, 495] on span "27459679-60" at bounding box center [728, 500] width 59 height 10
copy span "27459679"
click at [469, 551] on icon at bounding box center [472, 554] width 7 height 7
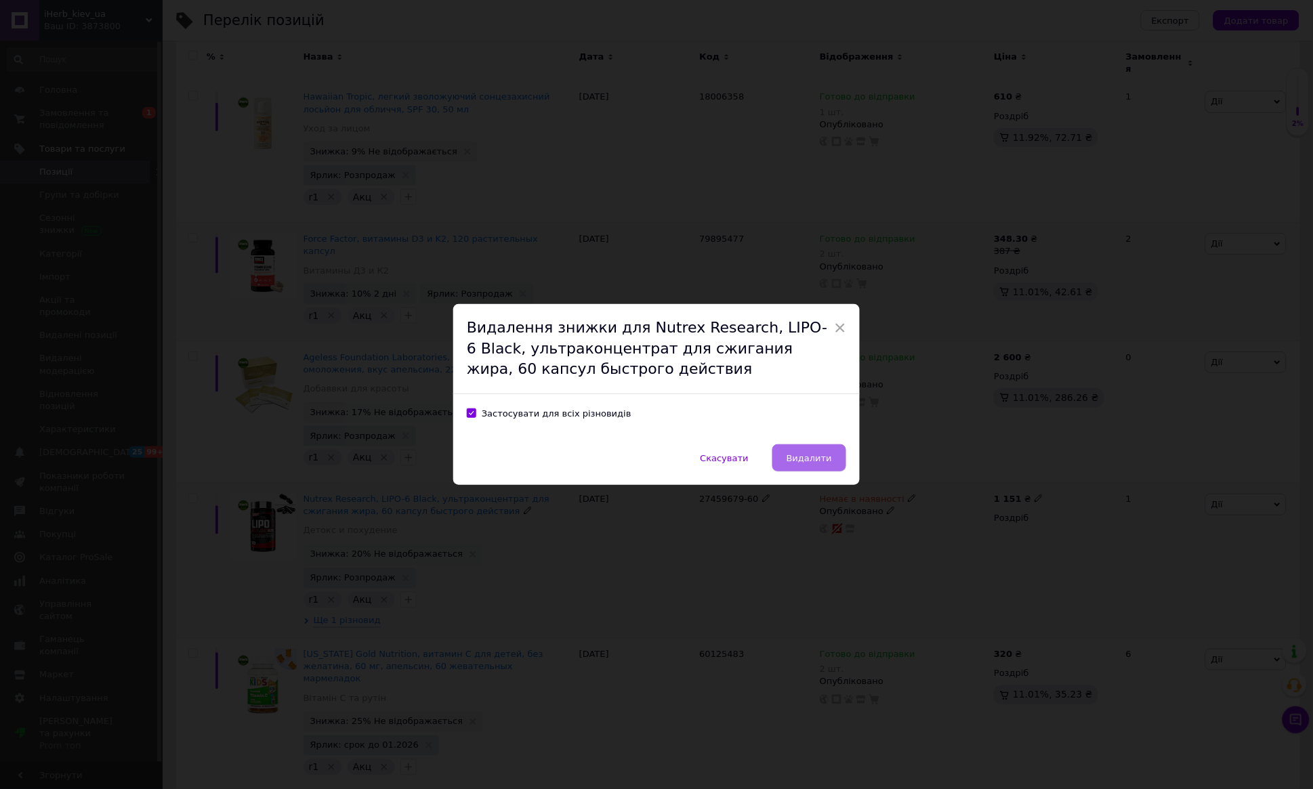
click at [788, 459] on span "Видалити" at bounding box center [809, 458] width 45 height 10
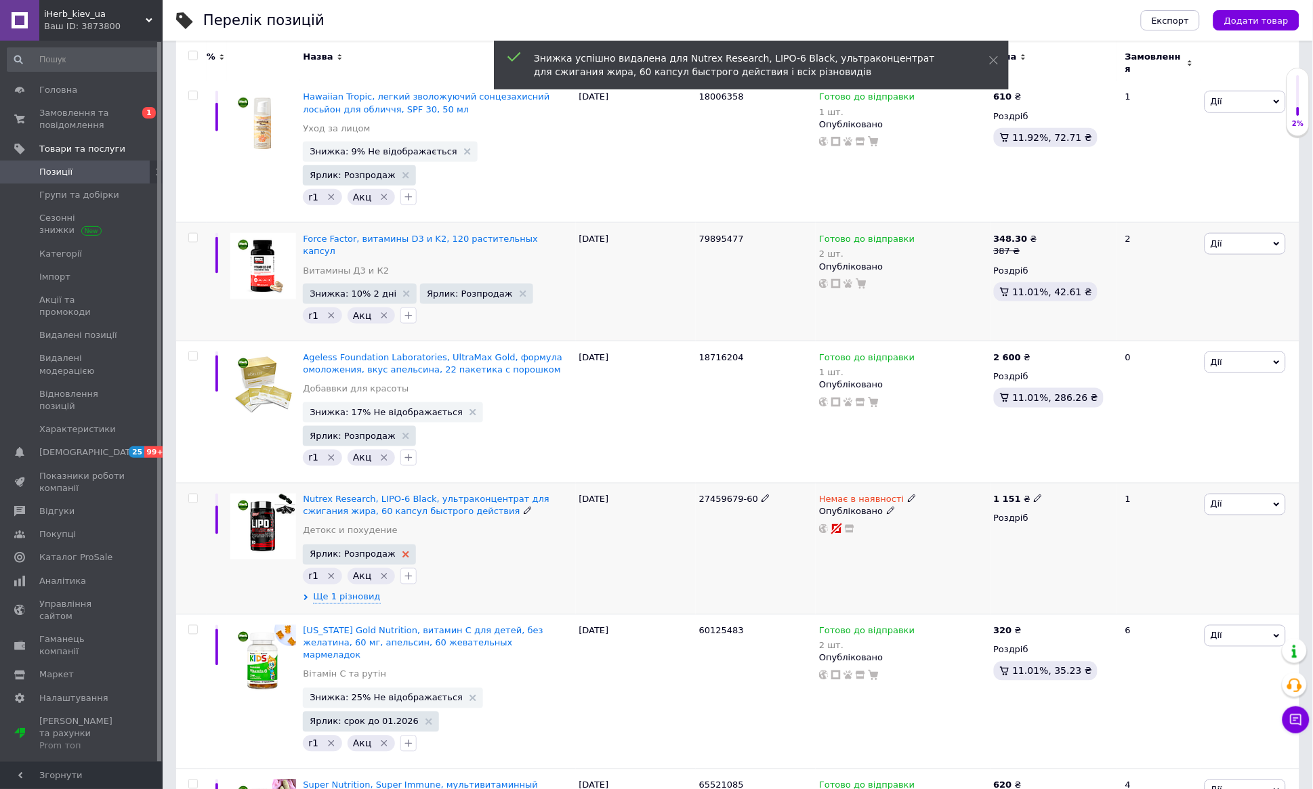
click at [402, 551] on use at bounding box center [405, 554] width 7 height 7
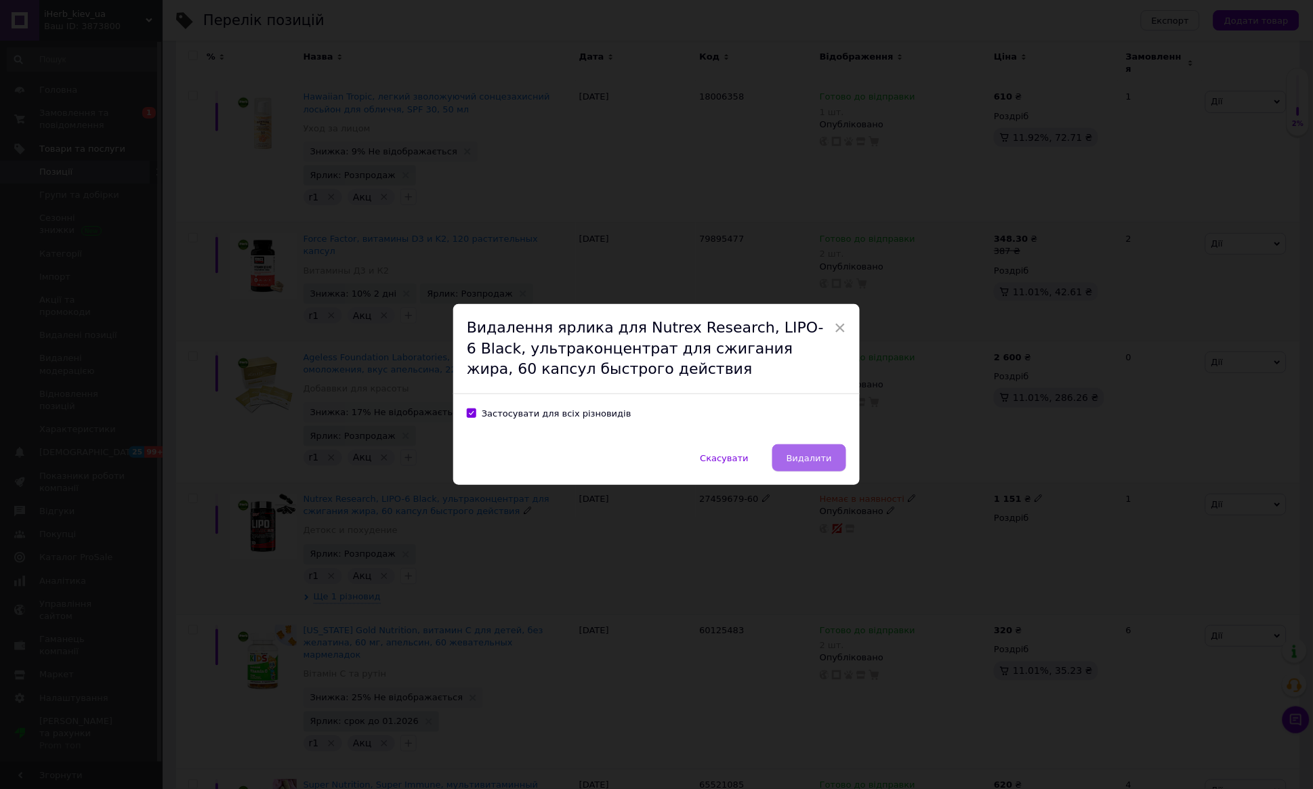
click at [787, 461] on button "Видалити" at bounding box center [809, 457] width 74 height 27
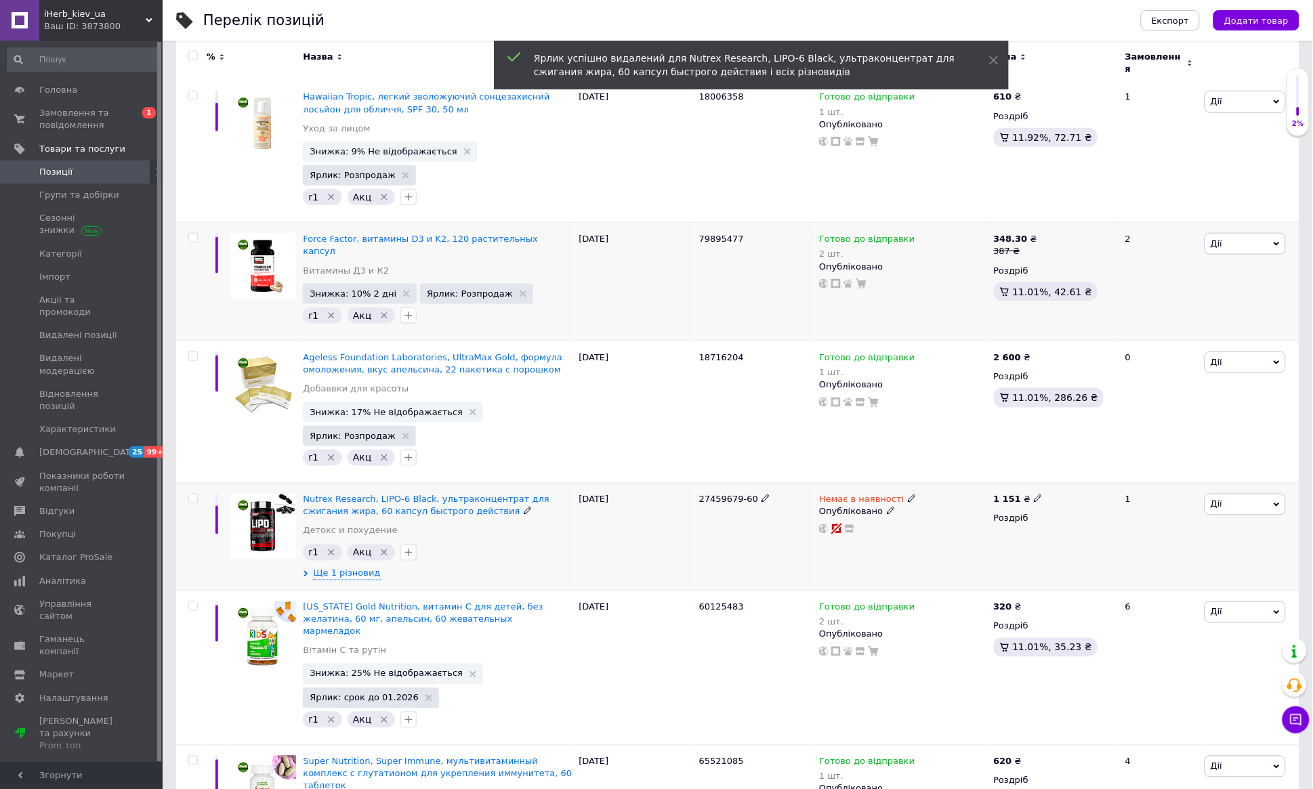
click at [909, 495] on use at bounding box center [911, 498] width 7 height 7
click at [954, 539] on li "Готово до відправки" at bounding box center [989, 548] width 129 height 19
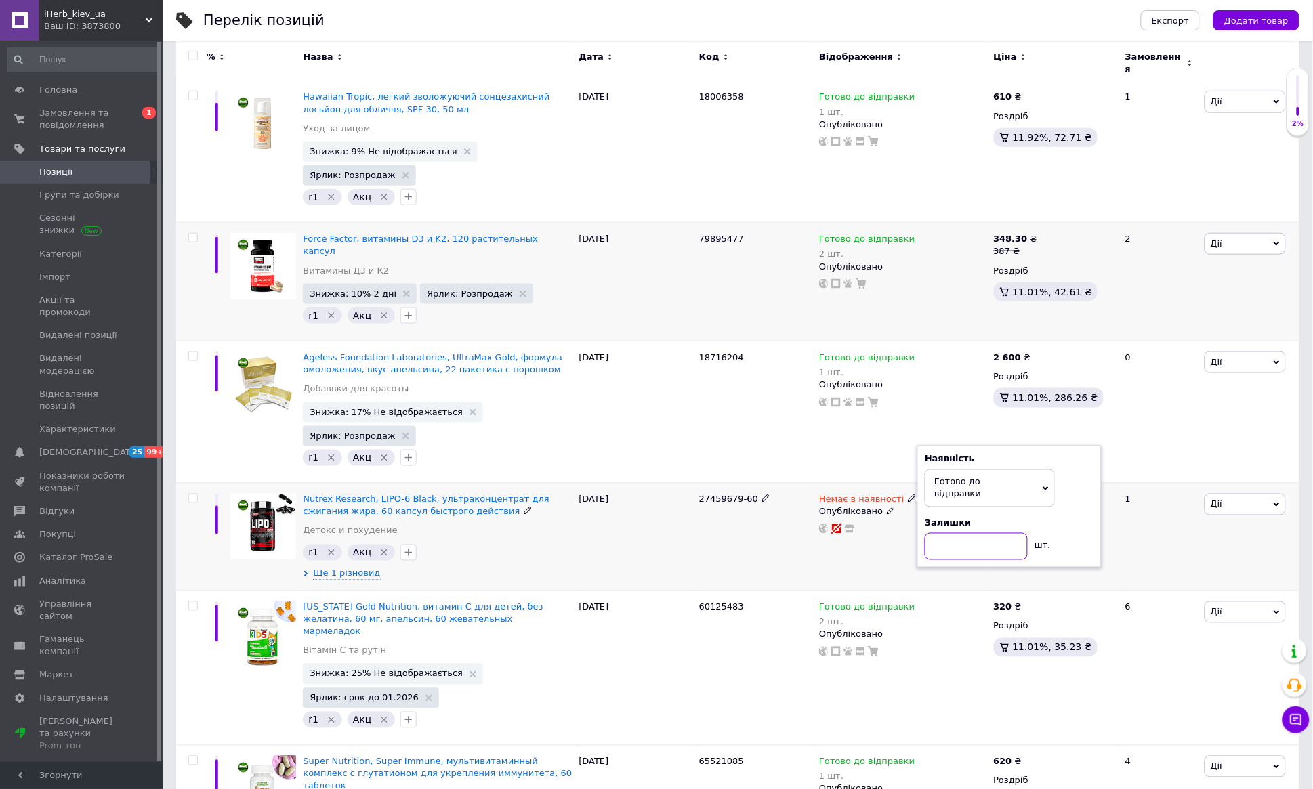
click at [953, 533] on input at bounding box center [976, 546] width 103 height 27
type input "1"
click at [795, 547] on div "27459679-60" at bounding box center [756, 537] width 120 height 108
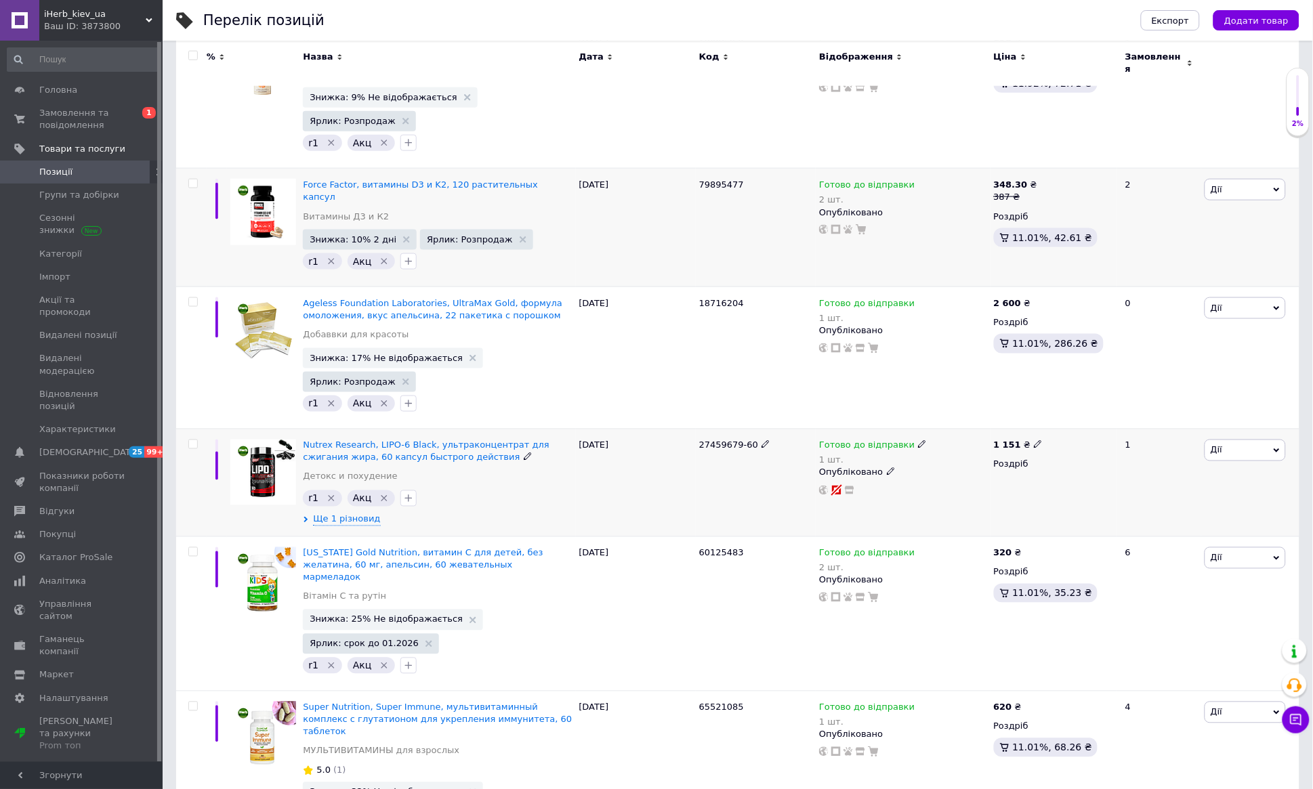
scroll to position [406, 0]
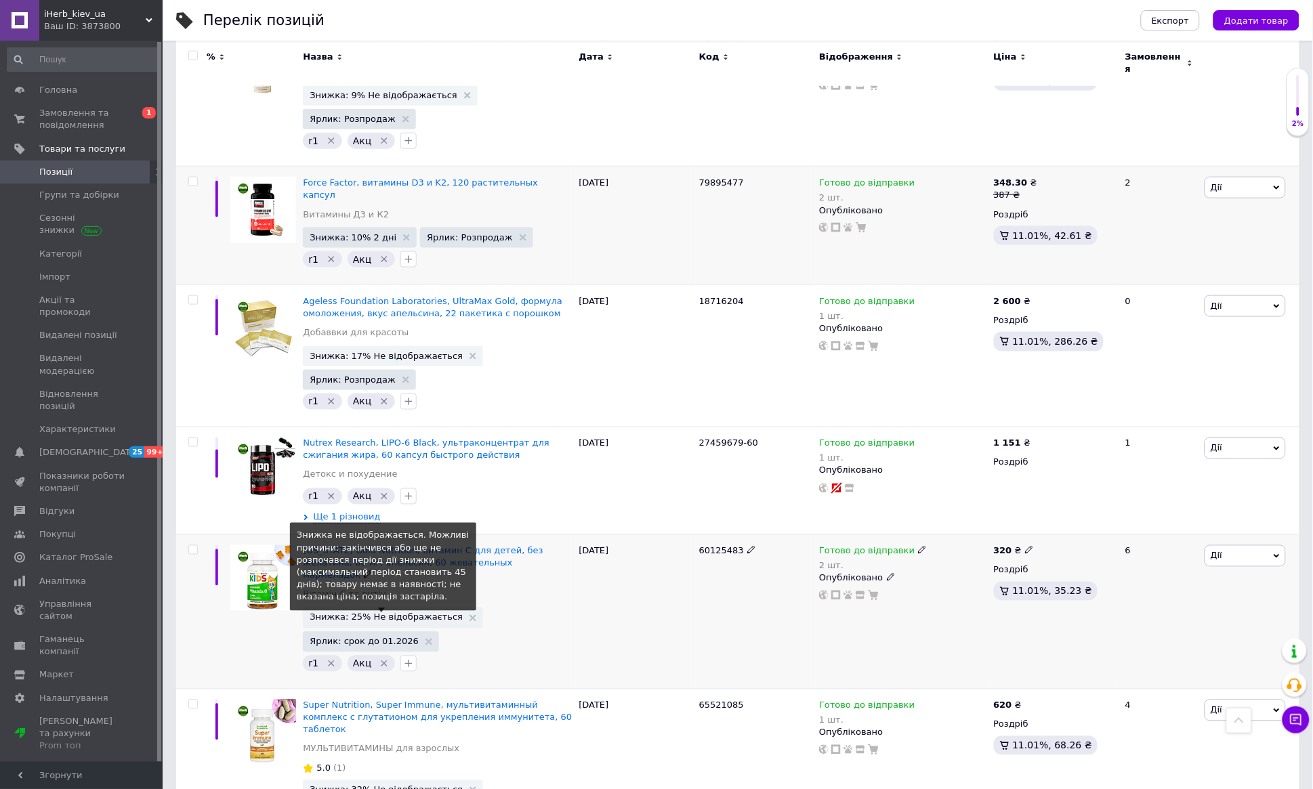
click at [423, 613] on span "Знижка: 25% Не відображається" at bounding box center [386, 617] width 153 height 9
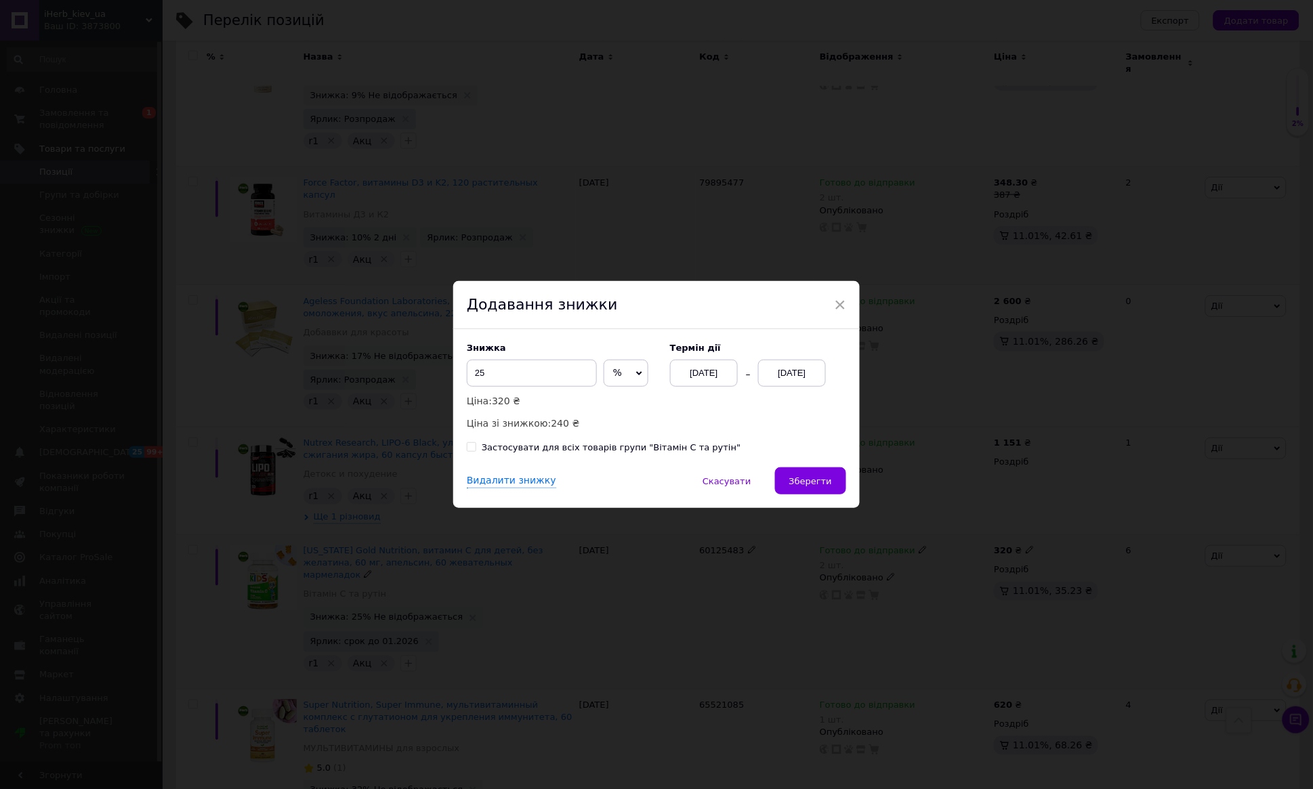
click at [784, 371] on div "[DATE]" at bounding box center [792, 373] width 68 height 27
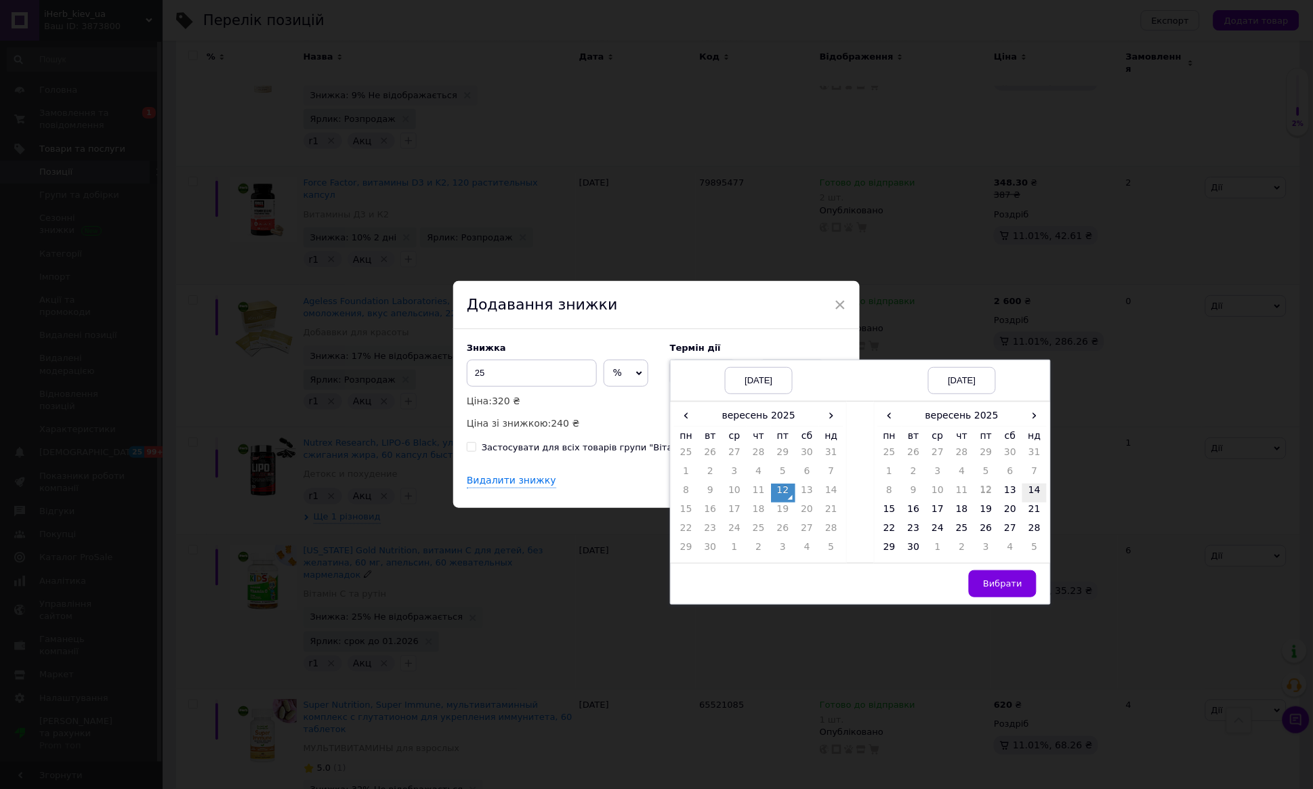
click at [1035, 490] on td "14" at bounding box center [1034, 493] width 24 height 19
click at [1010, 581] on span "Вибрати" at bounding box center [1002, 584] width 39 height 10
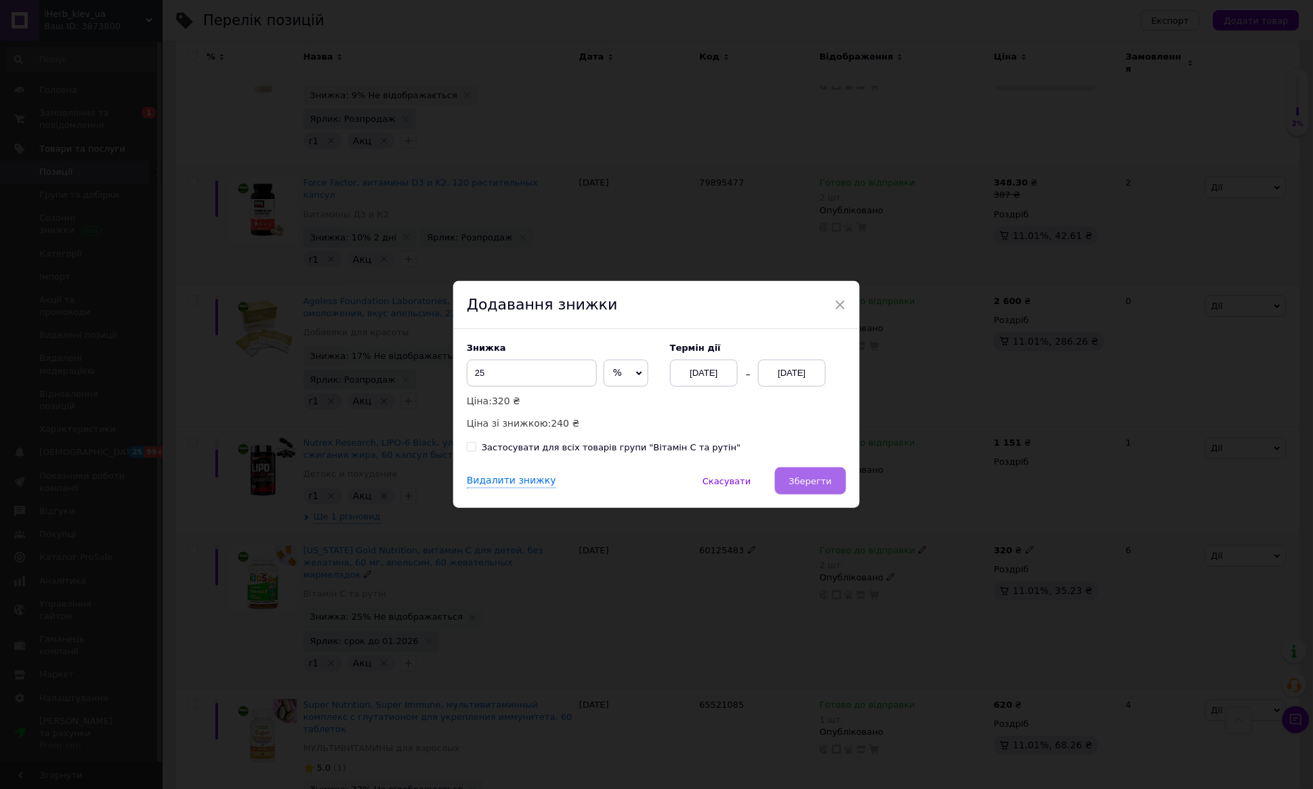
click at [796, 480] on span "Зберегти" at bounding box center [810, 481] width 43 height 10
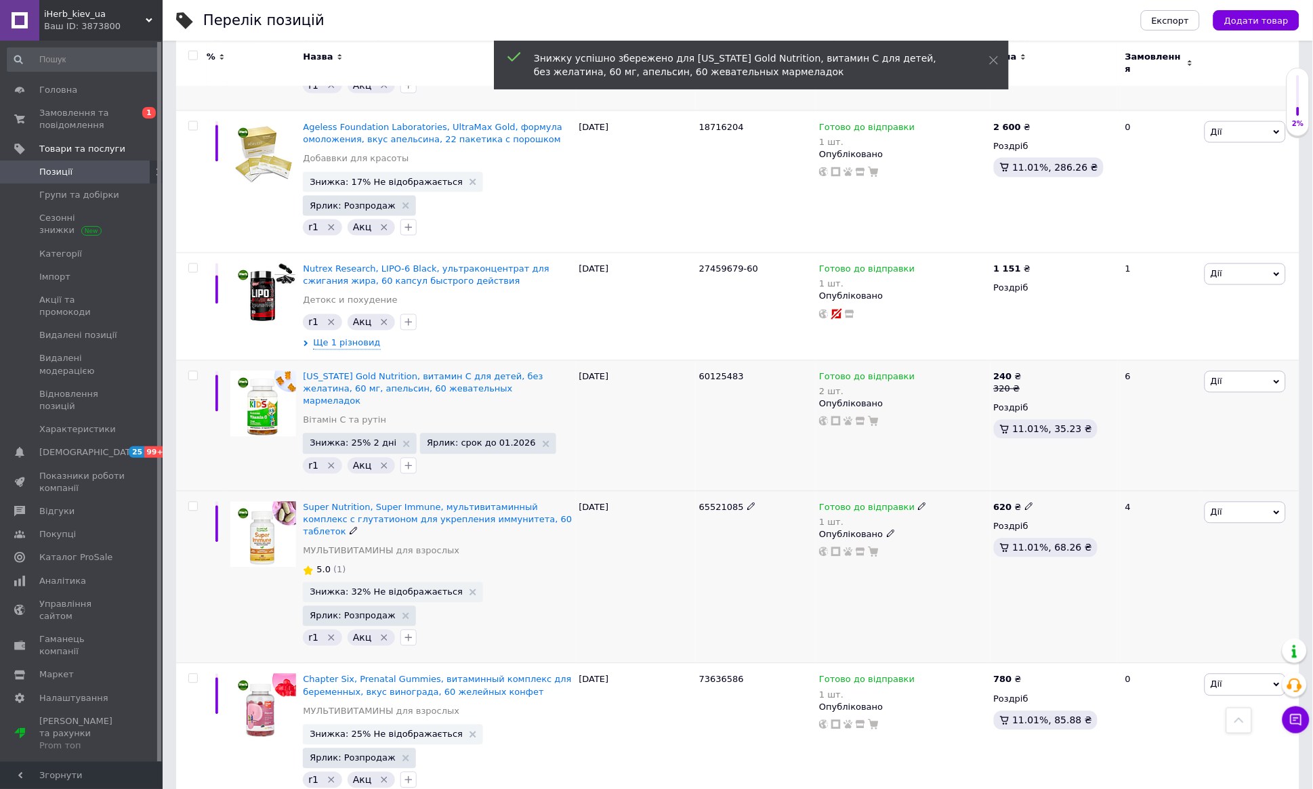
scroll to position [583, 0]
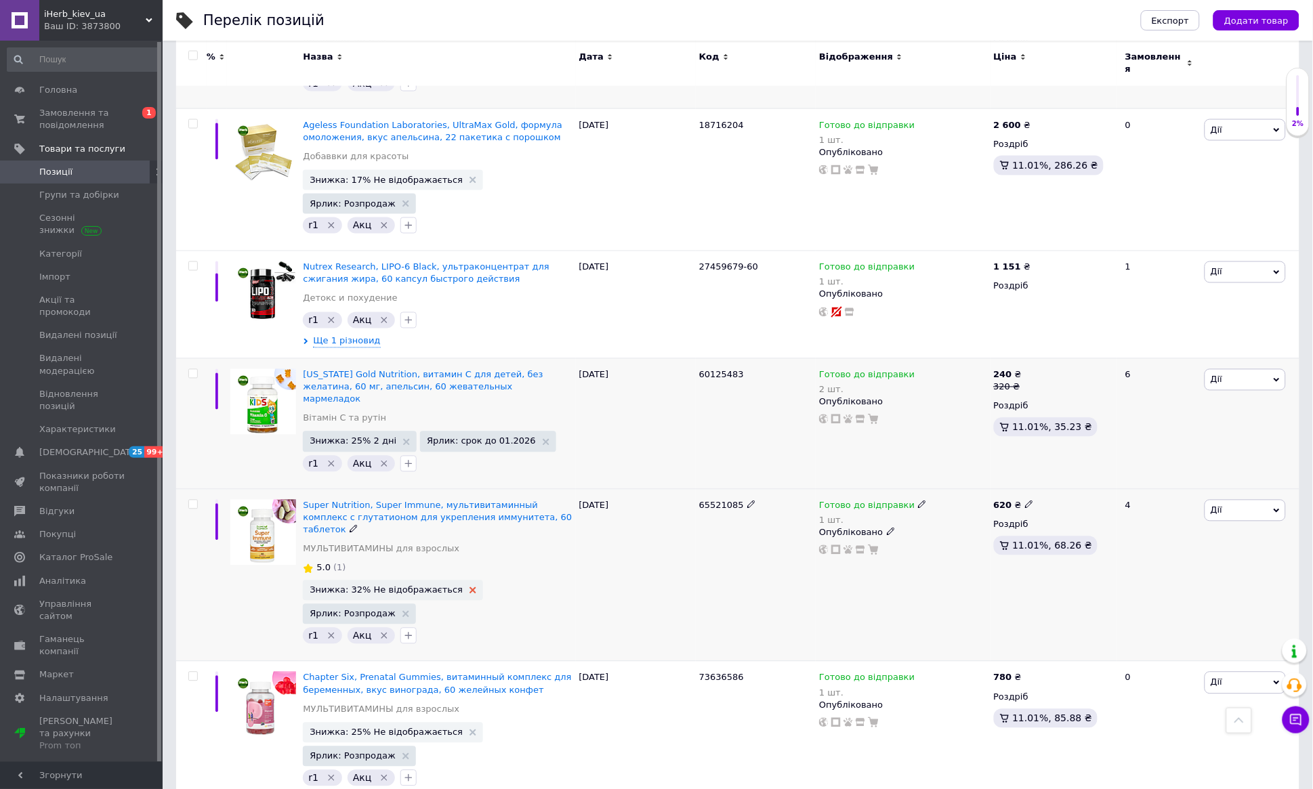
click at [469, 587] on icon at bounding box center [472, 590] width 7 height 7
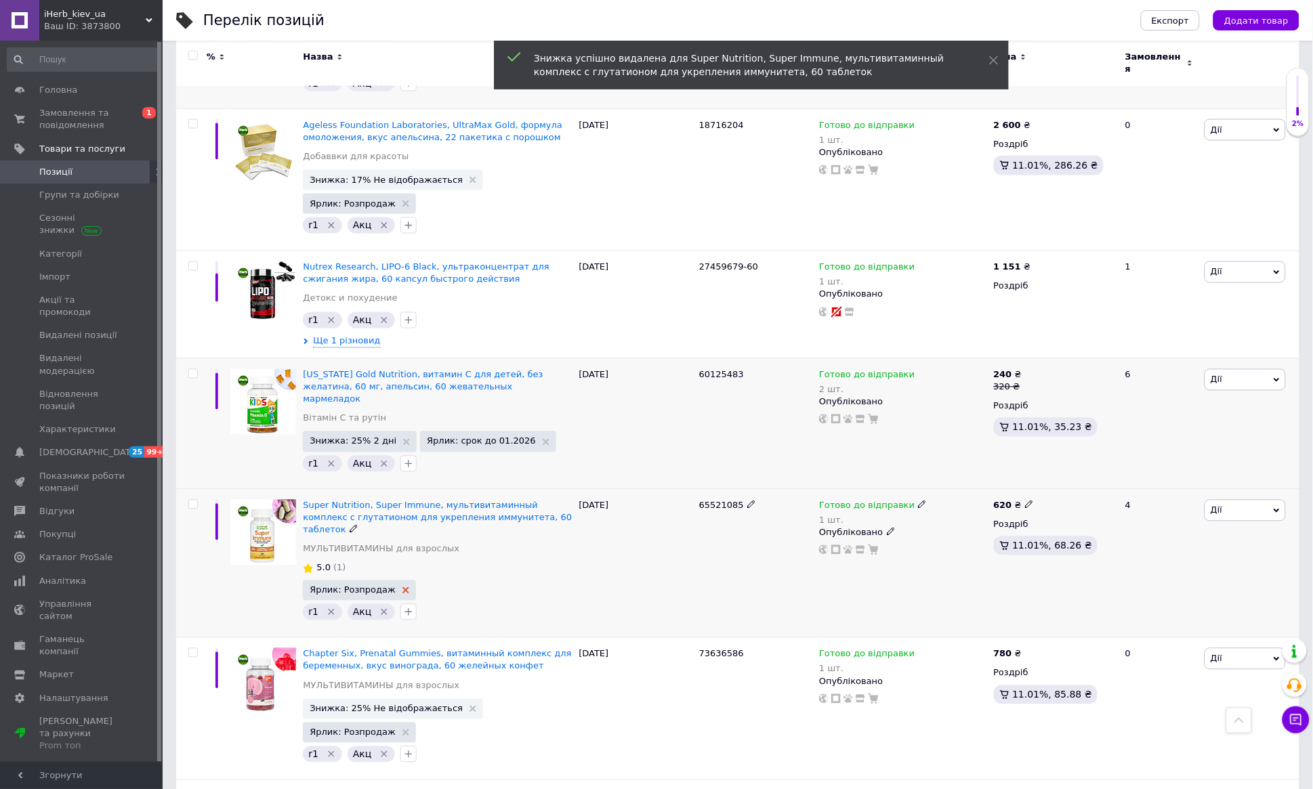
click at [402, 587] on icon at bounding box center [405, 590] width 7 height 7
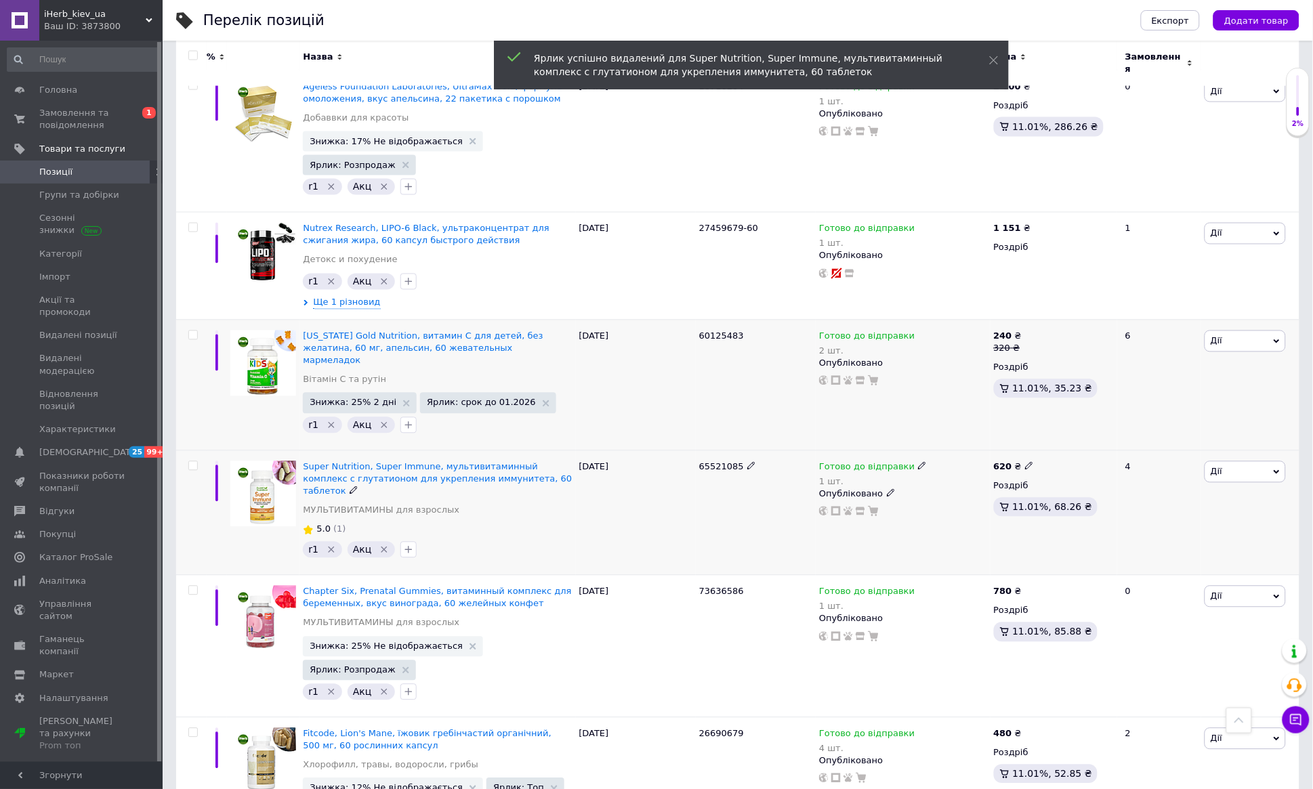
scroll to position [638, 0]
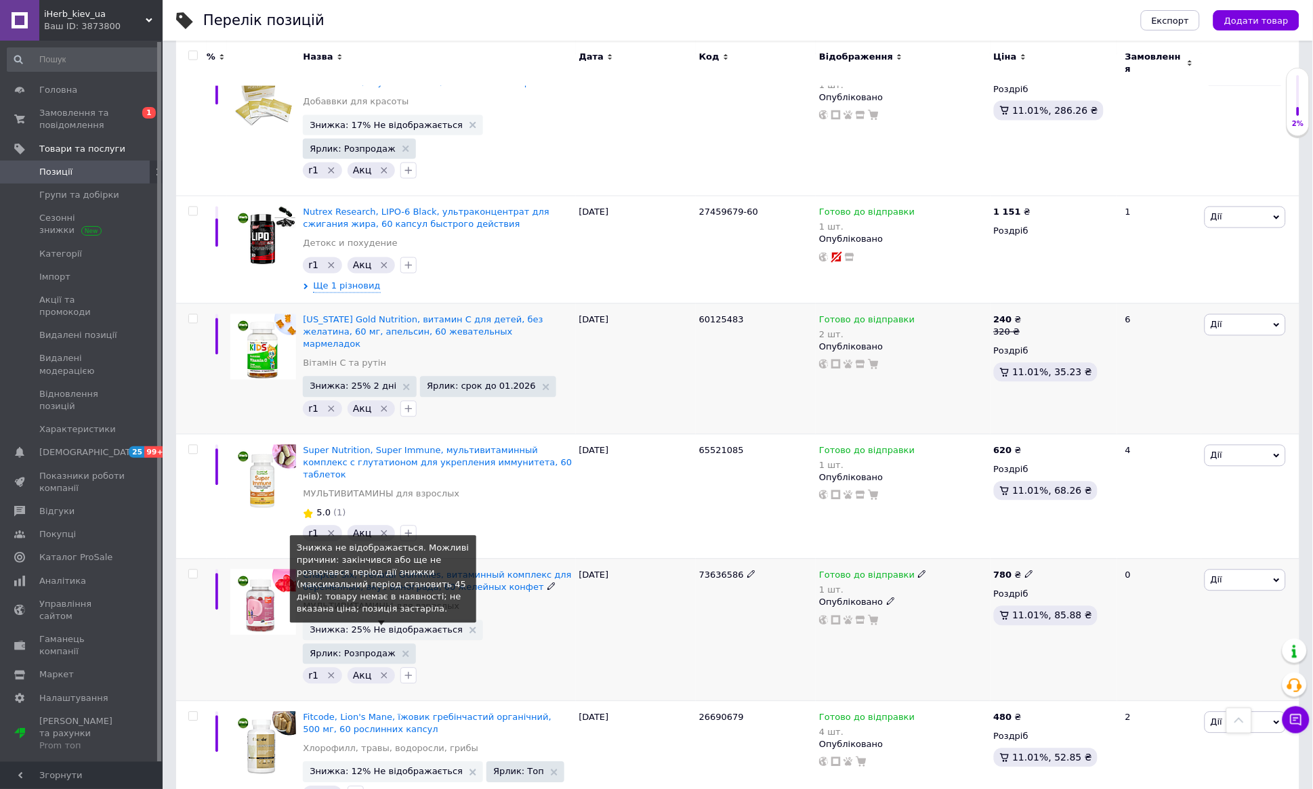
click at [430, 626] on span "Знижка: 25% Не відображається" at bounding box center [386, 630] width 153 height 9
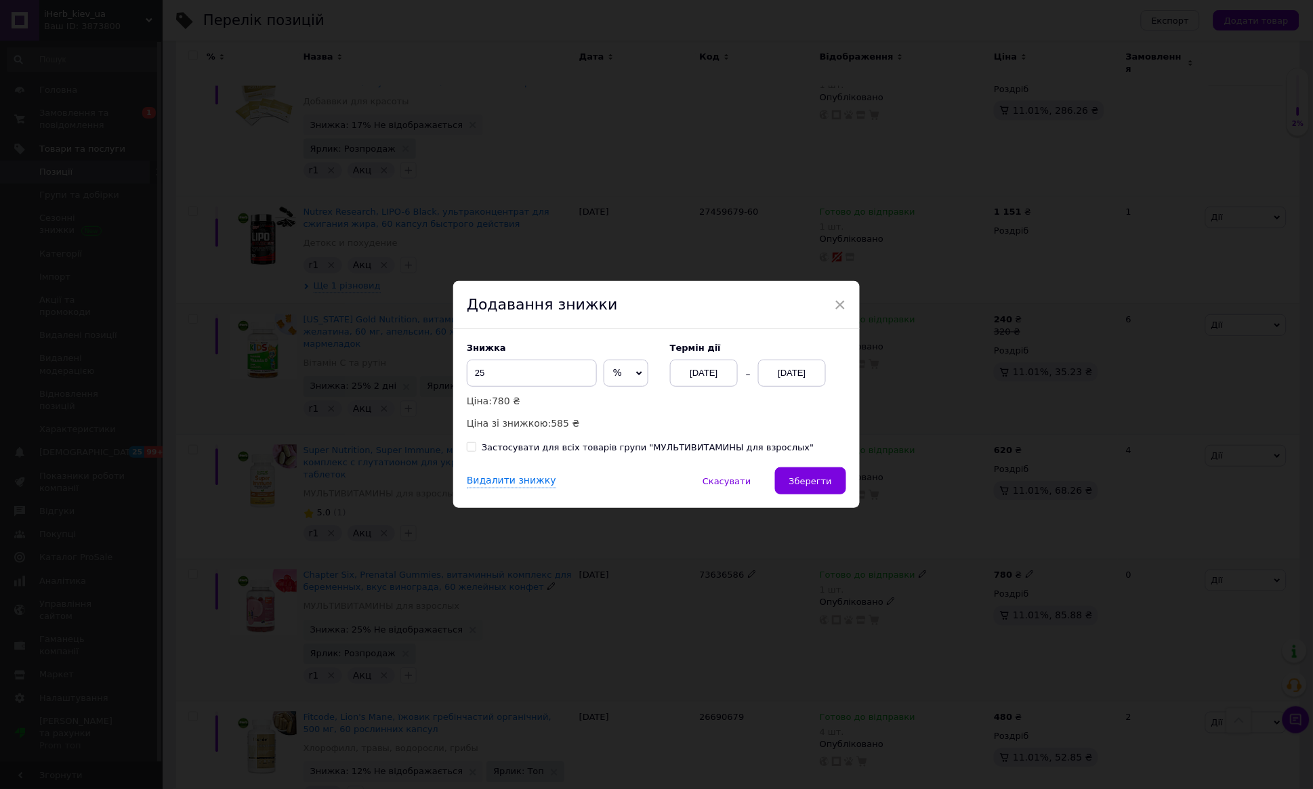
click at [795, 371] on div "[DATE]" at bounding box center [792, 373] width 68 height 27
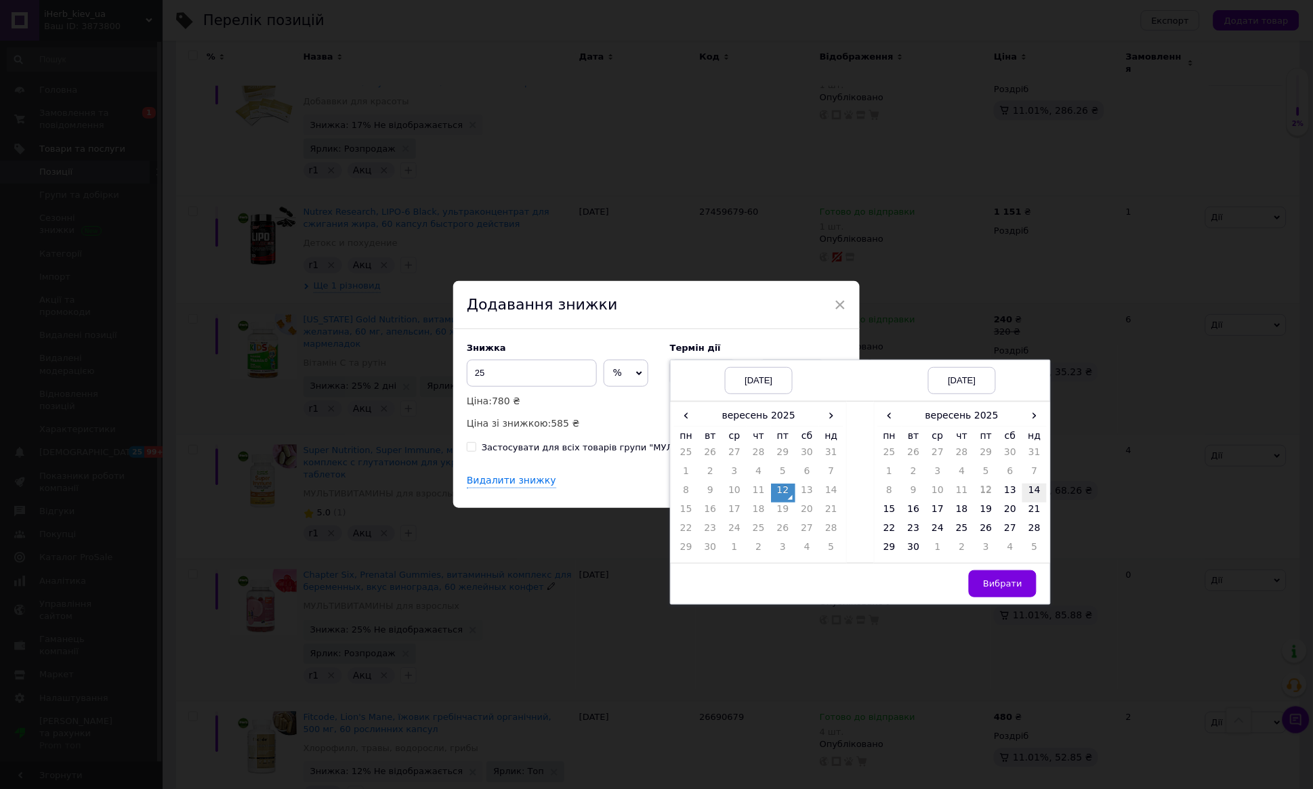
click at [1030, 489] on td "14" at bounding box center [1034, 493] width 24 height 19
click at [1011, 574] on button "Вибрати" at bounding box center [1003, 583] width 68 height 27
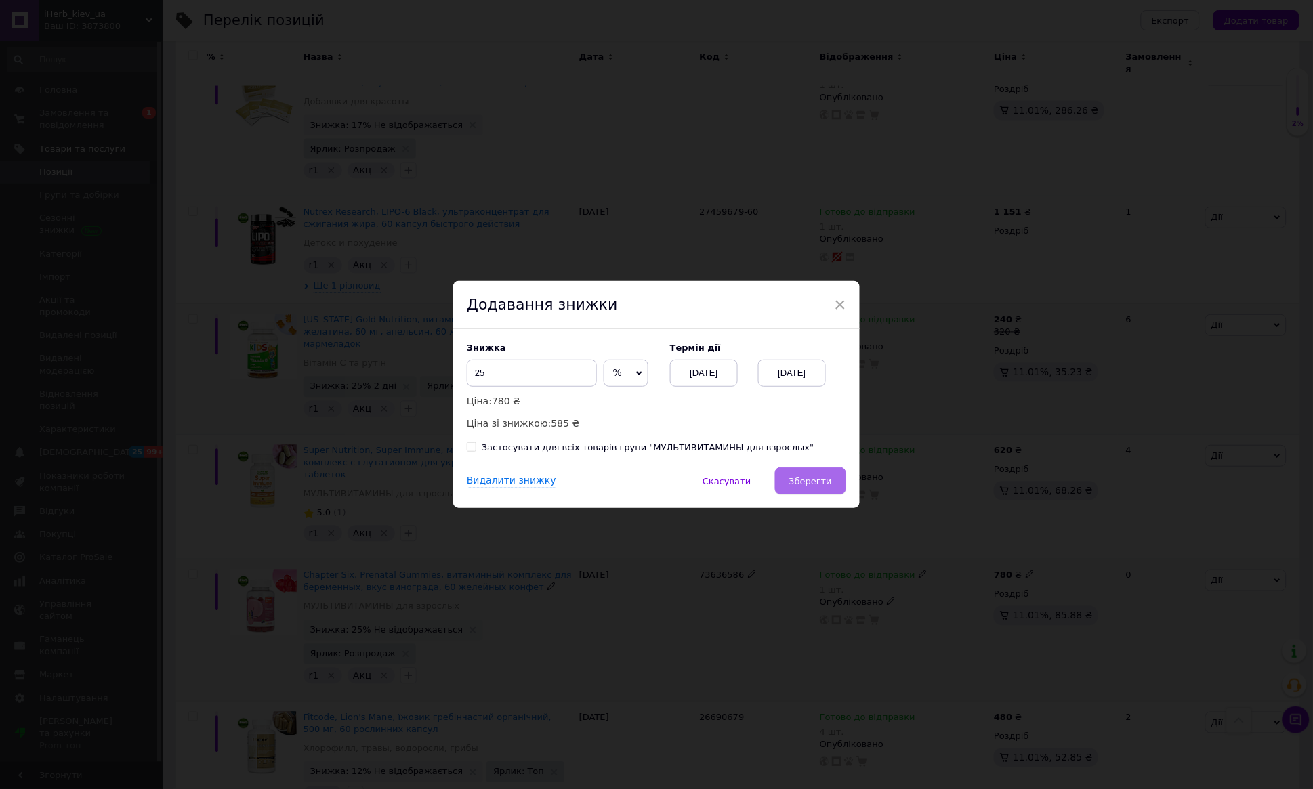
click at [802, 482] on span "Зберегти" at bounding box center [810, 481] width 43 height 10
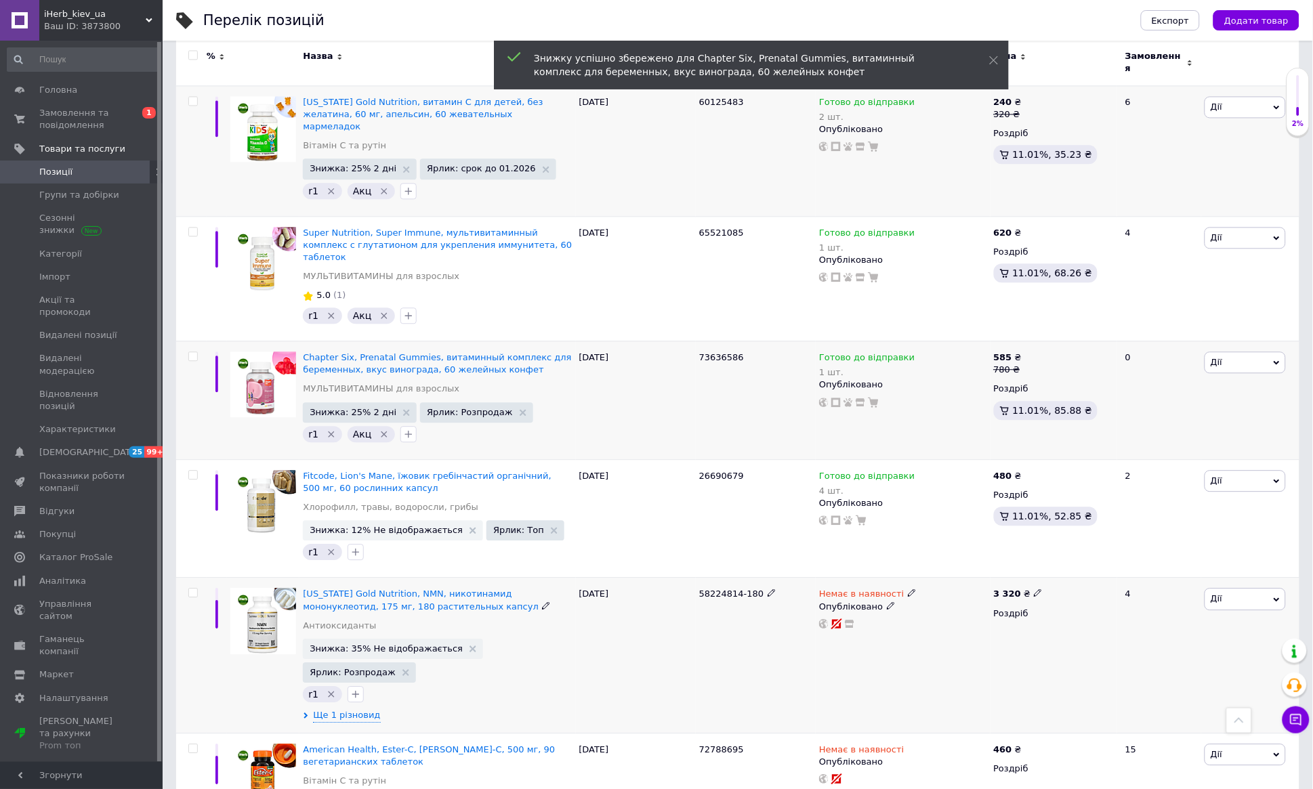
scroll to position [863, 0]
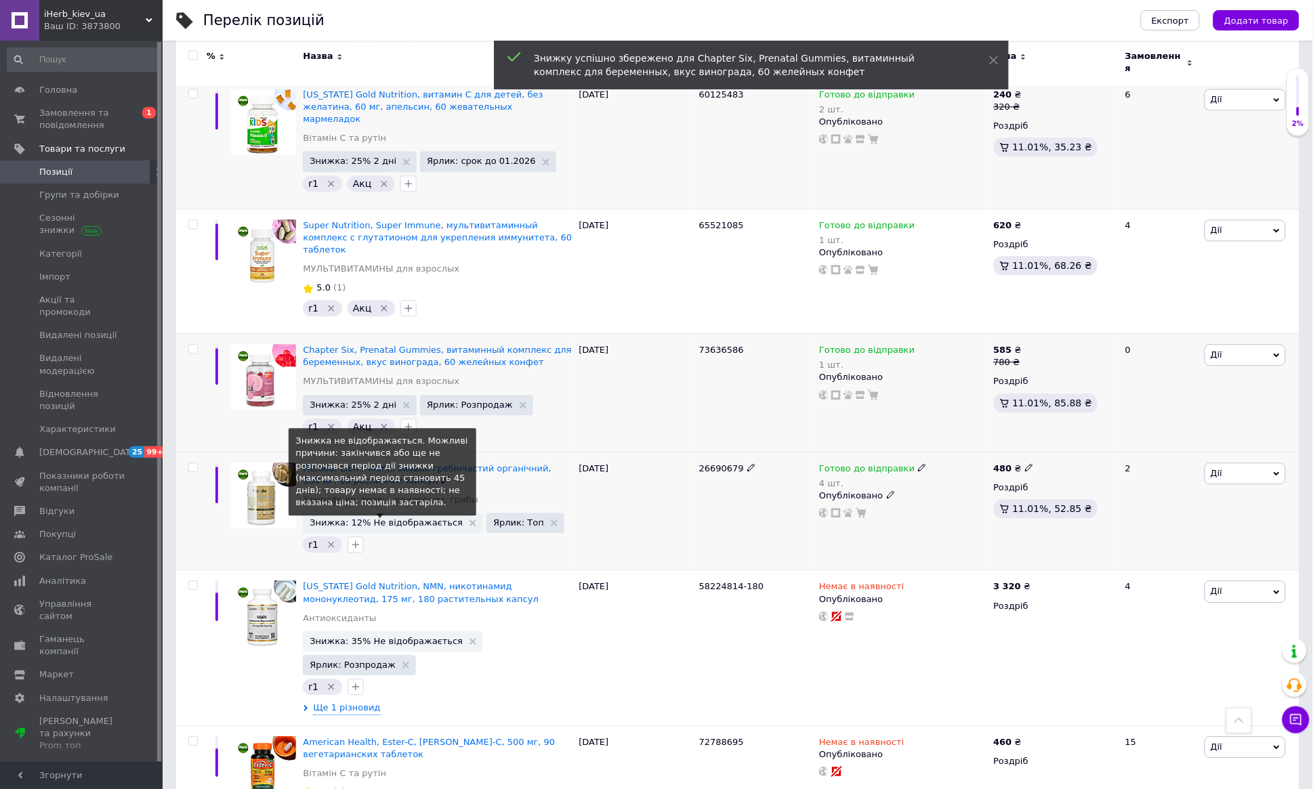
click at [419, 518] on span "Знижка: 12% Не відображається" at bounding box center [386, 522] width 153 height 9
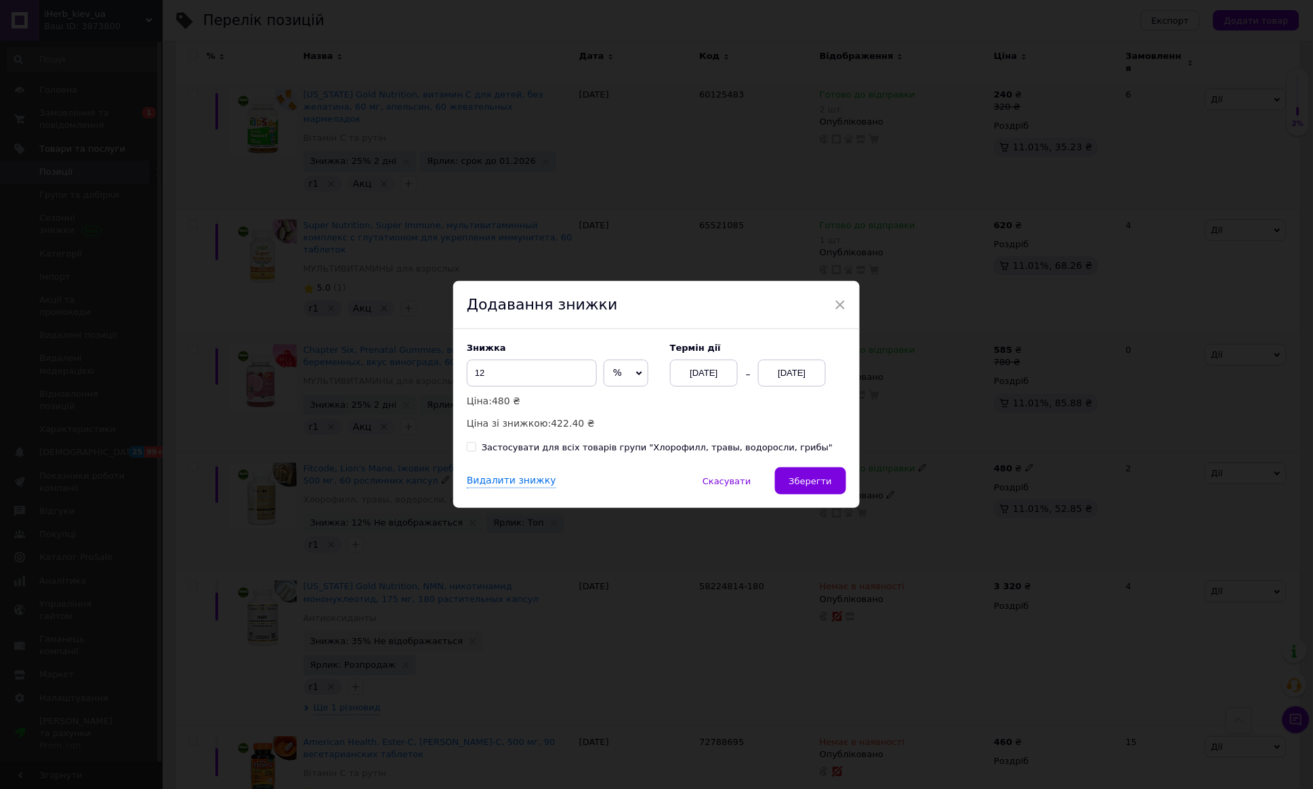
click at [789, 373] on div "[DATE]" at bounding box center [792, 373] width 68 height 27
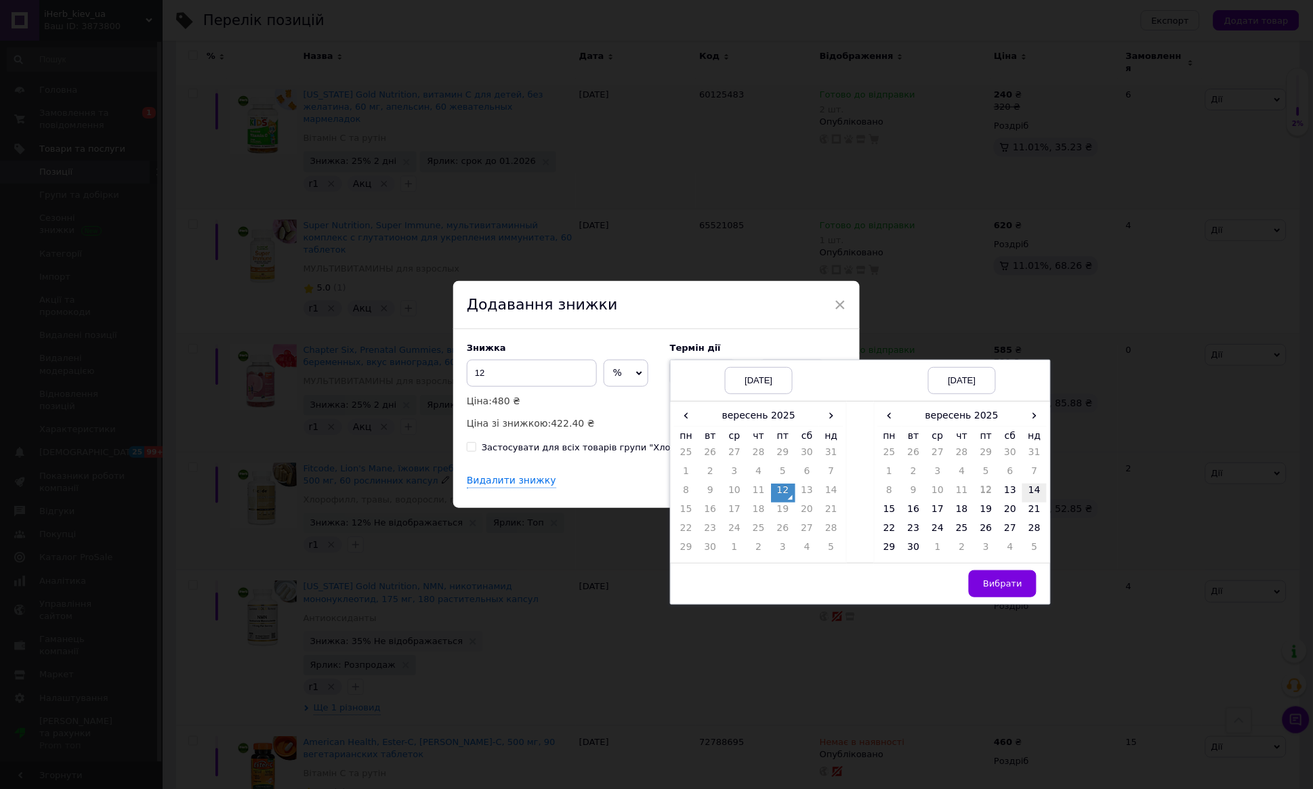
click at [1035, 495] on td "14" at bounding box center [1034, 493] width 24 height 19
click at [1017, 575] on button "Вибрати" at bounding box center [1003, 583] width 68 height 27
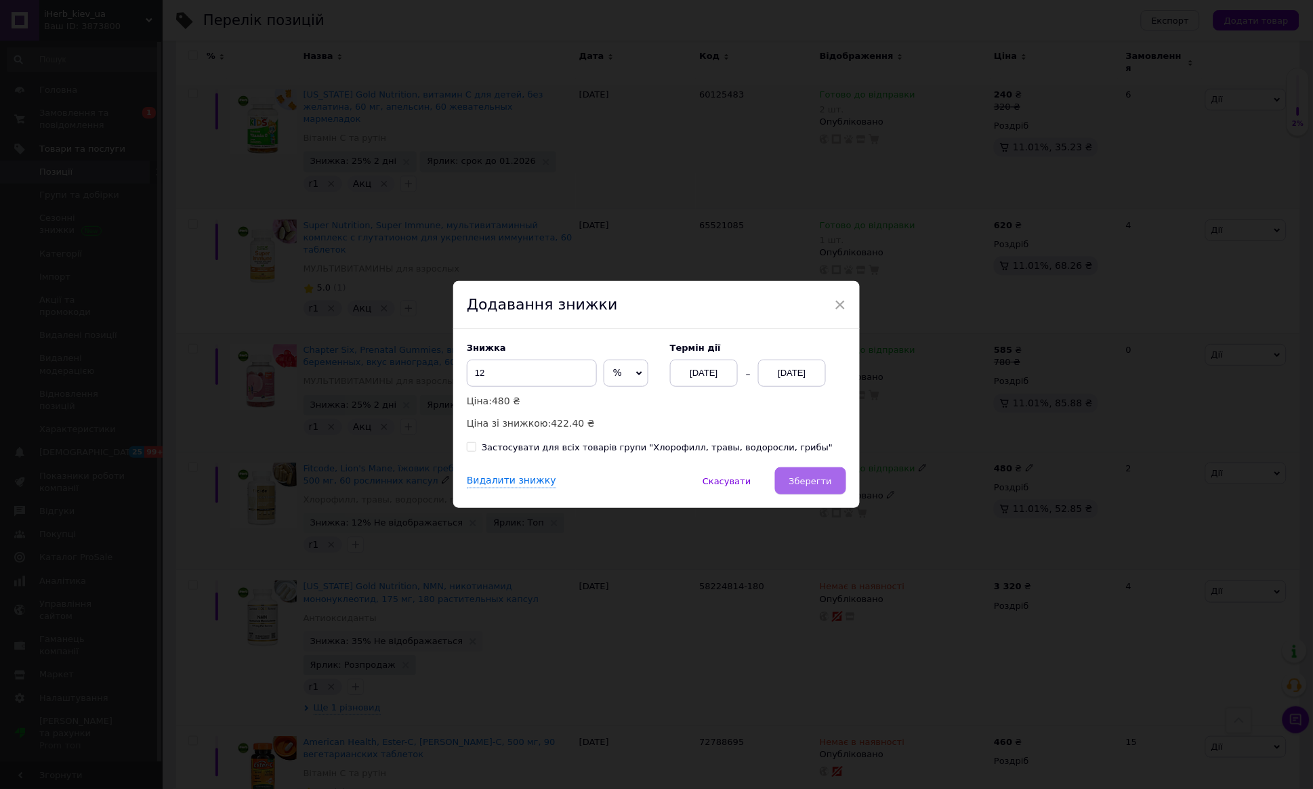
click at [792, 482] on span "Зберегти" at bounding box center [810, 481] width 43 height 10
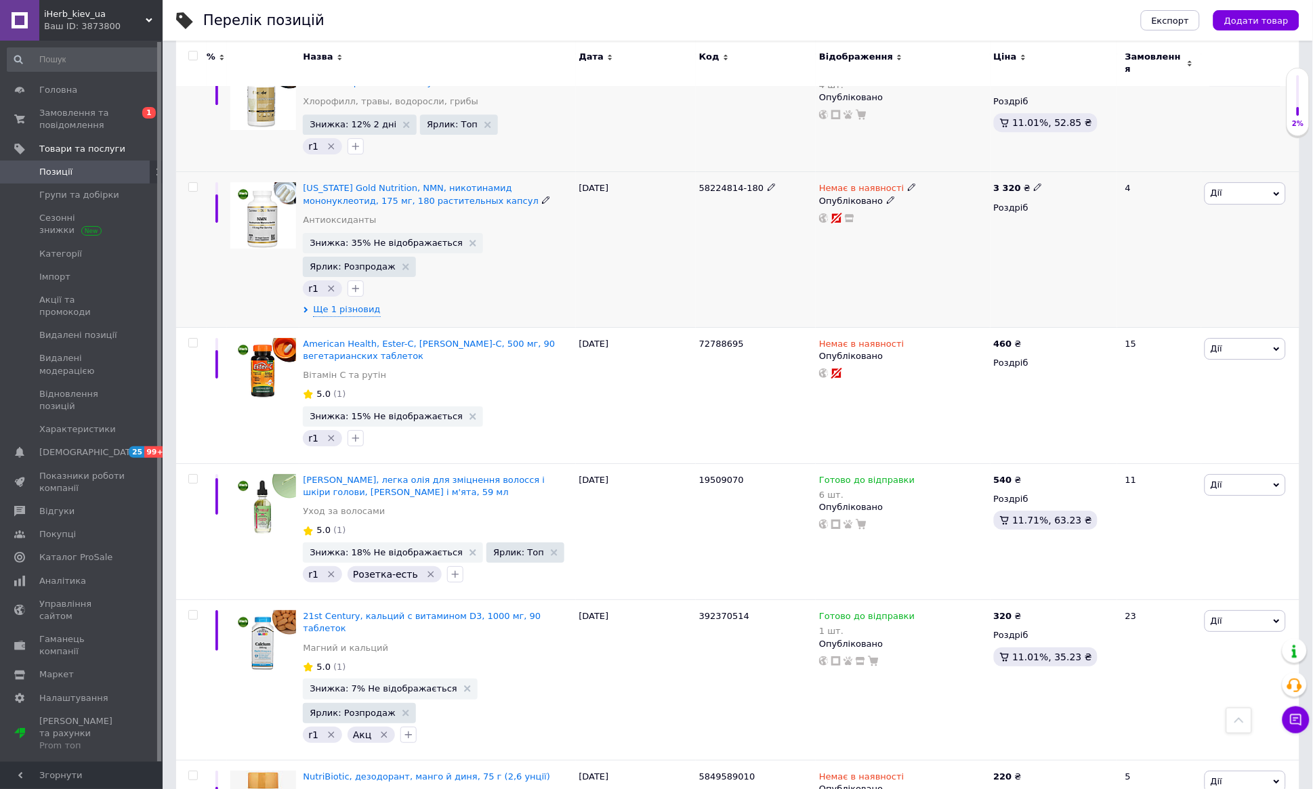
scroll to position [1263, 0]
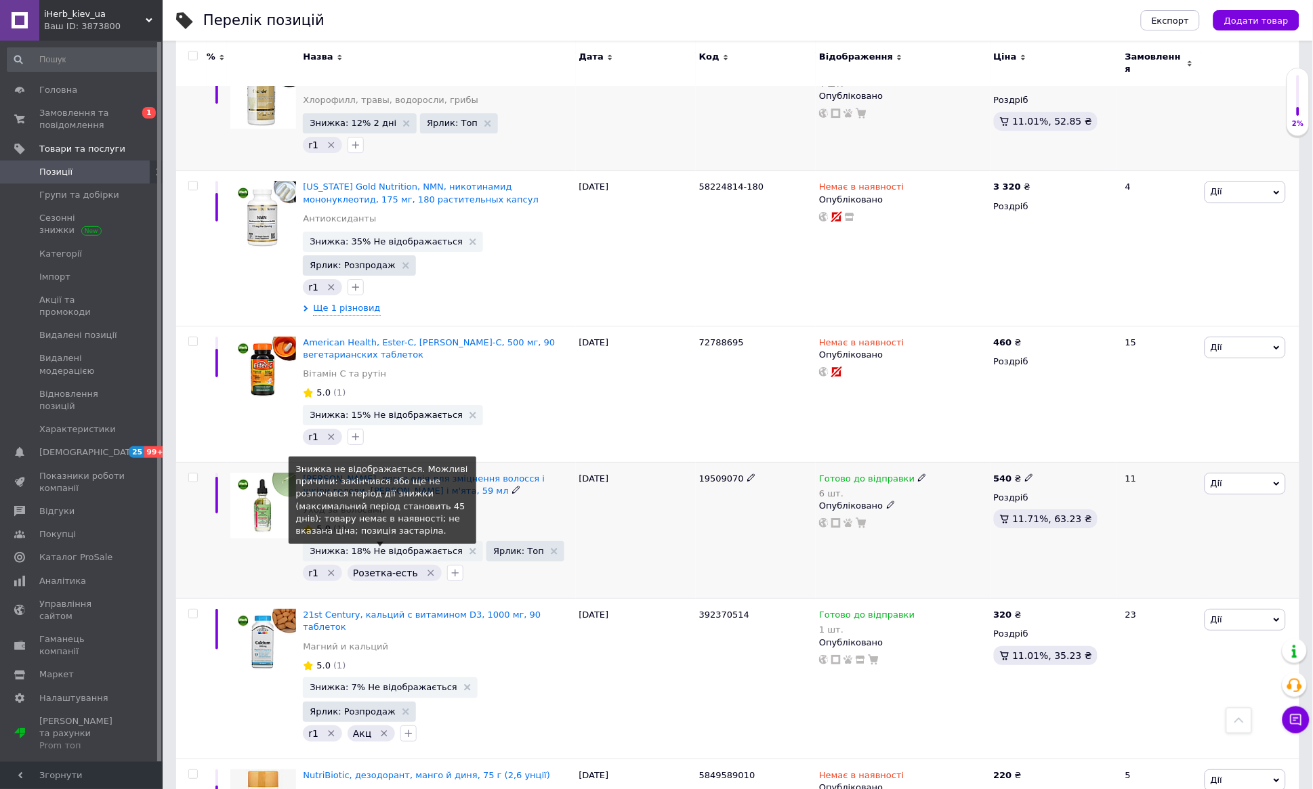
click at [443, 547] on span "Знижка: 18% Не відображається" at bounding box center [386, 551] width 153 height 9
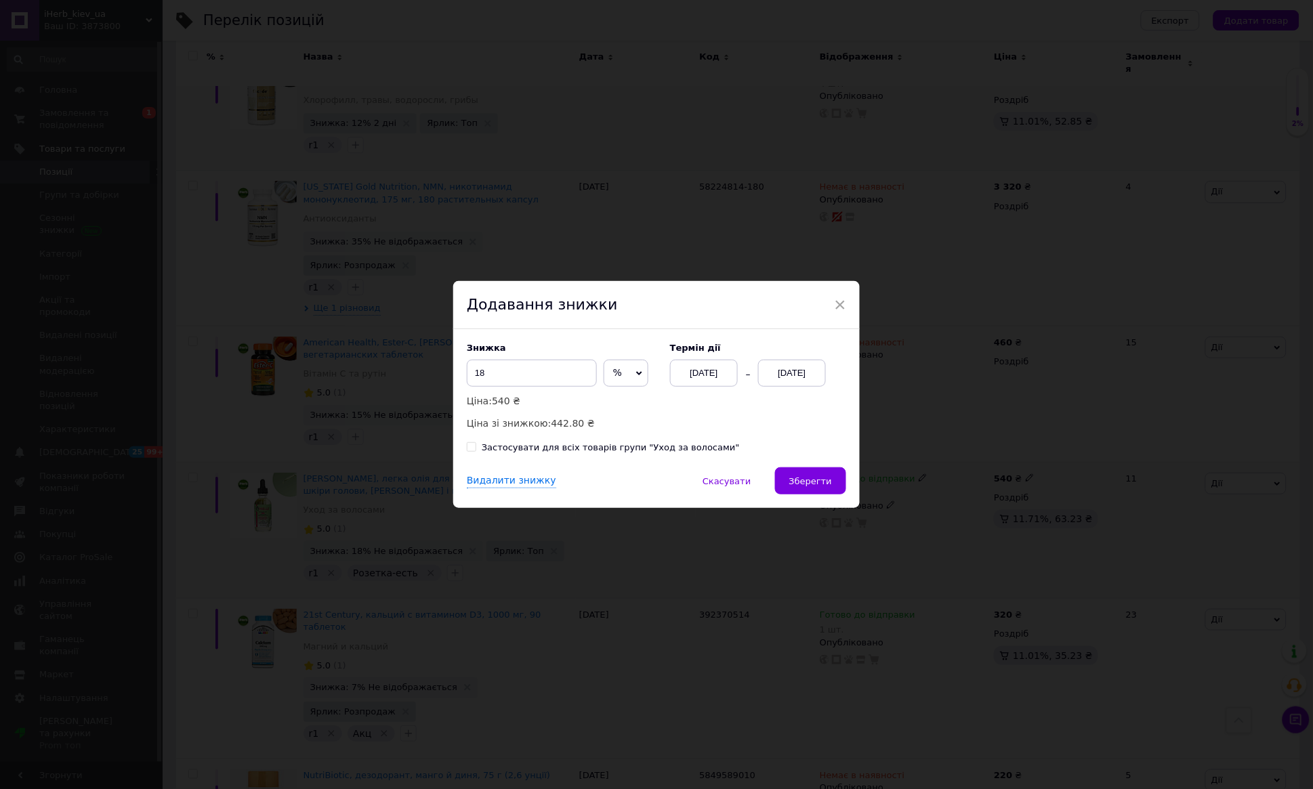
click at [787, 378] on div "[DATE]" at bounding box center [792, 373] width 68 height 27
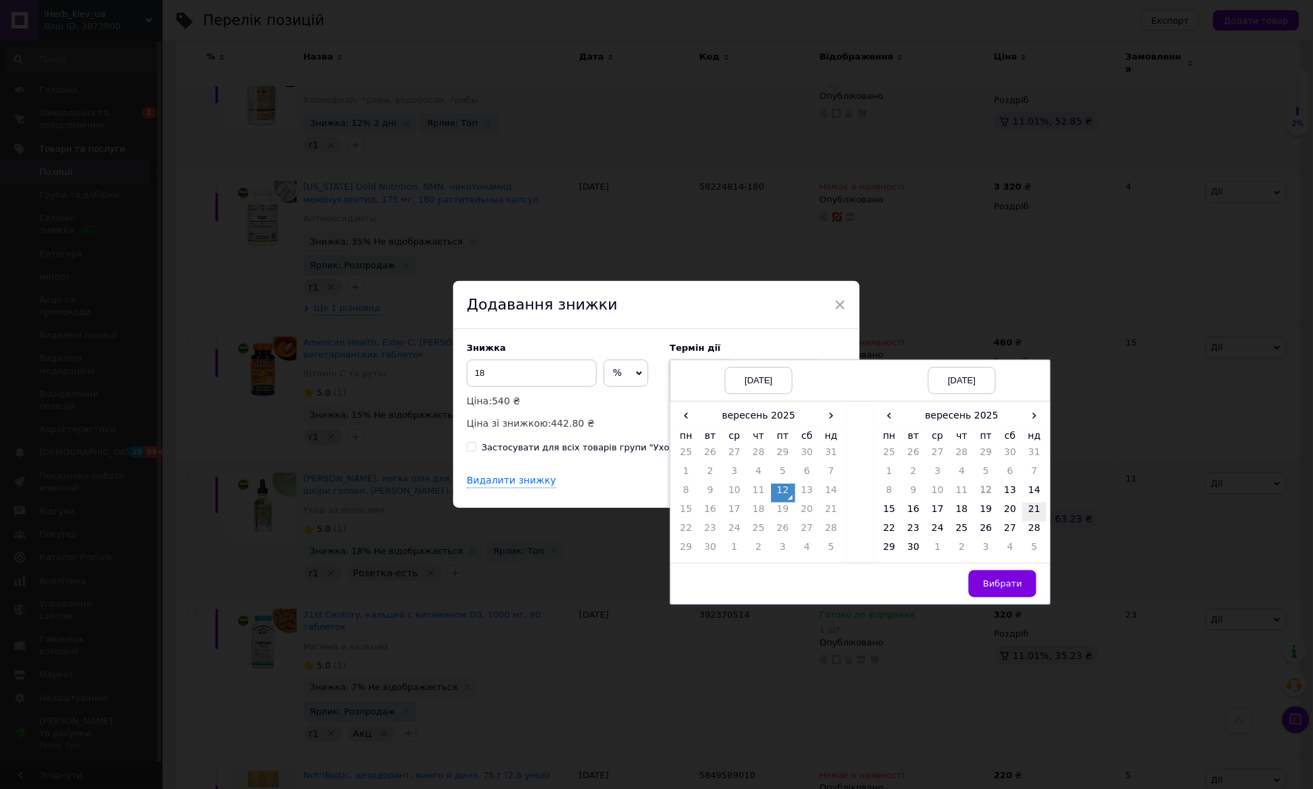
click at [1039, 513] on td "21" at bounding box center [1034, 512] width 24 height 19
click at [1021, 579] on span "Вибрати" at bounding box center [1002, 584] width 39 height 10
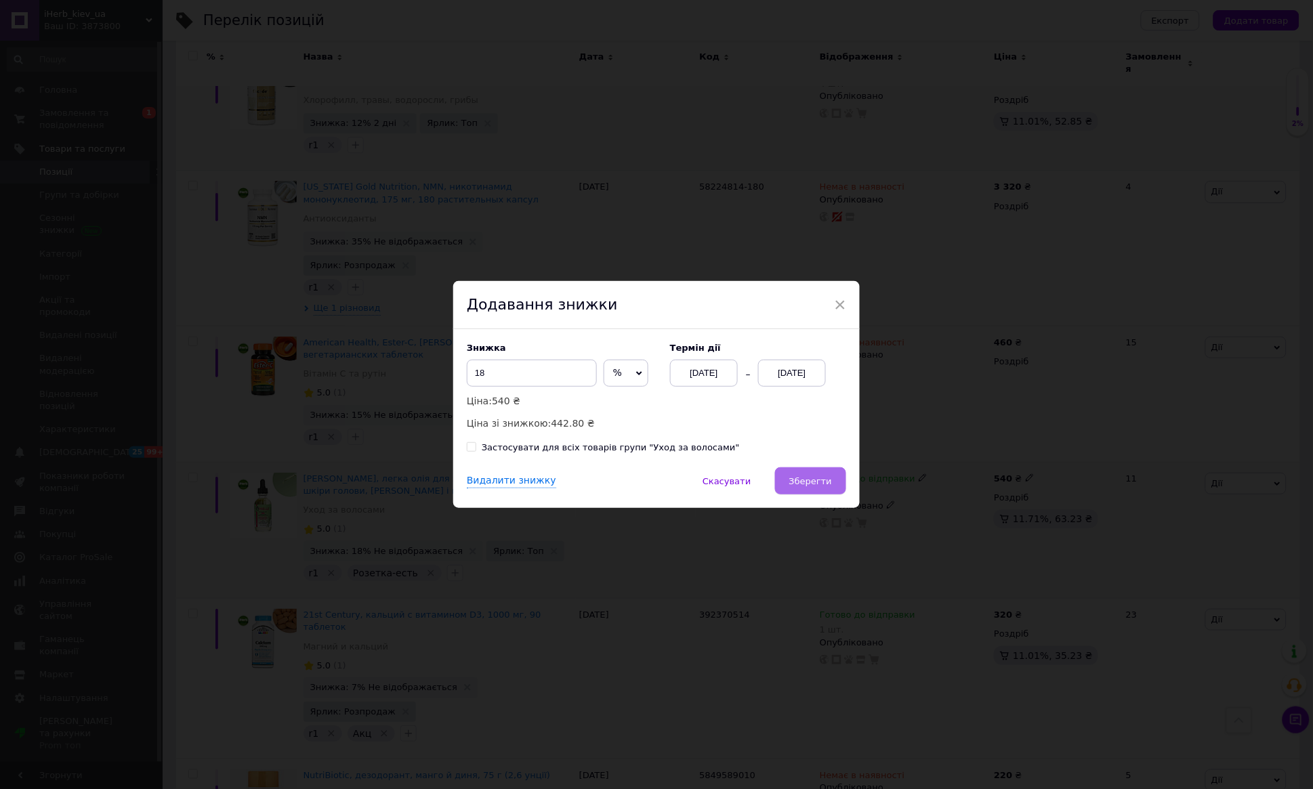
click at [828, 475] on button "Зберегти" at bounding box center [810, 480] width 71 height 27
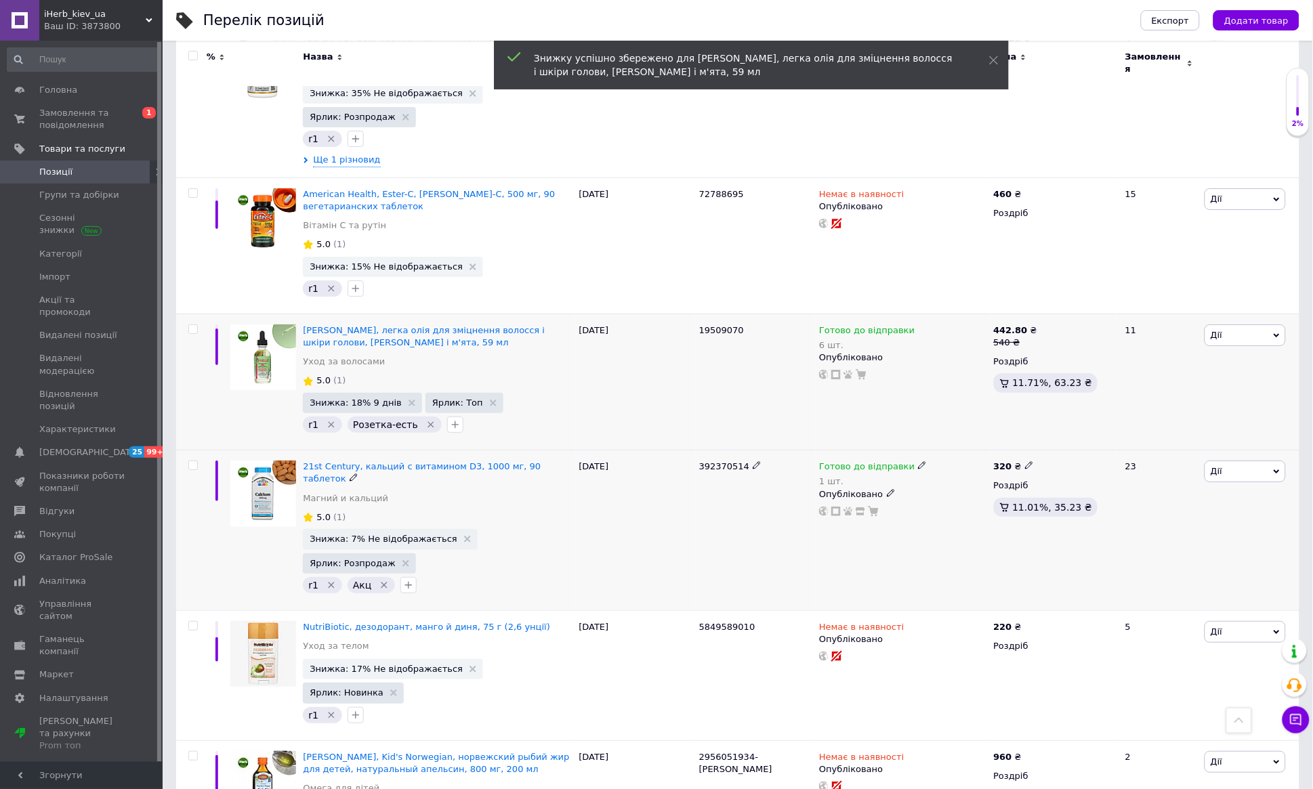
scroll to position [1412, 0]
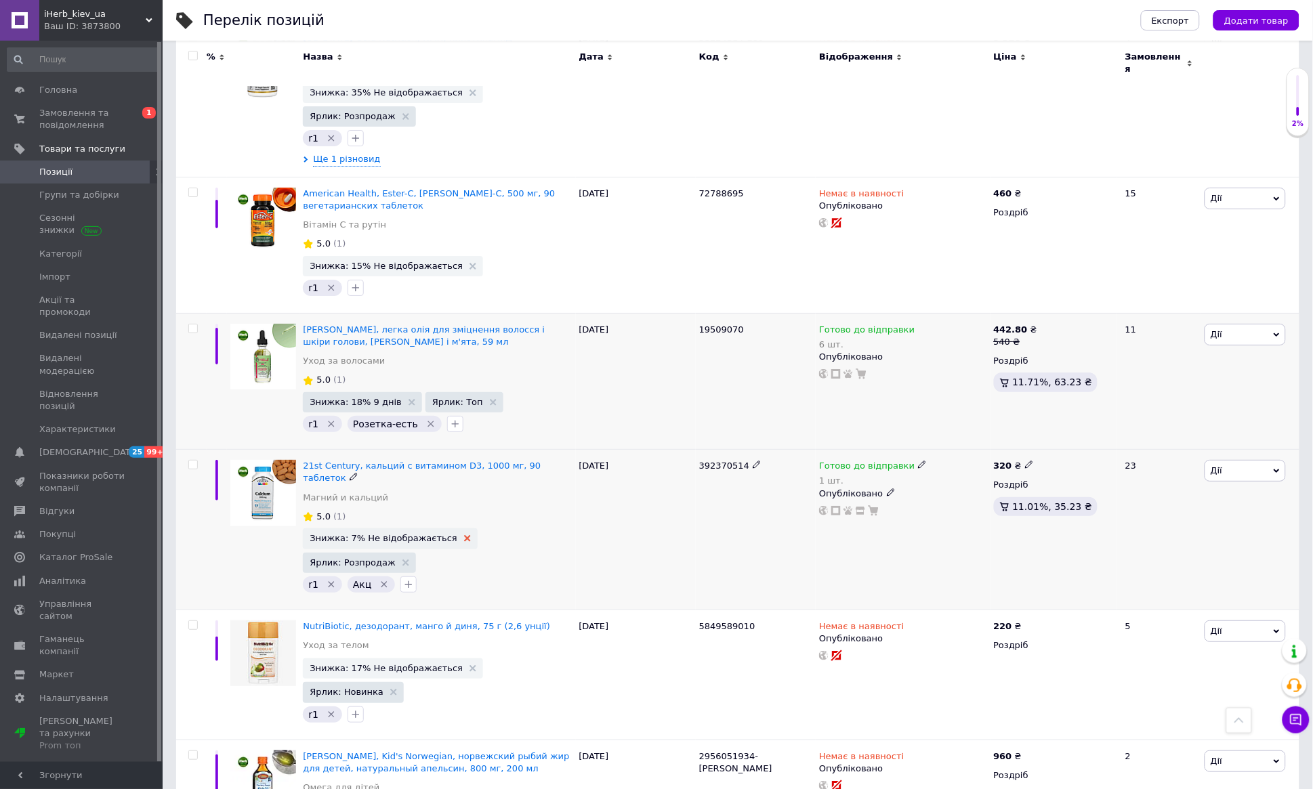
click at [464, 535] on icon at bounding box center [467, 538] width 7 height 7
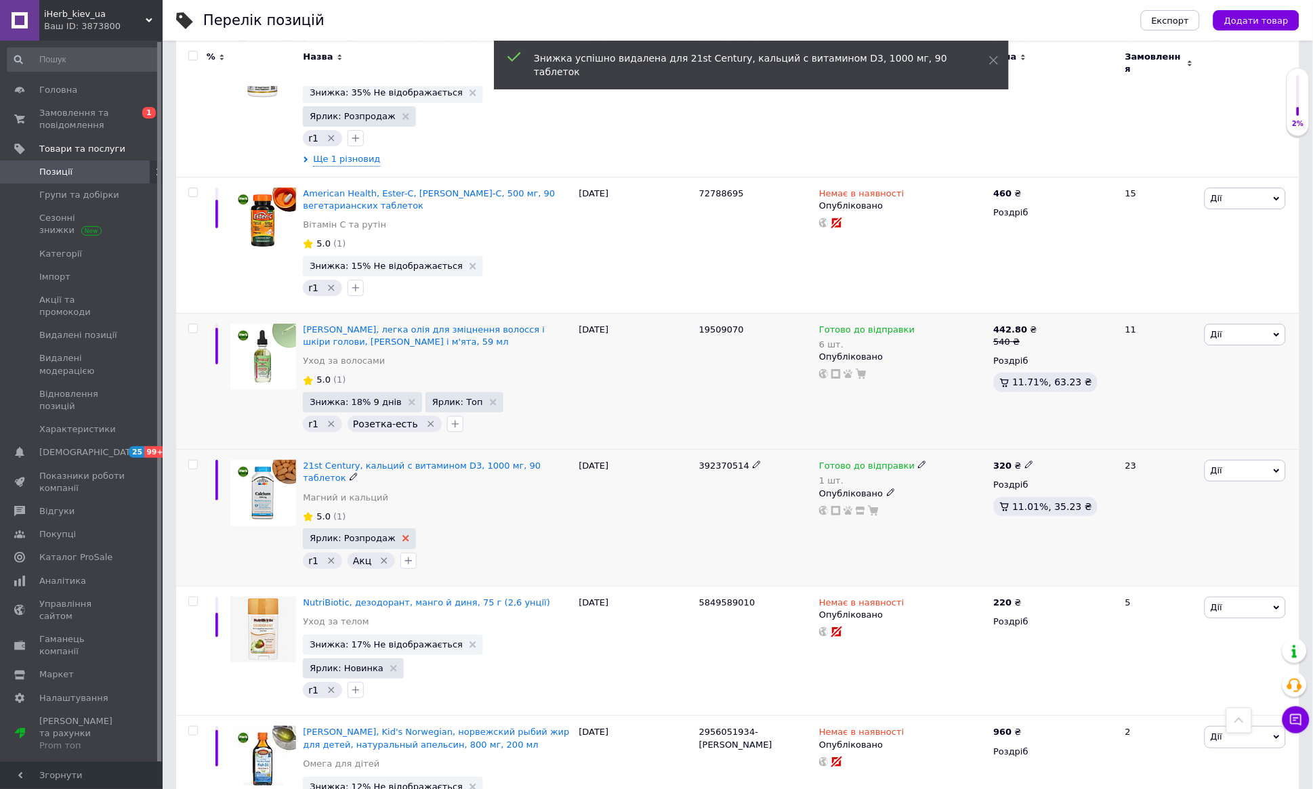
click at [402, 535] on icon at bounding box center [405, 538] width 7 height 7
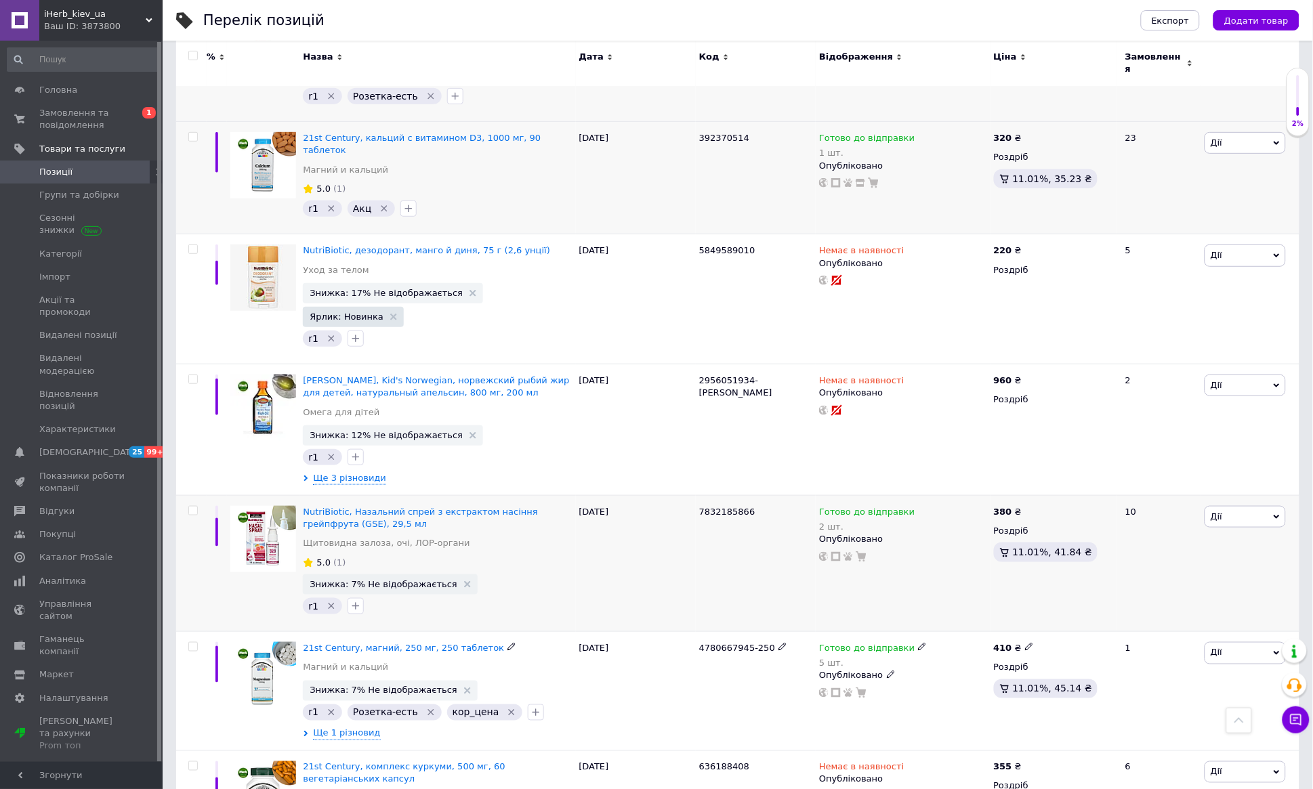
scroll to position [1744, 0]
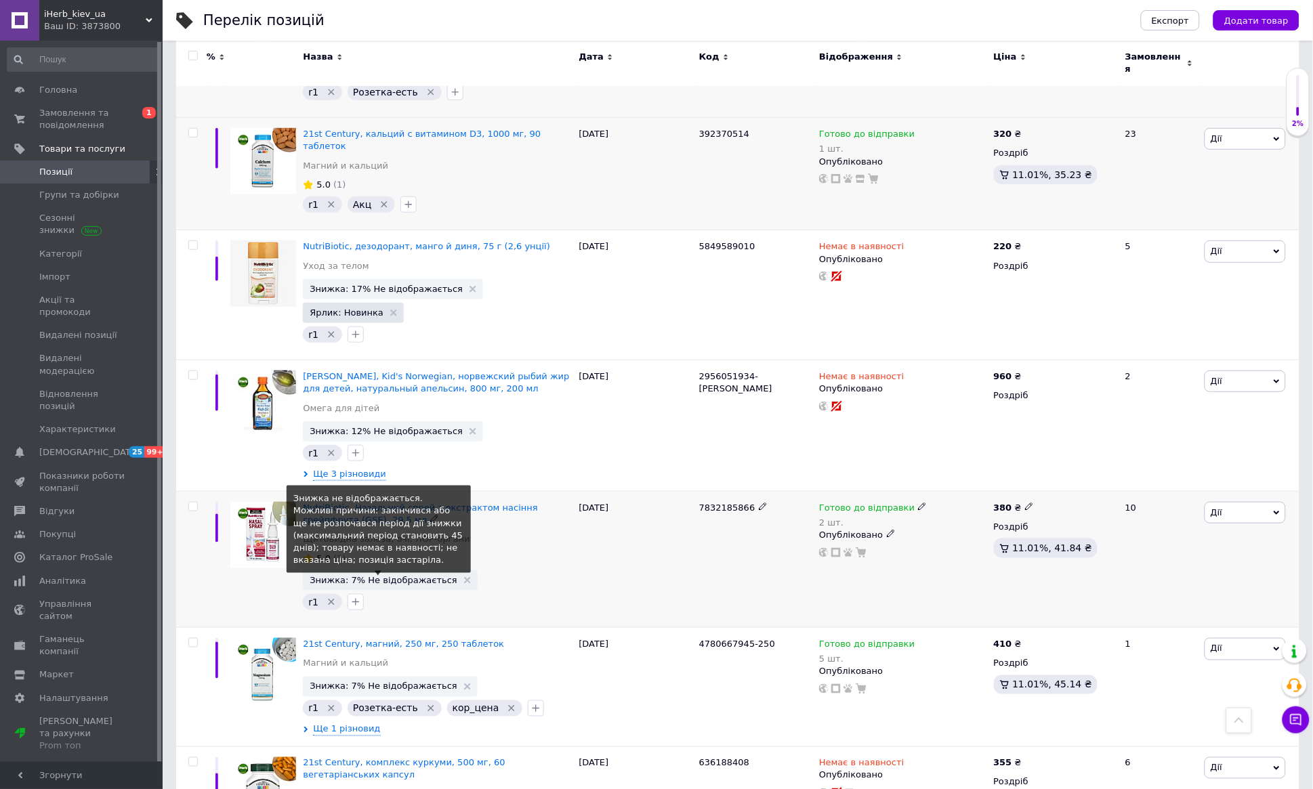
click at [425, 576] on span "Знижка: 7% Не відображається" at bounding box center [383, 580] width 147 height 9
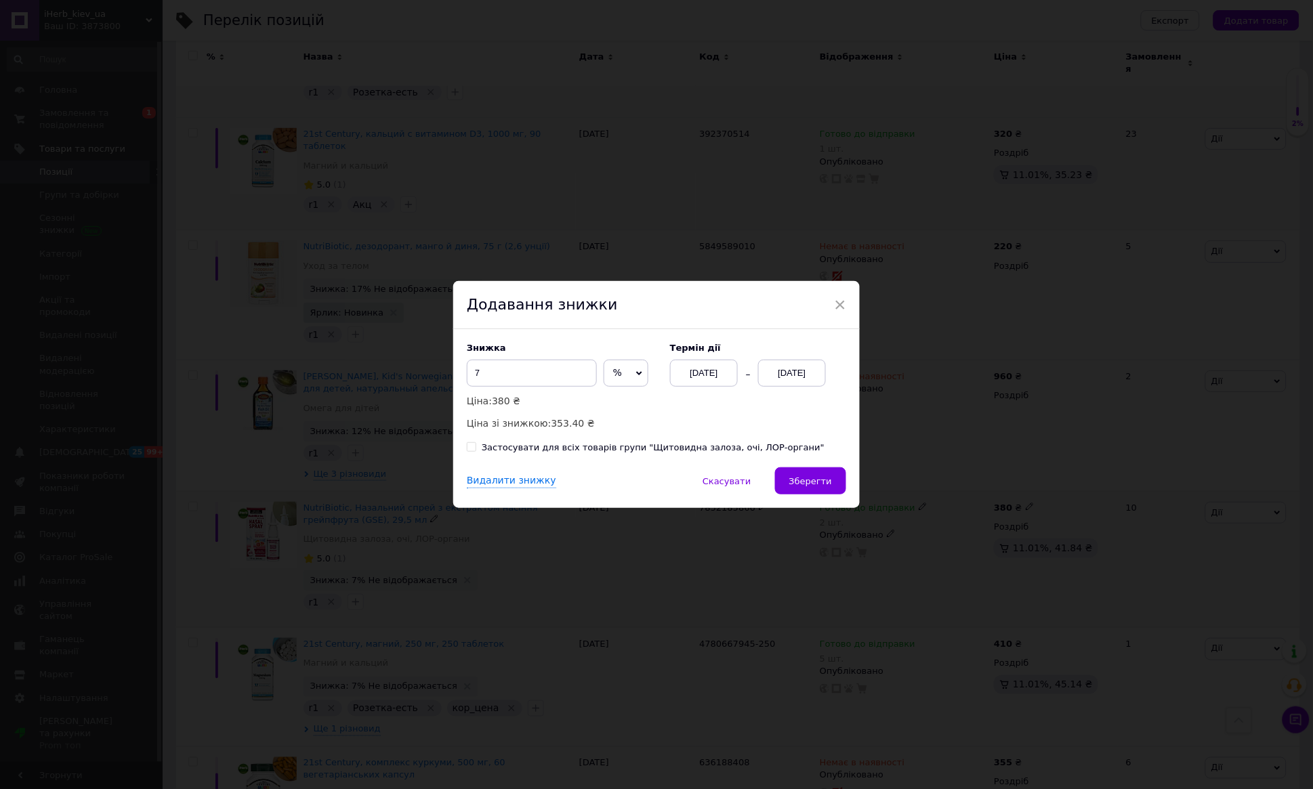
click at [780, 372] on div "[DATE]" at bounding box center [792, 373] width 68 height 27
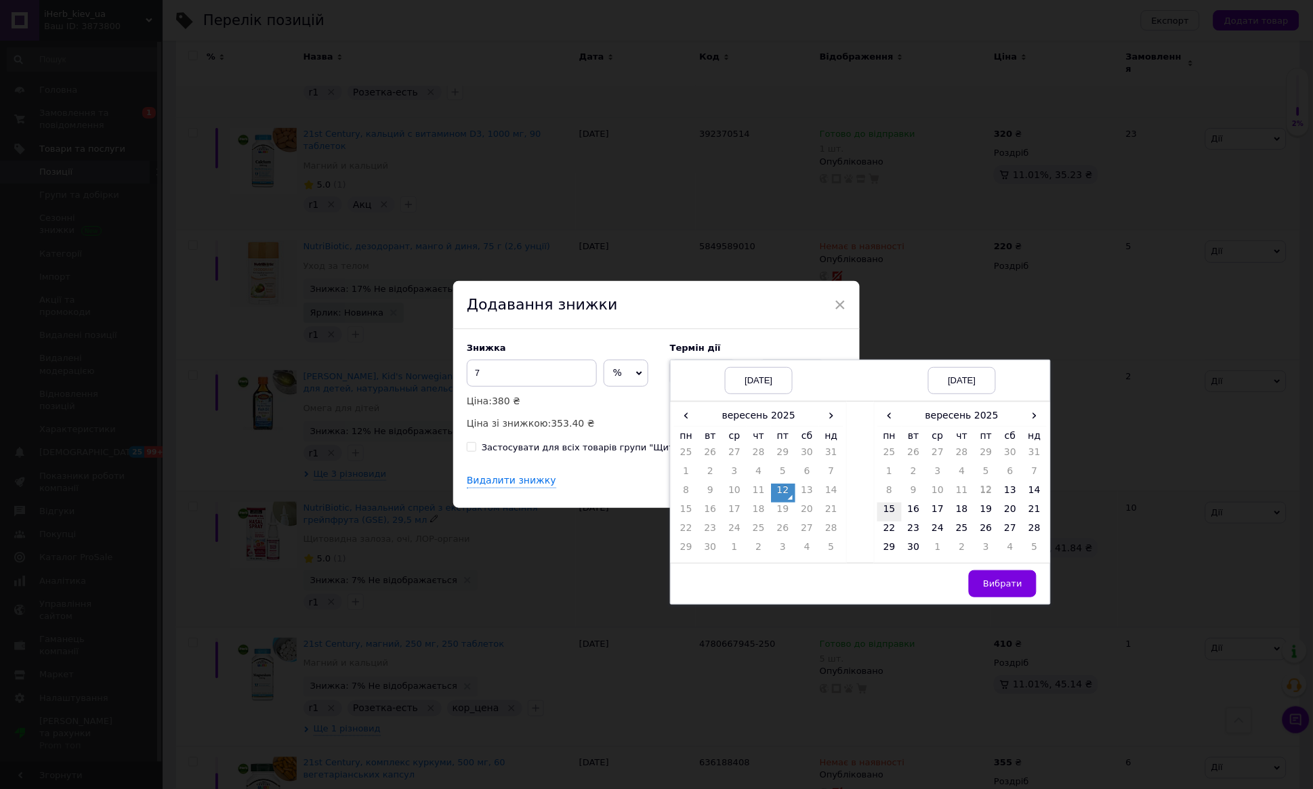
click at [889, 509] on td "15" at bounding box center [889, 512] width 24 height 19
click at [990, 577] on button "Вибрати" at bounding box center [1003, 583] width 68 height 27
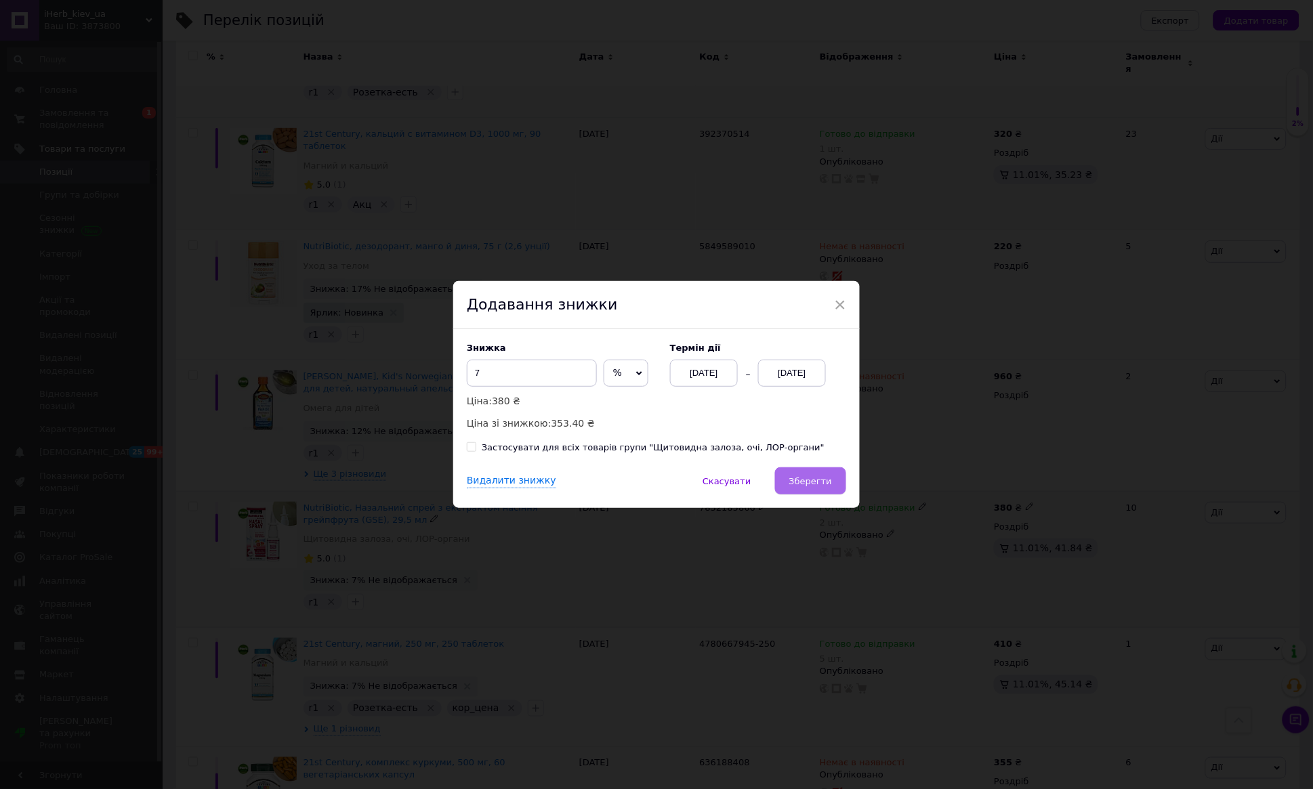
click at [810, 477] on span "Зберегти" at bounding box center [810, 481] width 43 height 10
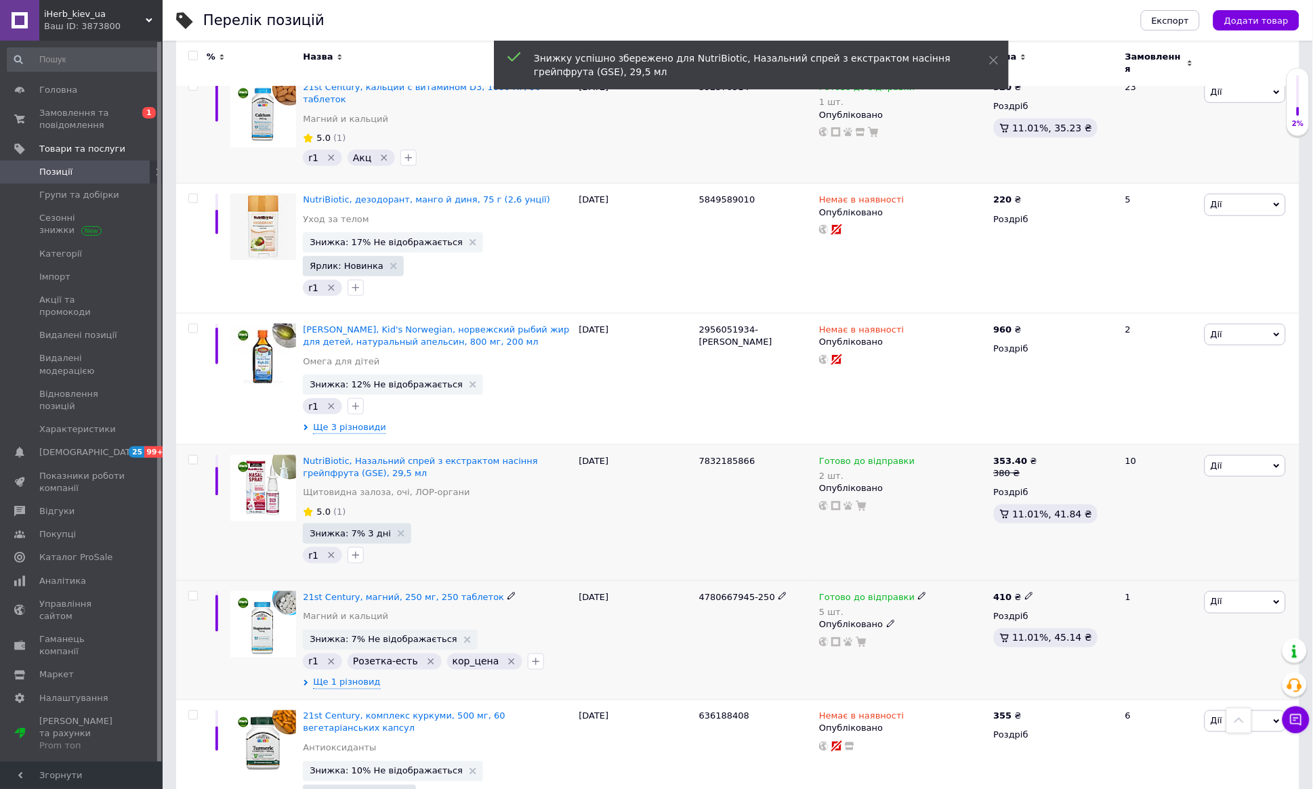
scroll to position [1793, 0]
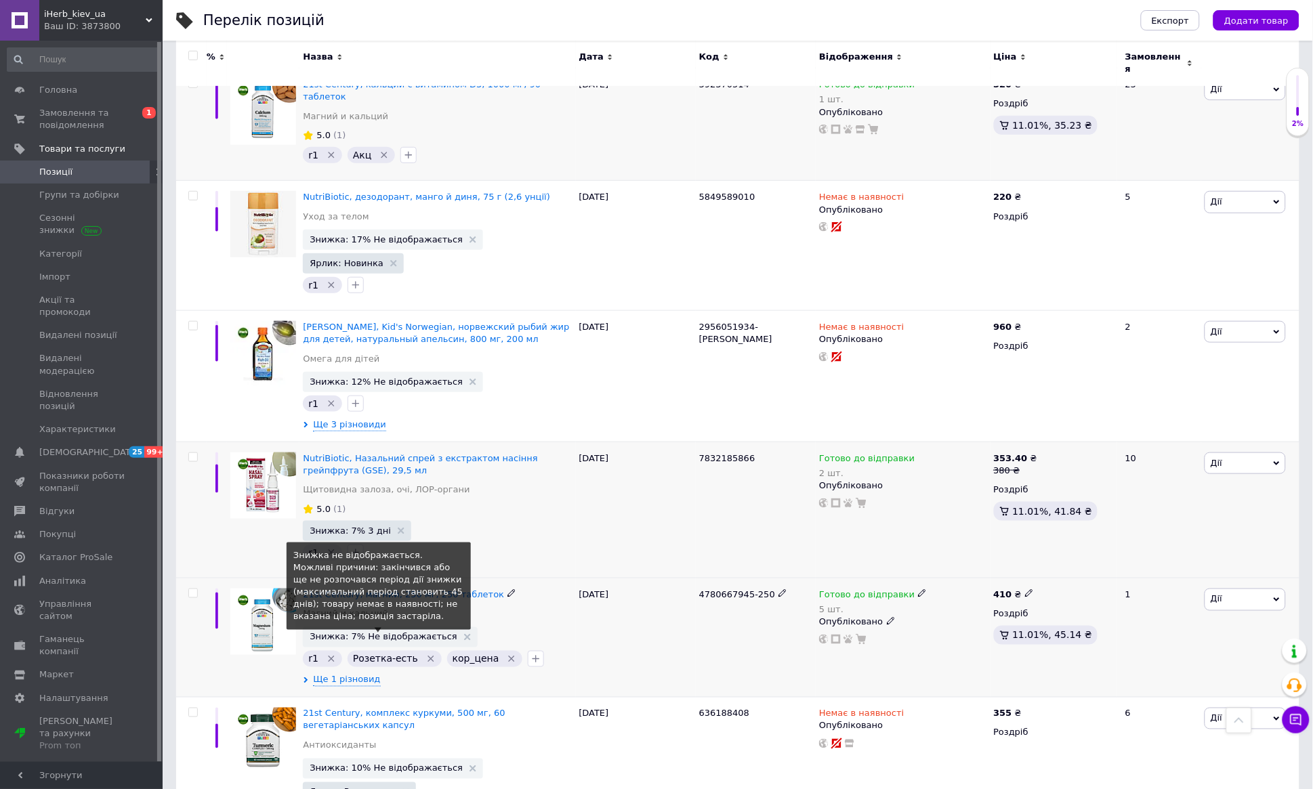
click at [425, 633] on span "Знижка: 7% Не відображається" at bounding box center [383, 637] width 147 height 9
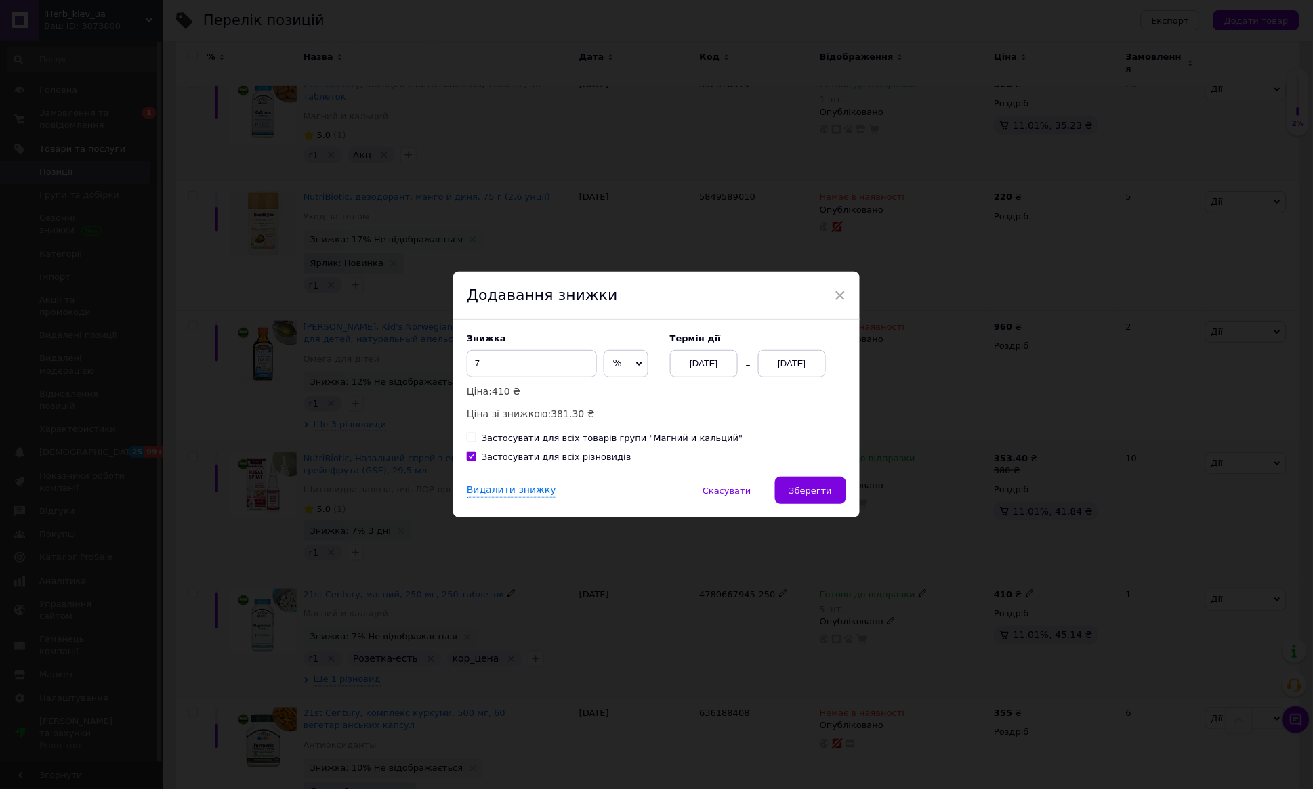
click at [780, 367] on div "[DATE]" at bounding box center [792, 363] width 68 height 27
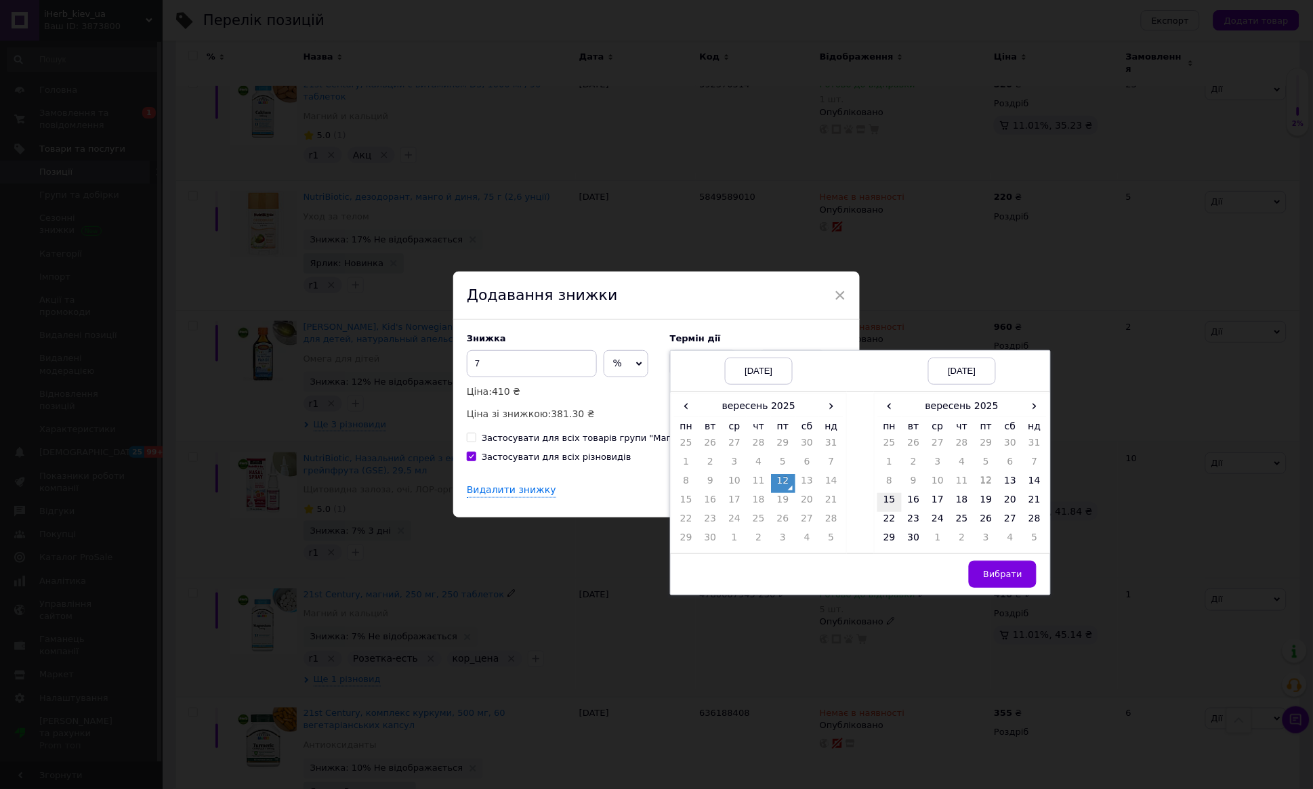
click at [891, 501] on td "15" at bounding box center [889, 502] width 24 height 19
click at [988, 569] on span "Вибрати" at bounding box center [1002, 574] width 39 height 10
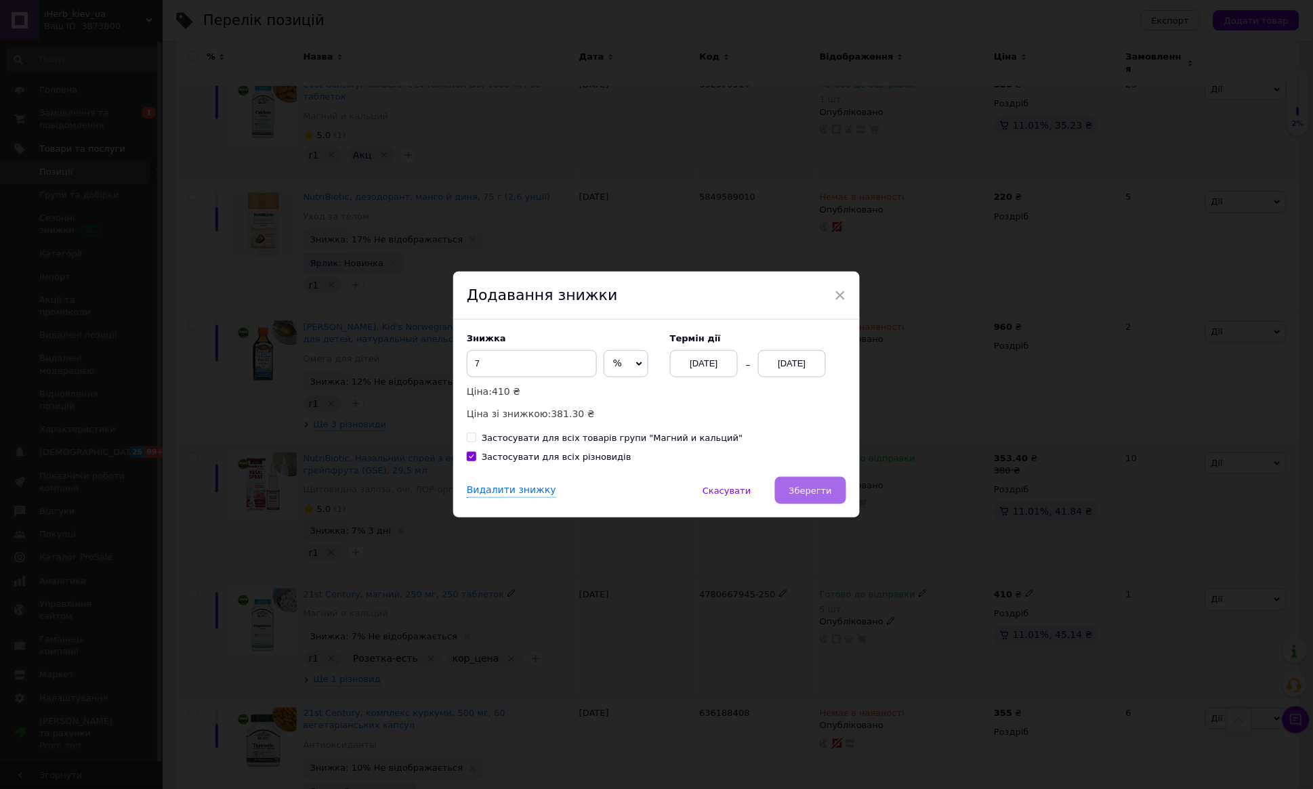
click at [824, 491] on span "Зберегти" at bounding box center [810, 491] width 43 height 10
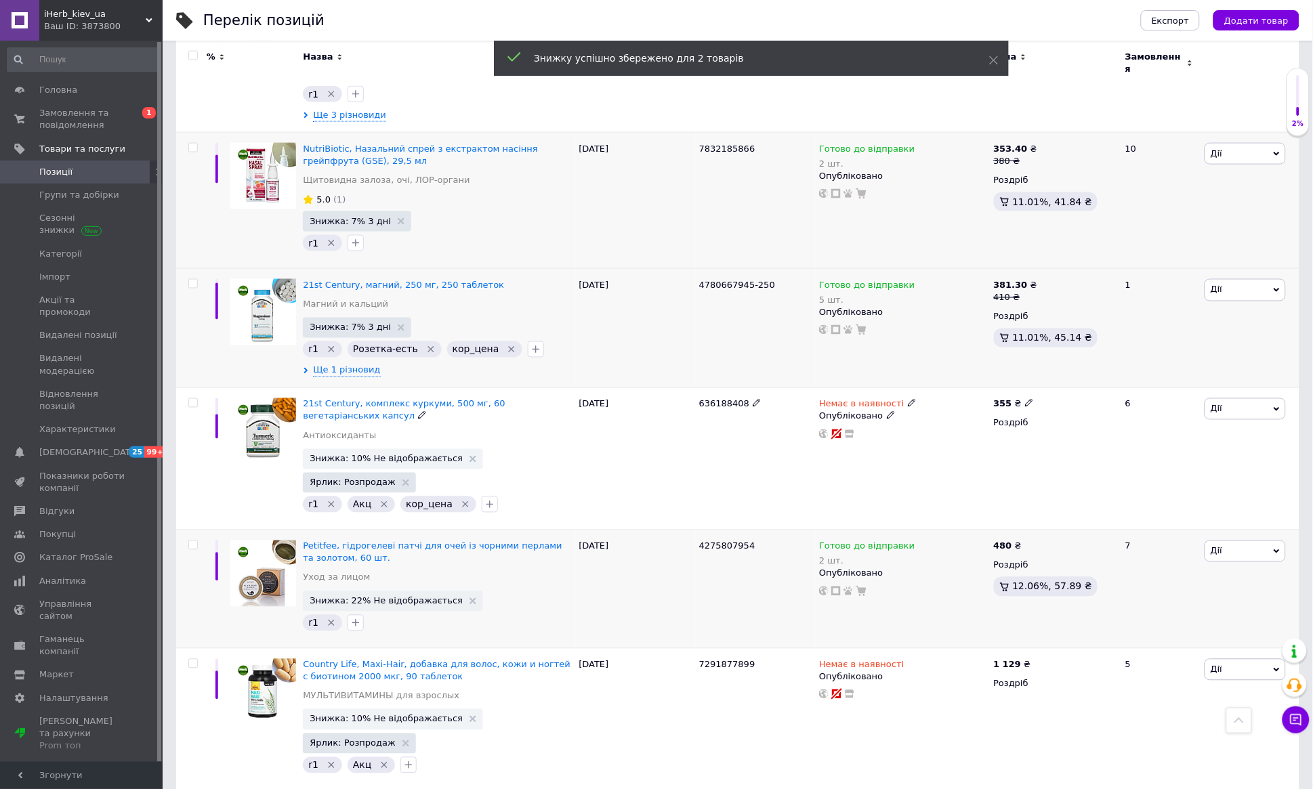
scroll to position [2111, 0]
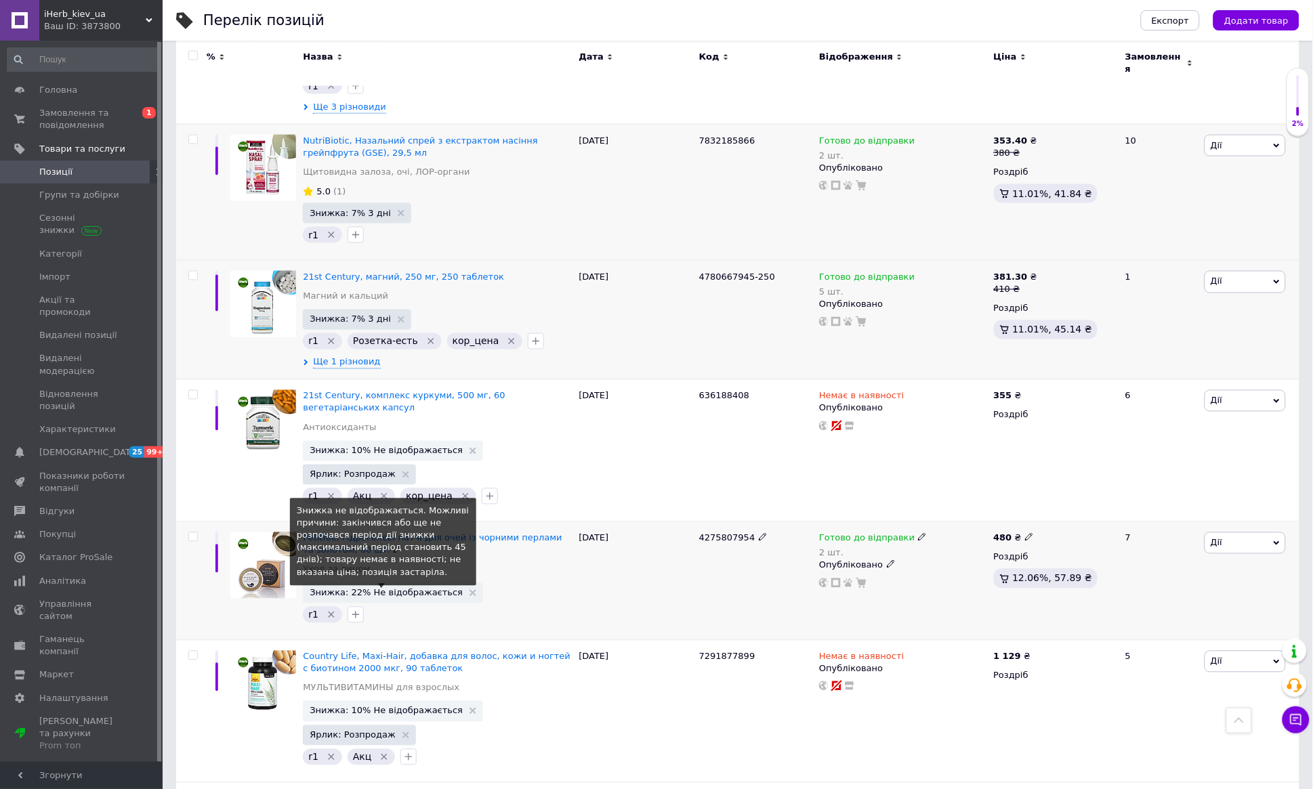
click at [421, 589] on span "Знижка: 22% Не відображається" at bounding box center [386, 593] width 153 height 9
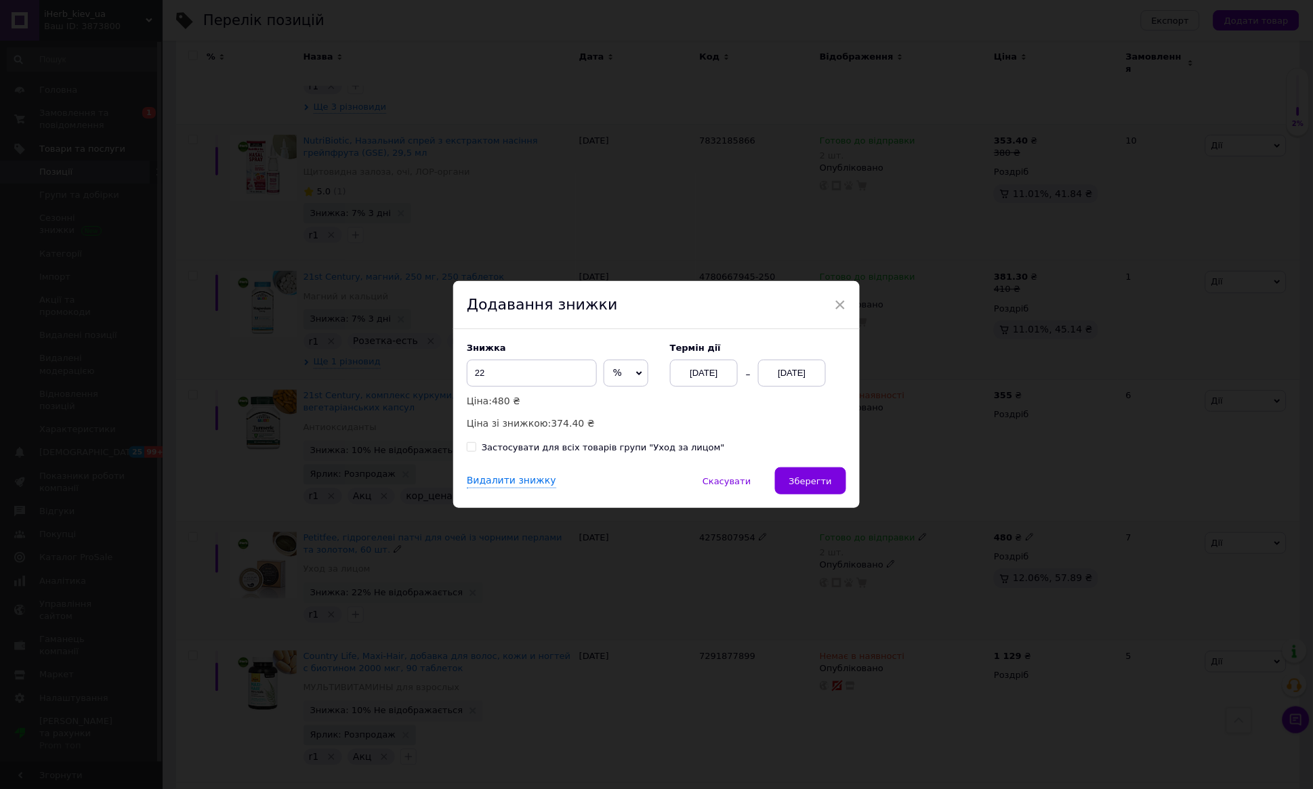
click at [775, 378] on div "[DATE]" at bounding box center [792, 373] width 68 height 27
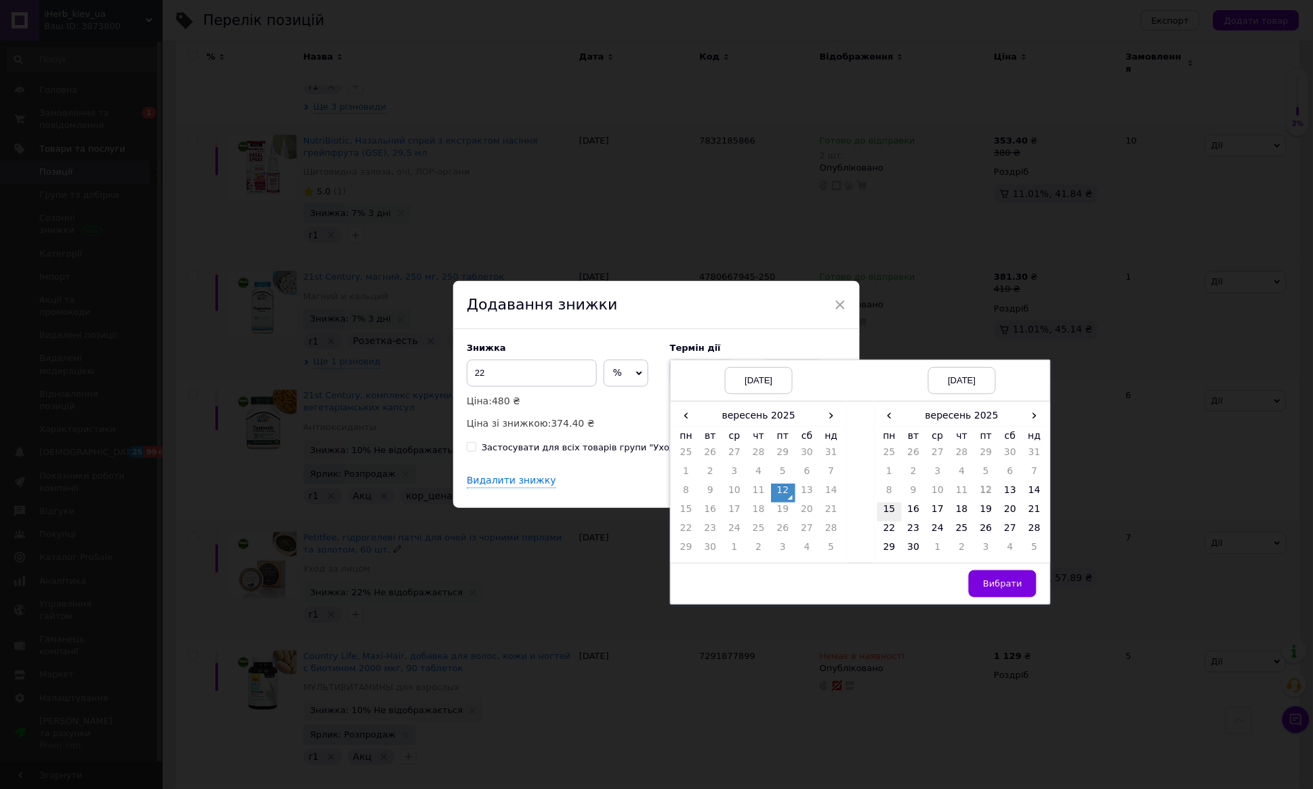
click at [894, 509] on td "15" at bounding box center [889, 512] width 24 height 19
click at [1005, 590] on button "Вибрати" at bounding box center [1003, 583] width 68 height 27
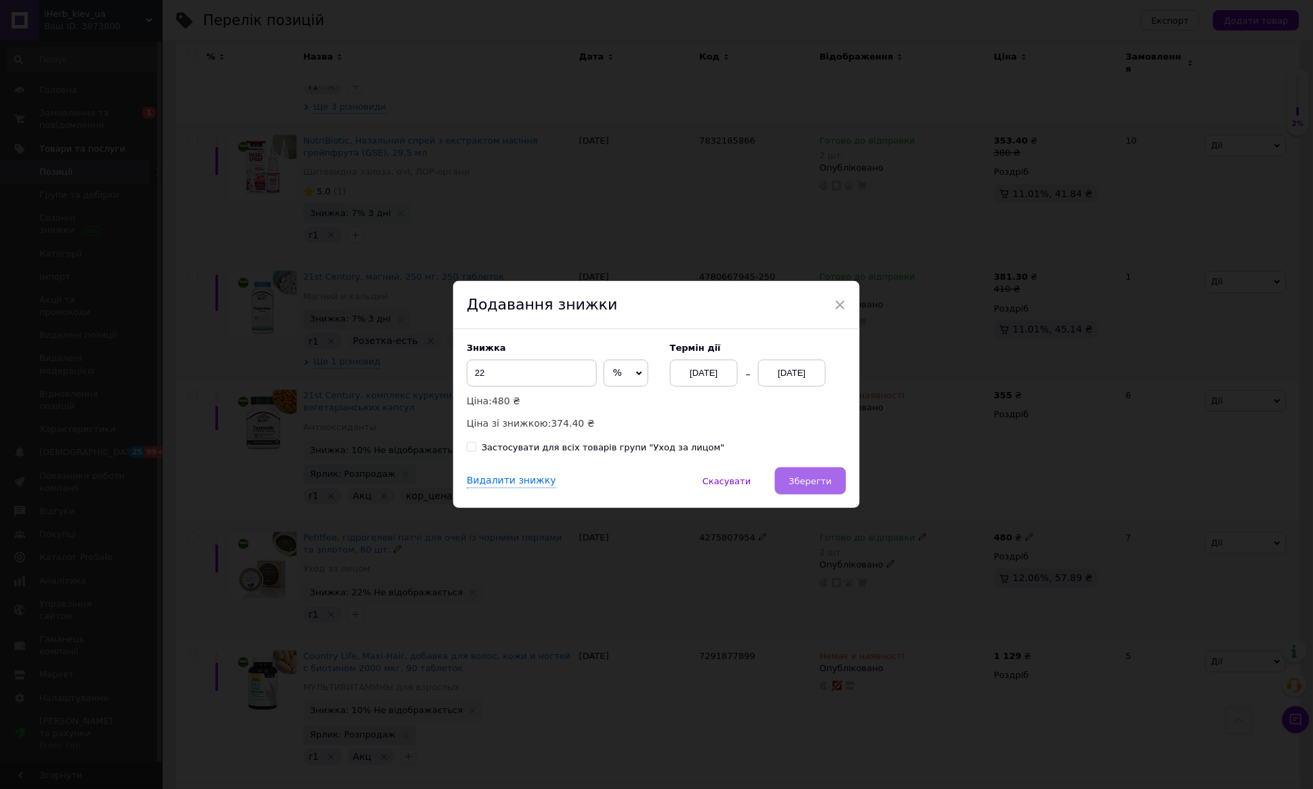
click at [823, 486] on span "Зберегти" at bounding box center [810, 481] width 43 height 10
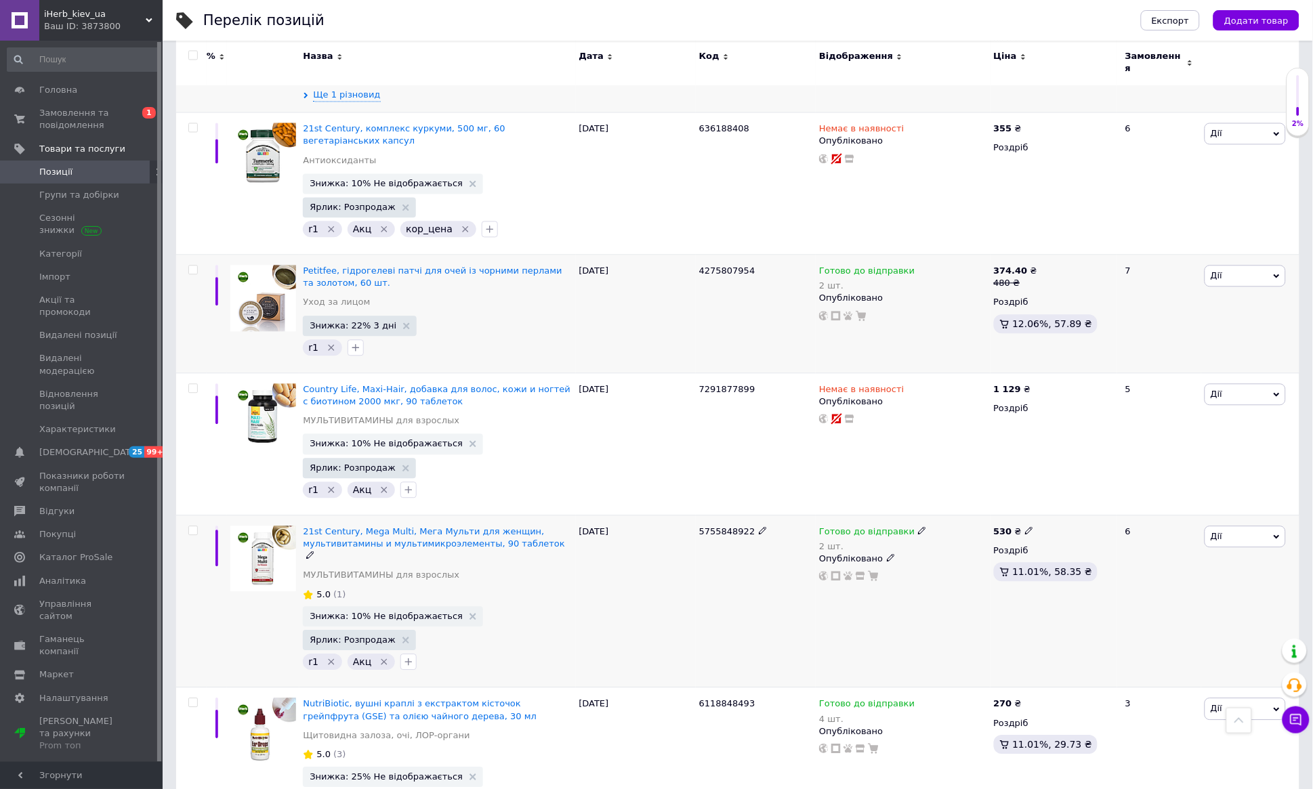
scroll to position [2379, 0]
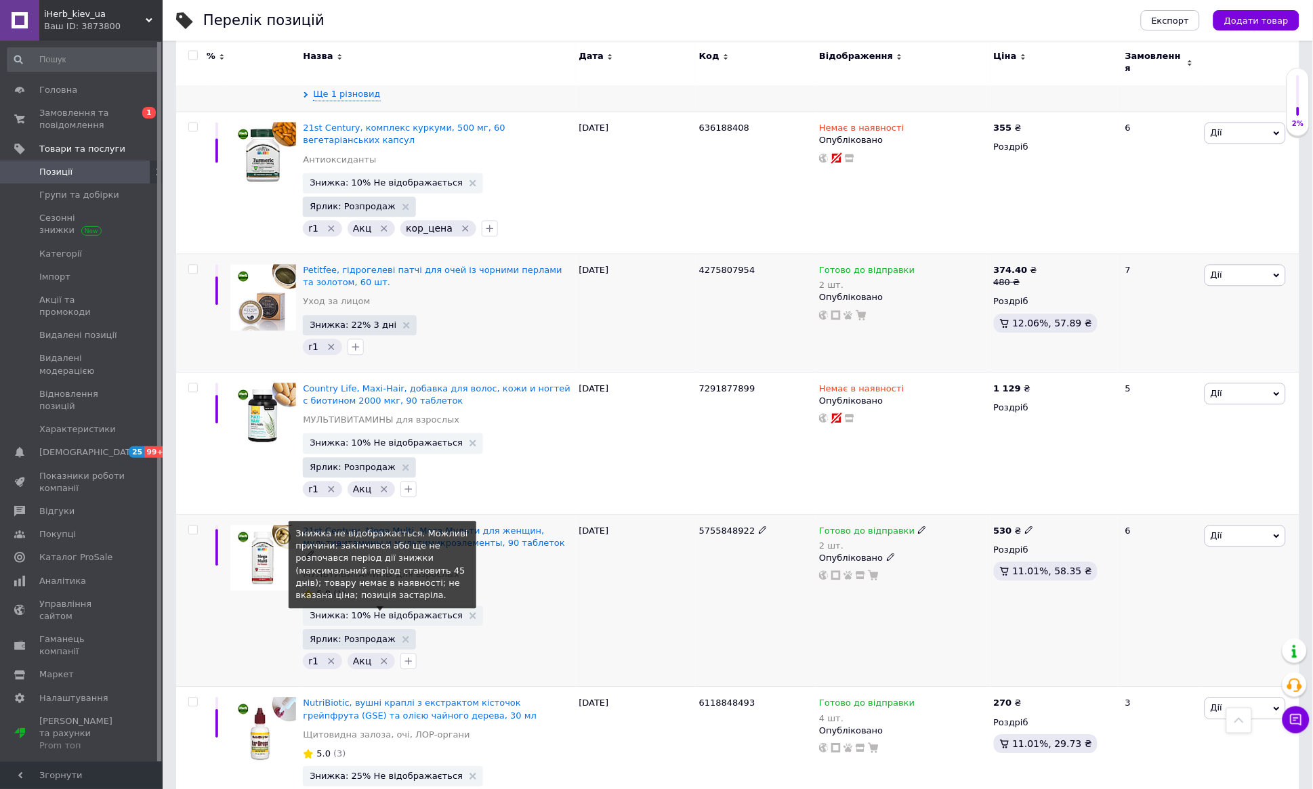
click at [434, 612] on span "Знижка: 10% Не відображається" at bounding box center [386, 616] width 153 height 9
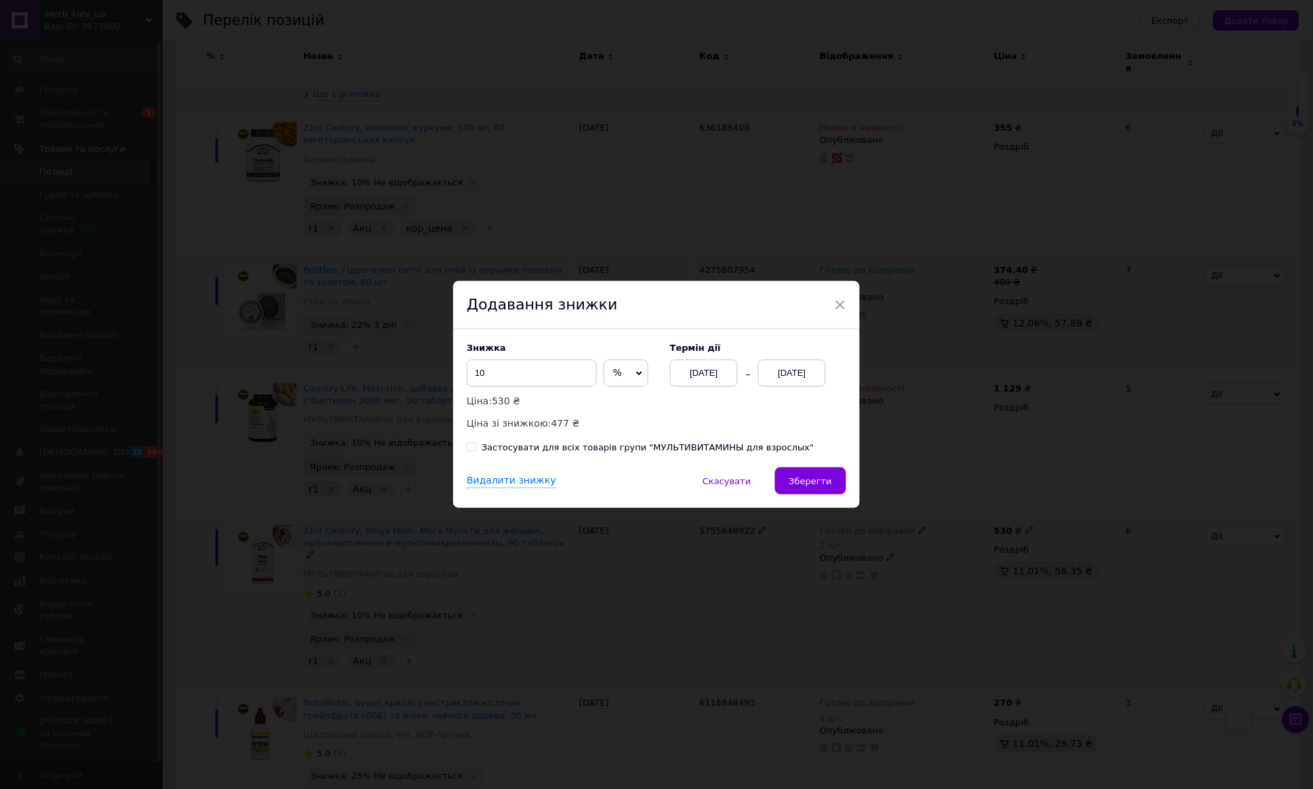
click at [792, 371] on div "[DATE]" at bounding box center [792, 373] width 68 height 27
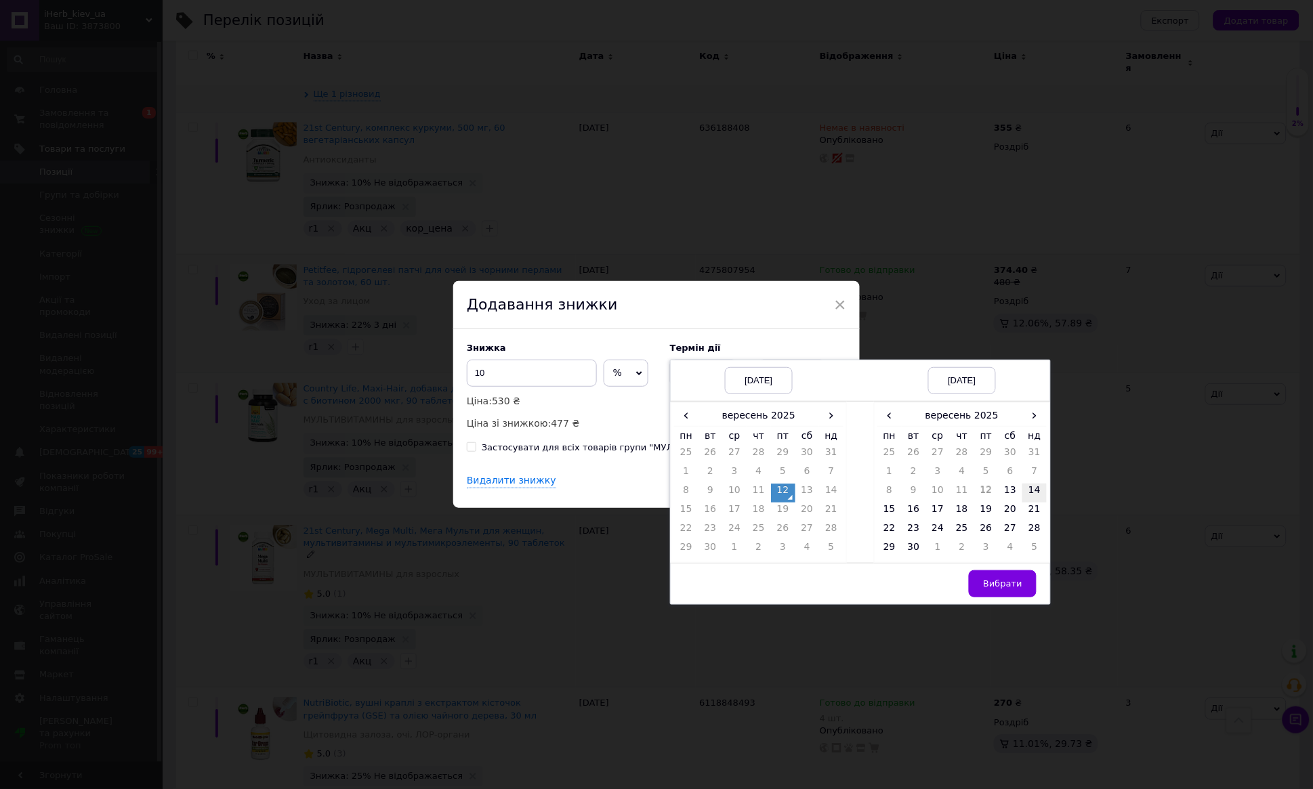
click at [1028, 491] on td "14" at bounding box center [1034, 493] width 24 height 19
click at [1022, 576] on button "Вибрати" at bounding box center [1003, 583] width 68 height 27
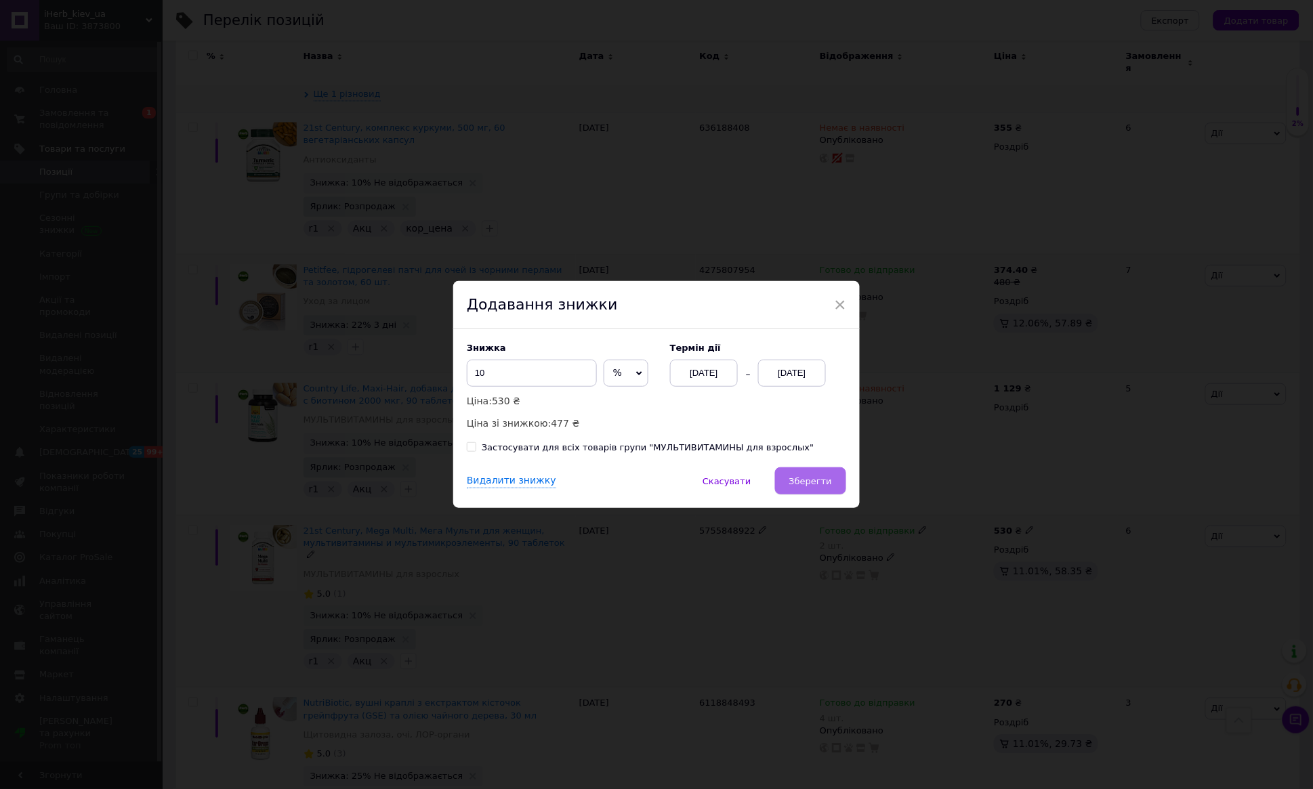
click at [821, 486] on span "Зберегти" at bounding box center [810, 481] width 43 height 10
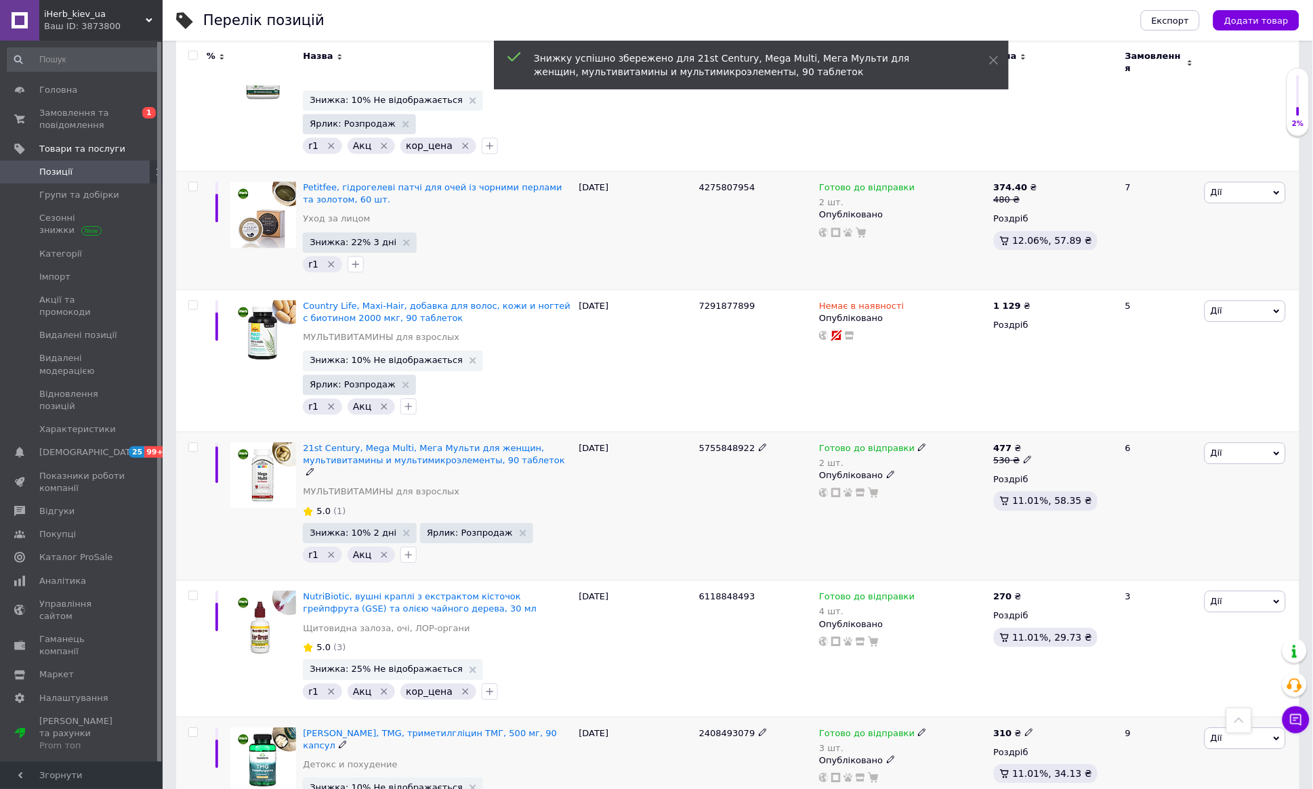
scroll to position [2478, 0]
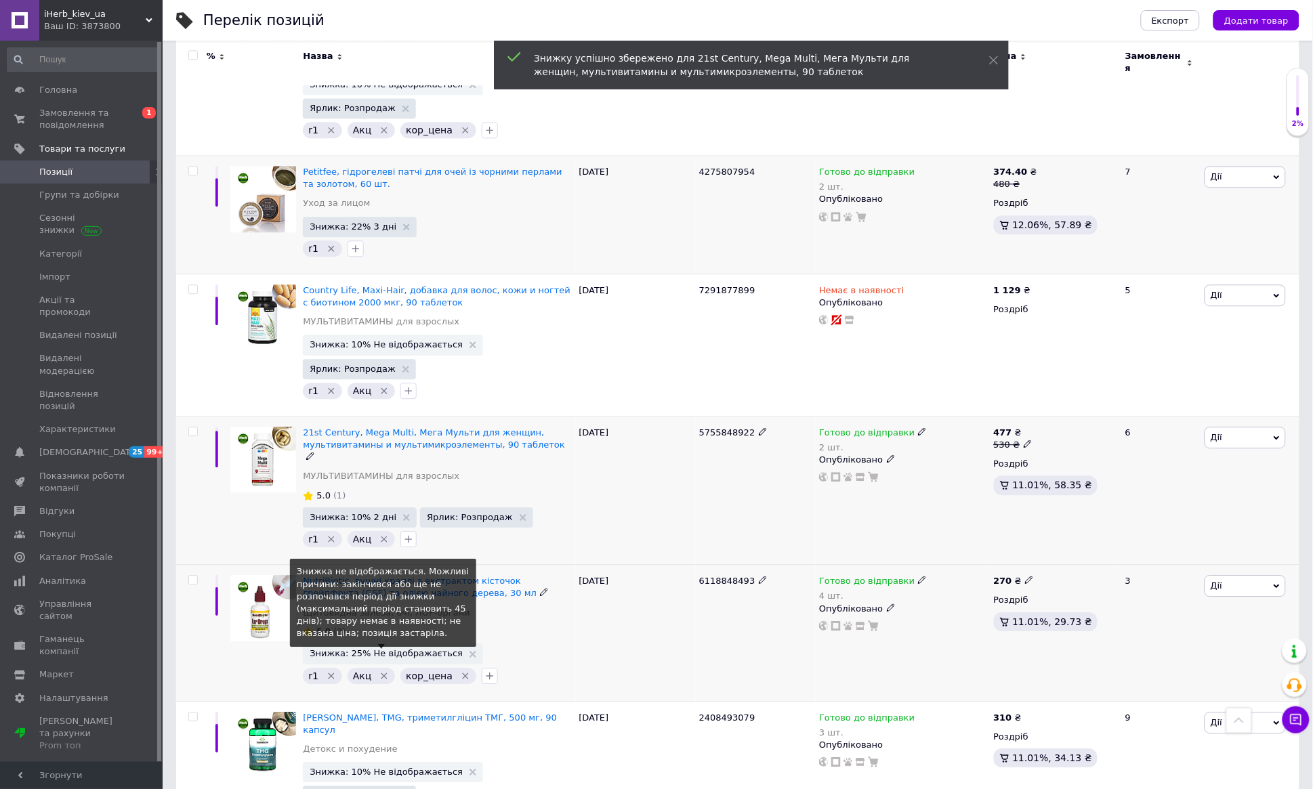
click at [428, 649] on span "Знижка: 25% Не відображається" at bounding box center [386, 653] width 153 height 9
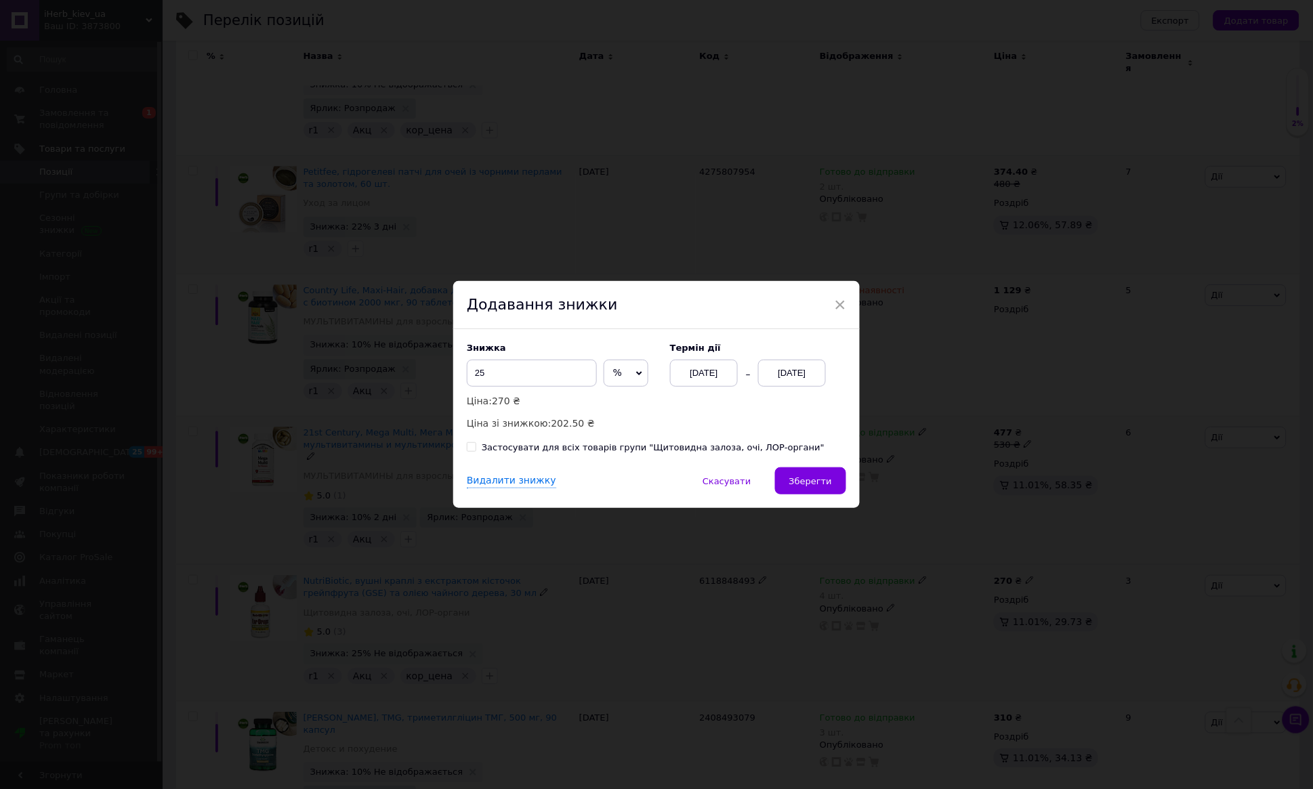
click at [785, 376] on div "[DATE]" at bounding box center [792, 373] width 68 height 27
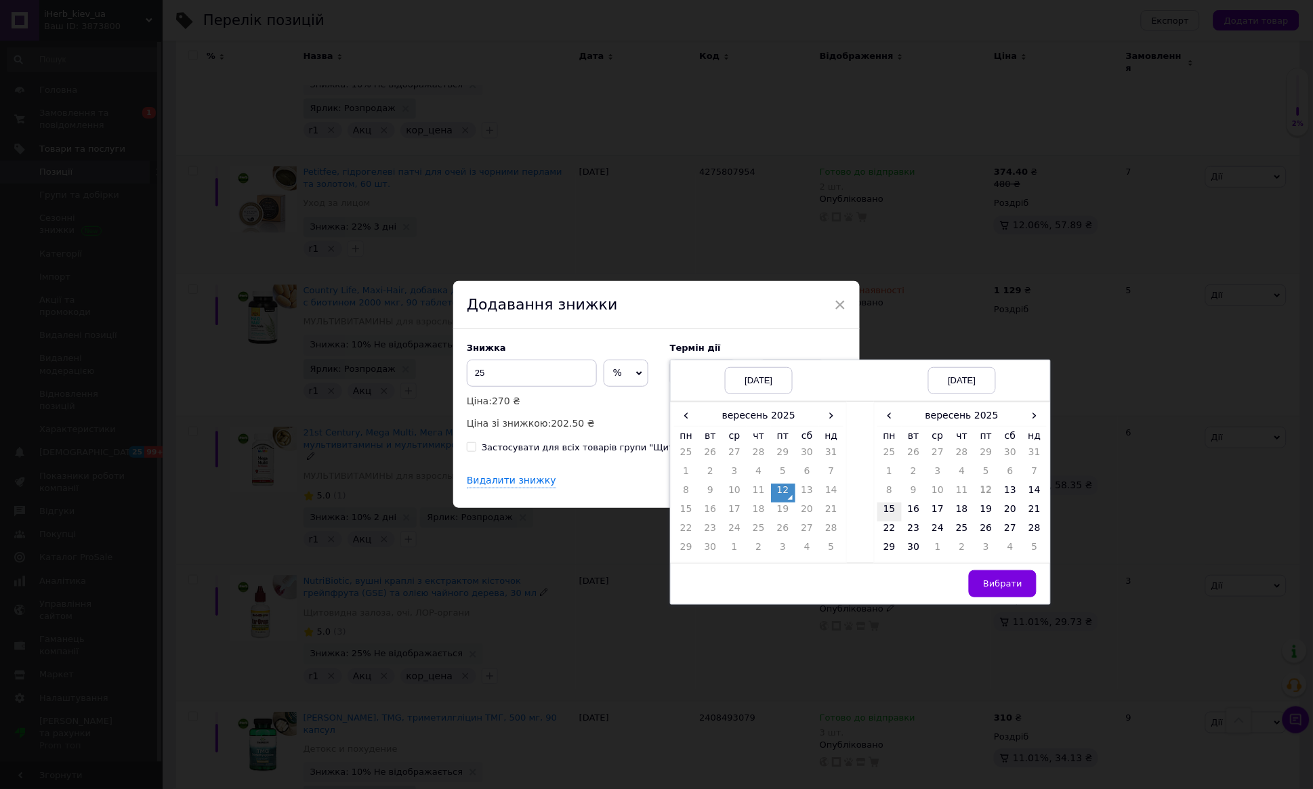
click at [898, 507] on td "15" at bounding box center [889, 512] width 24 height 19
click at [1037, 490] on td "14" at bounding box center [1034, 493] width 24 height 19
click at [1020, 583] on span "Вибрати" at bounding box center [1002, 584] width 39 height 10
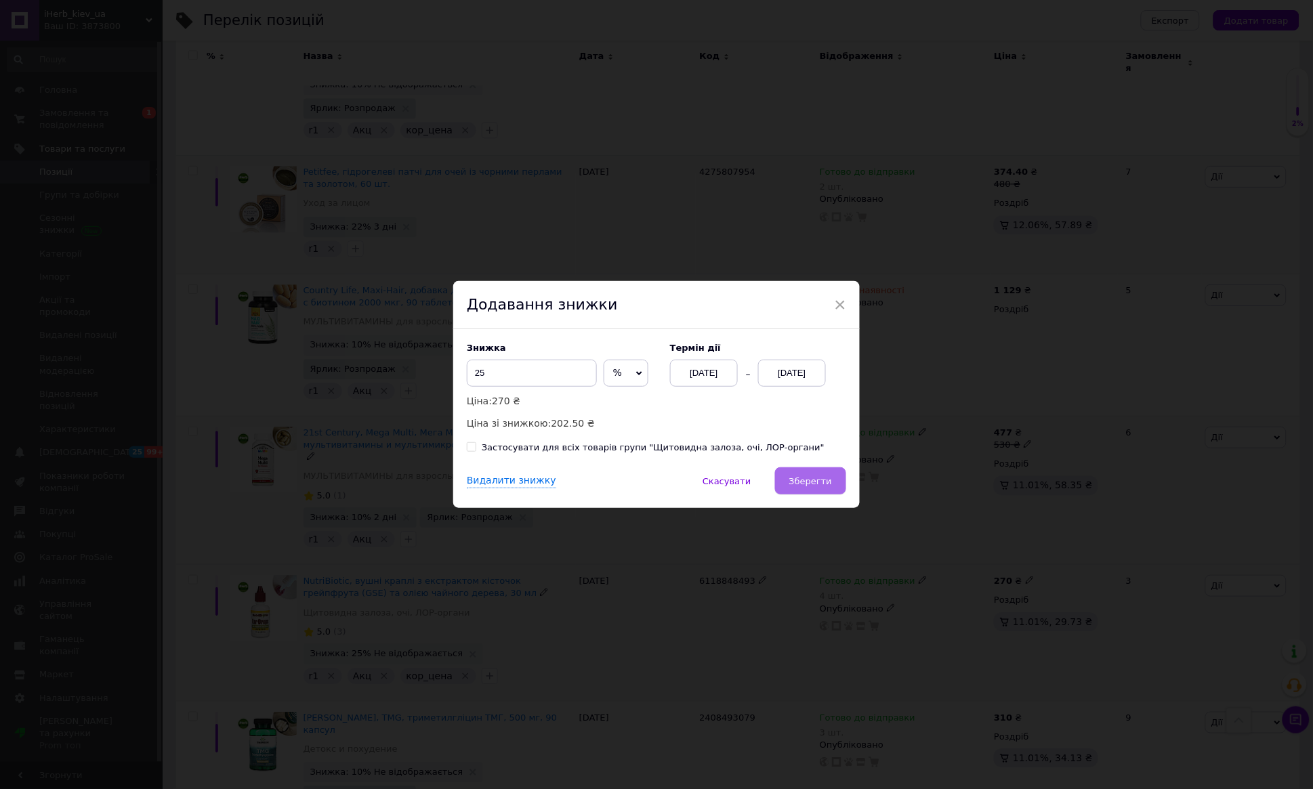
click at [810, 482] on span "Зберегти" at bounding box center [810, 481] width 43 height 10
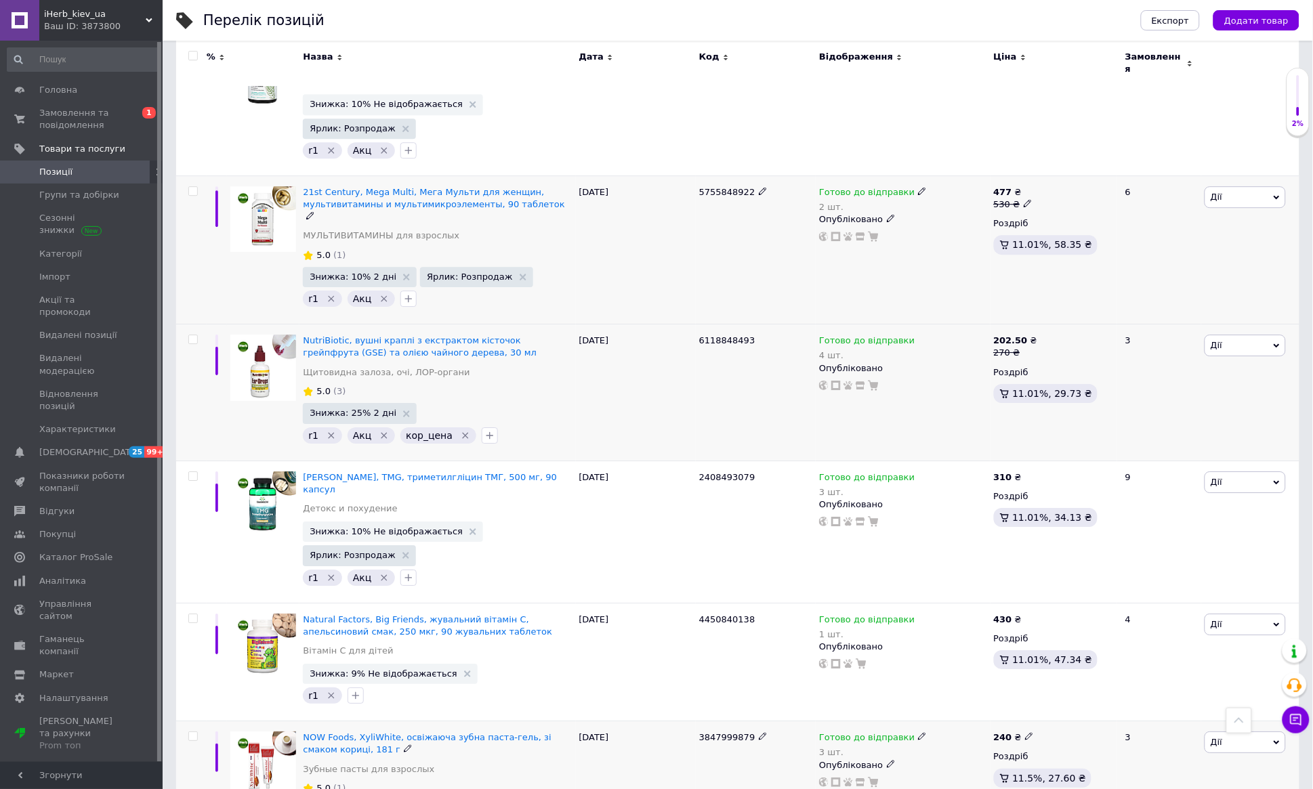
scroll to position [2717, 0]
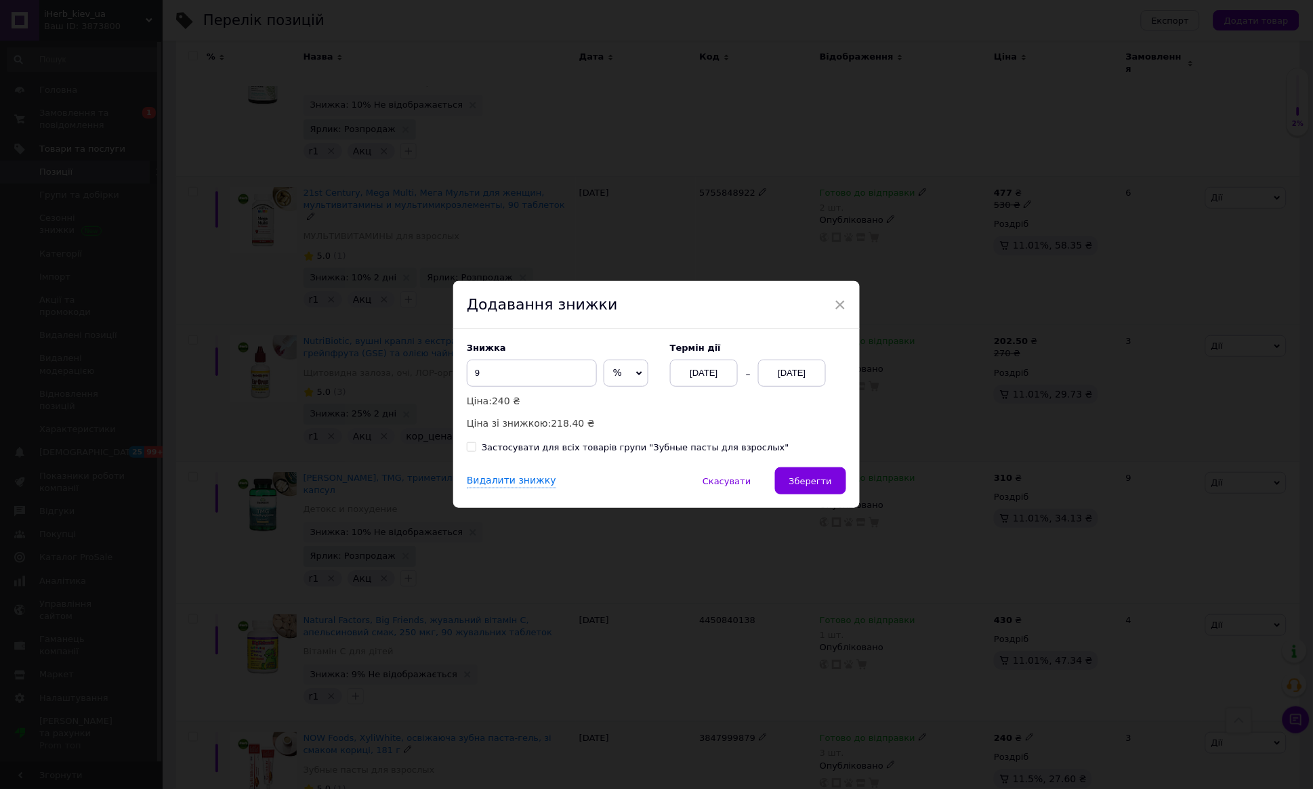
click at [789, 378] on div "[DATE]" at bounding box center [792, 373] width 68 height 27
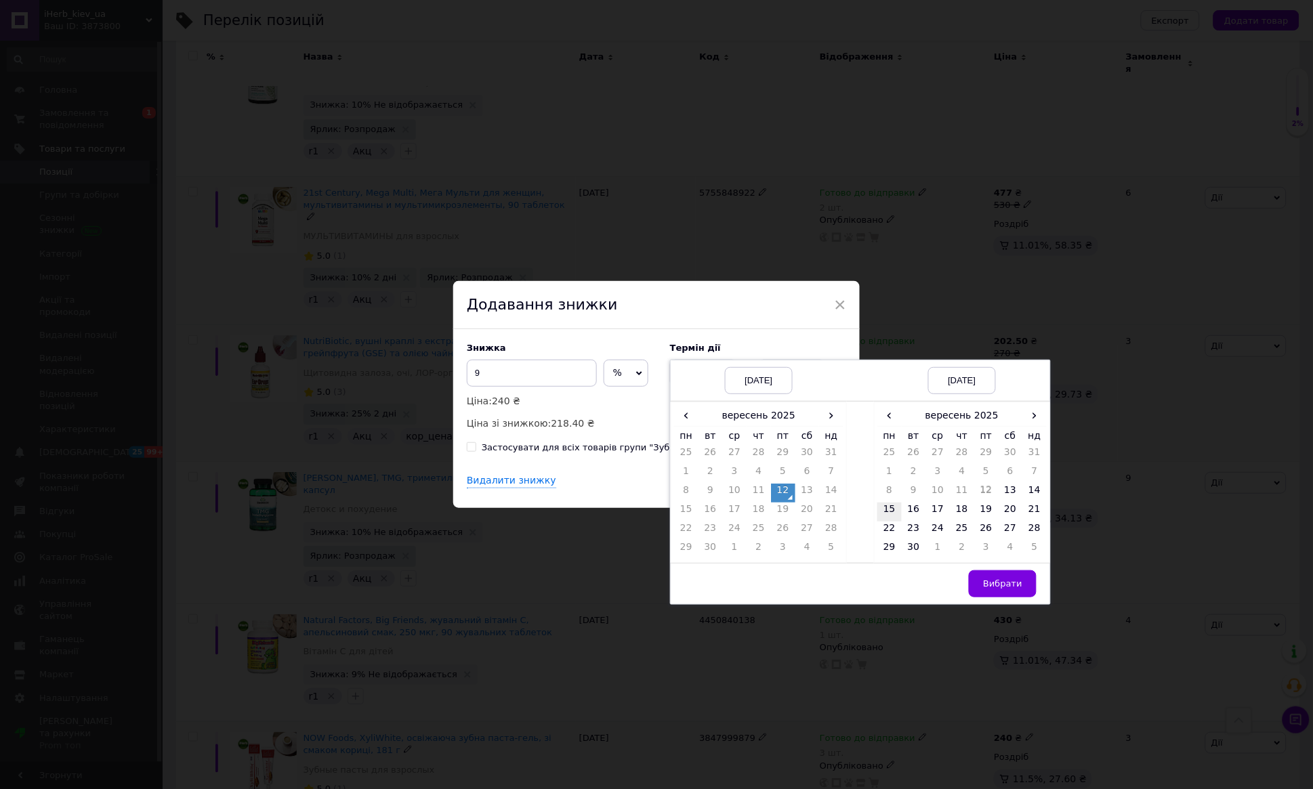
click at [892, 509] on td "15" at bounding box center [889, 512] width 24 height 19
click at [993, 580] on span "Вибрати" at bounding box center [1002, 584] width 39 height 10
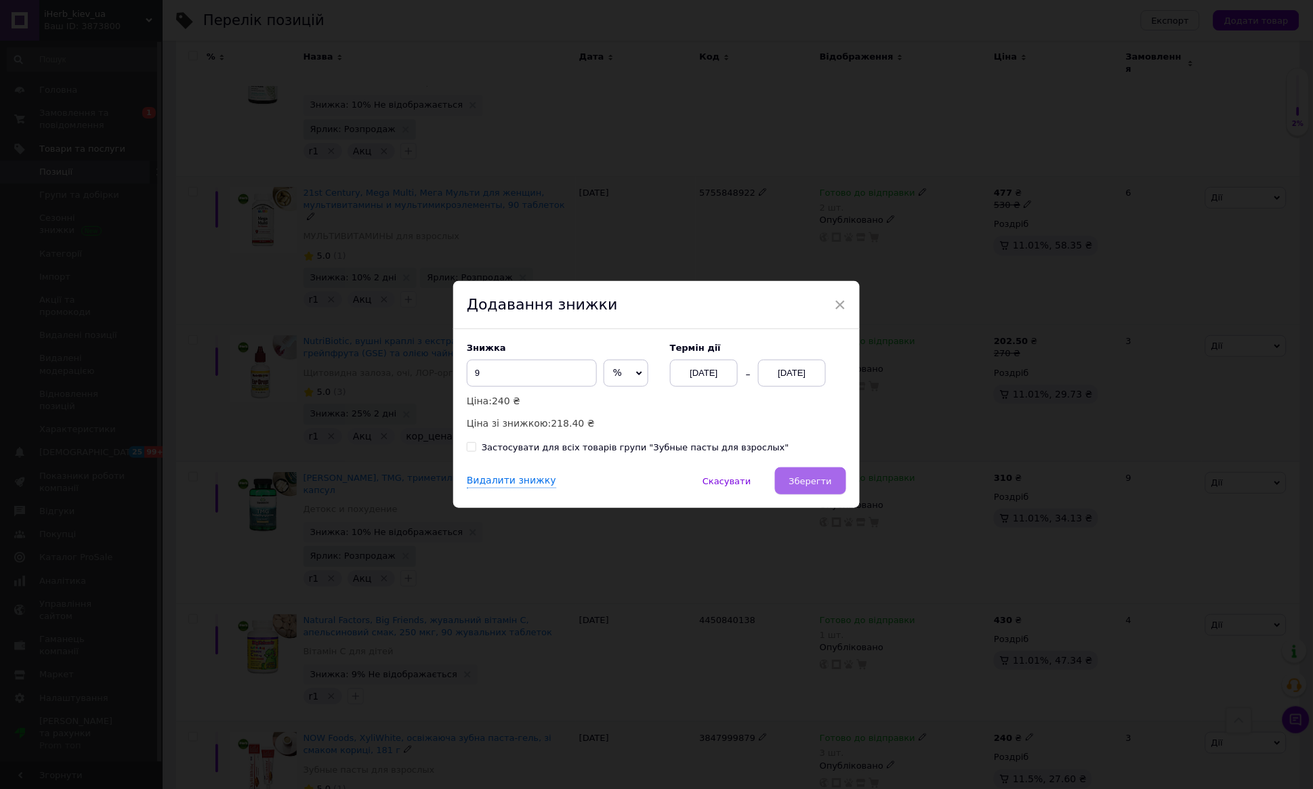
click at [829, 481] on span "Зберегти" at bounding box center [810, 481] width 43 height 10
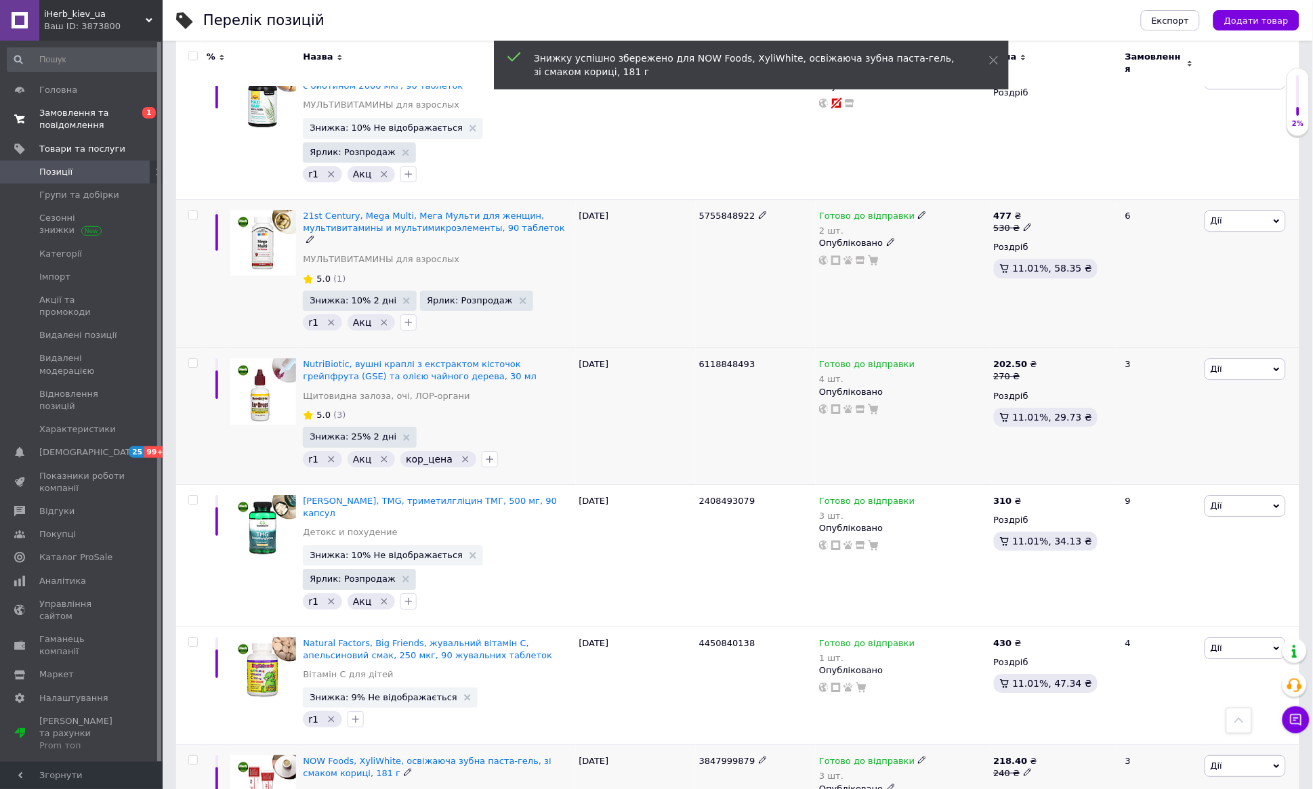
click at [70, 114] on span "Замовлення та повідомлення" at bounding box center [82, 119] width 86 height 24
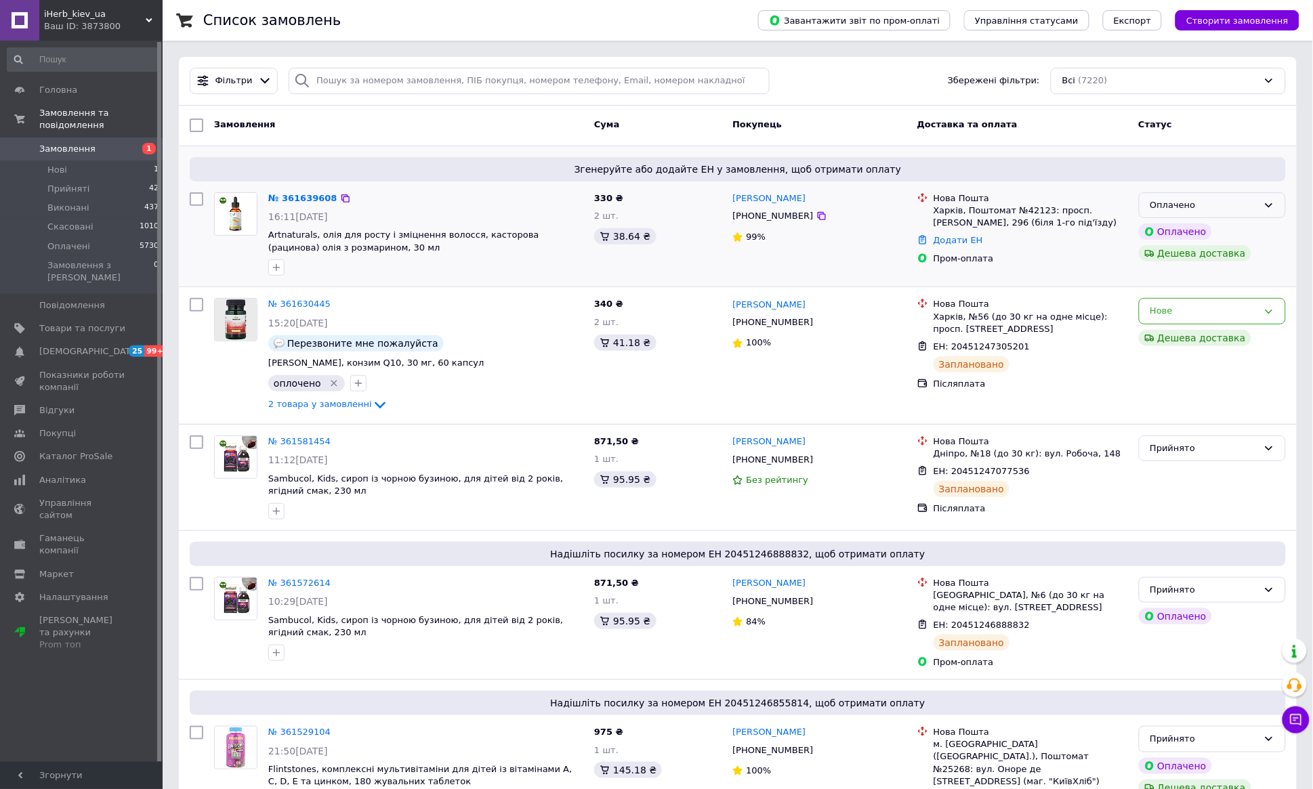
click at [1270, 207] on icon at bounding box center [1269, 205] width 7 height 4
click at [1213, 235] on li "Прийнято" at bounding box center [1213, 233] width 146 height 25
click at [304, 198] on link "№ 361639608" at bounding box center [299, 198] width 62 height 10
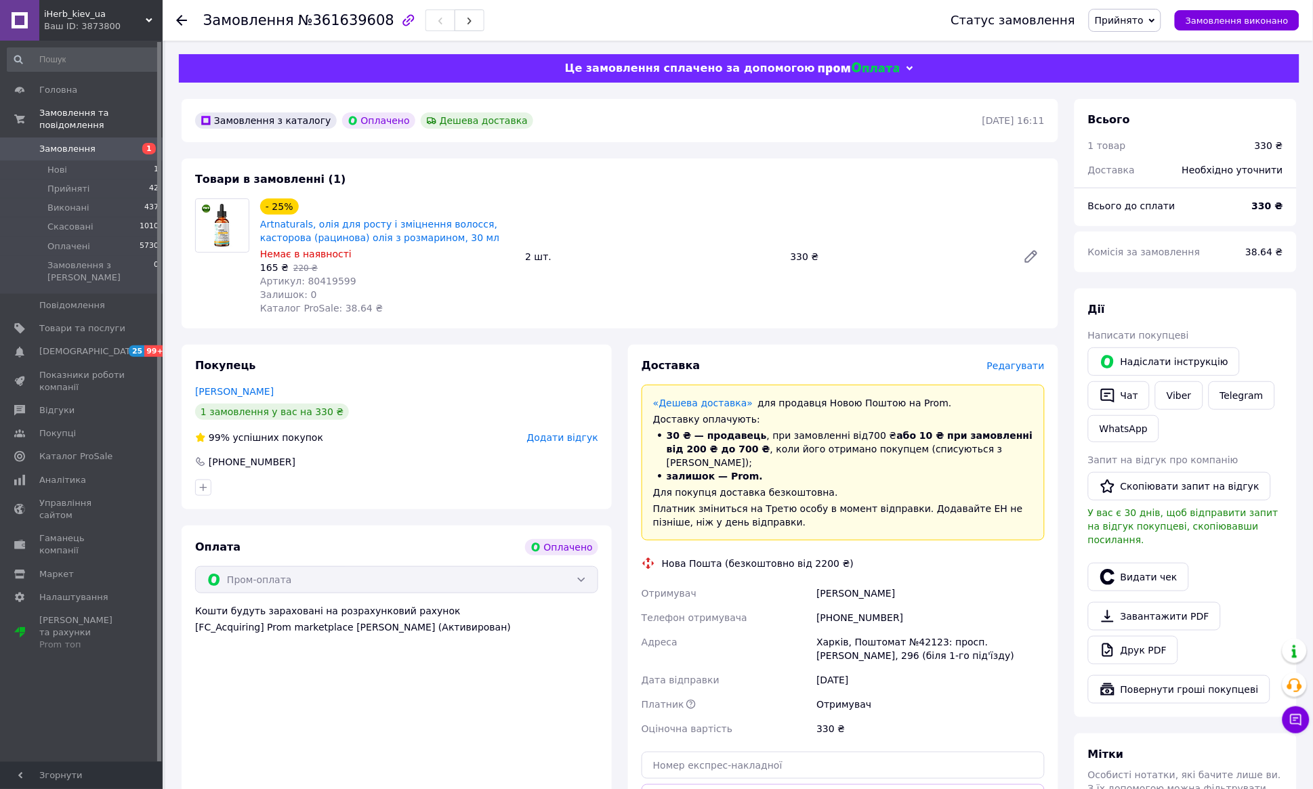
click at [340, 282] on span "Артикул: 80419599" at bounding box center [308, 281] width 96 height 11
copy span "80419599"
click at [1013, 369] on span "Редагувати" at bounding box center [1016, 365] width 58 height 11
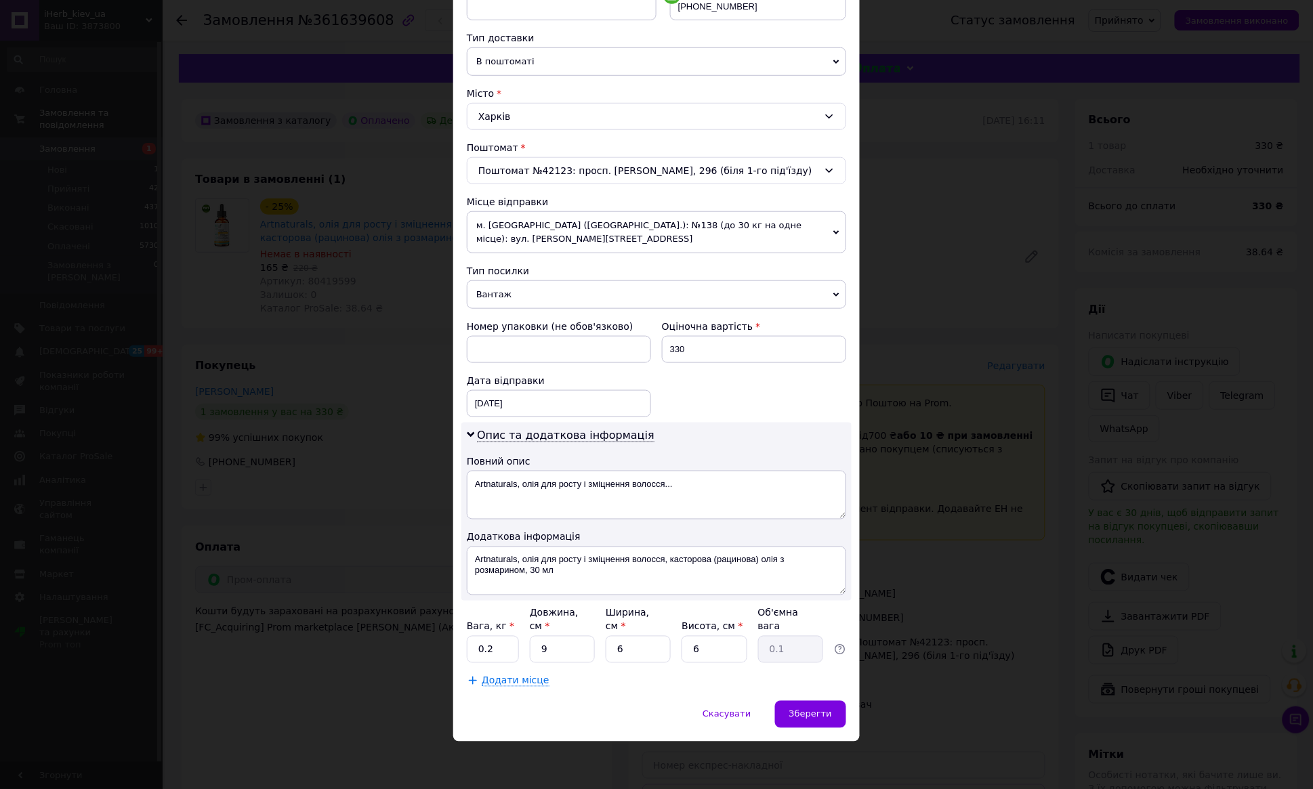
scroll to position [291, 0]
drag, startPoint x: 558, startPoint y: 652, endPoint x: 531, endPoint y: 648, distance: 26.6
click at [531, 648] on input "9" at bounding box center [562, 649] width 65 height 27
type input "16"
type input "0.14"
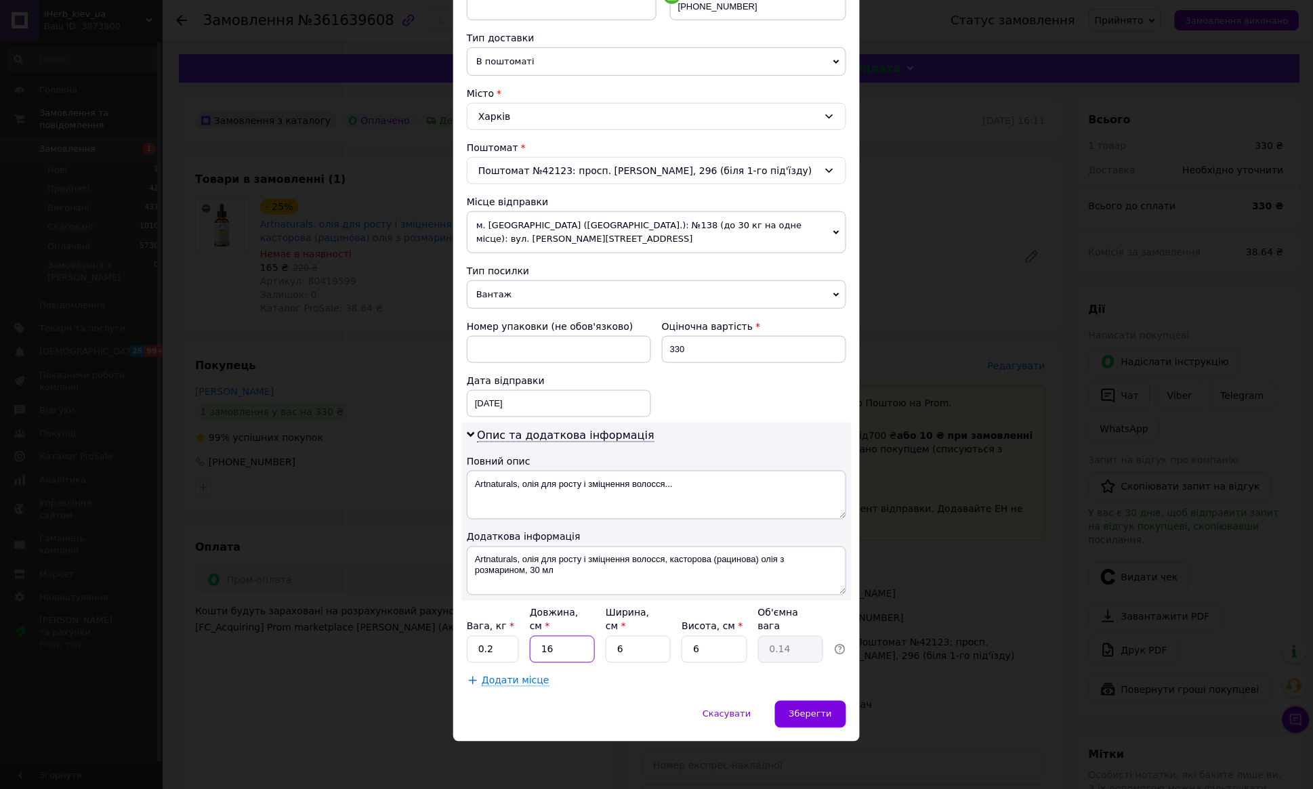
type input "16"
drag, startPoint x: 625, startPoint y: 649, endPoint x: 612, endPoint y: 650, distance: 12.9
click at [612, 650] on input "6" at bounding box center [638, 649] width 65 height 27
type input "9"
type input "0.22"
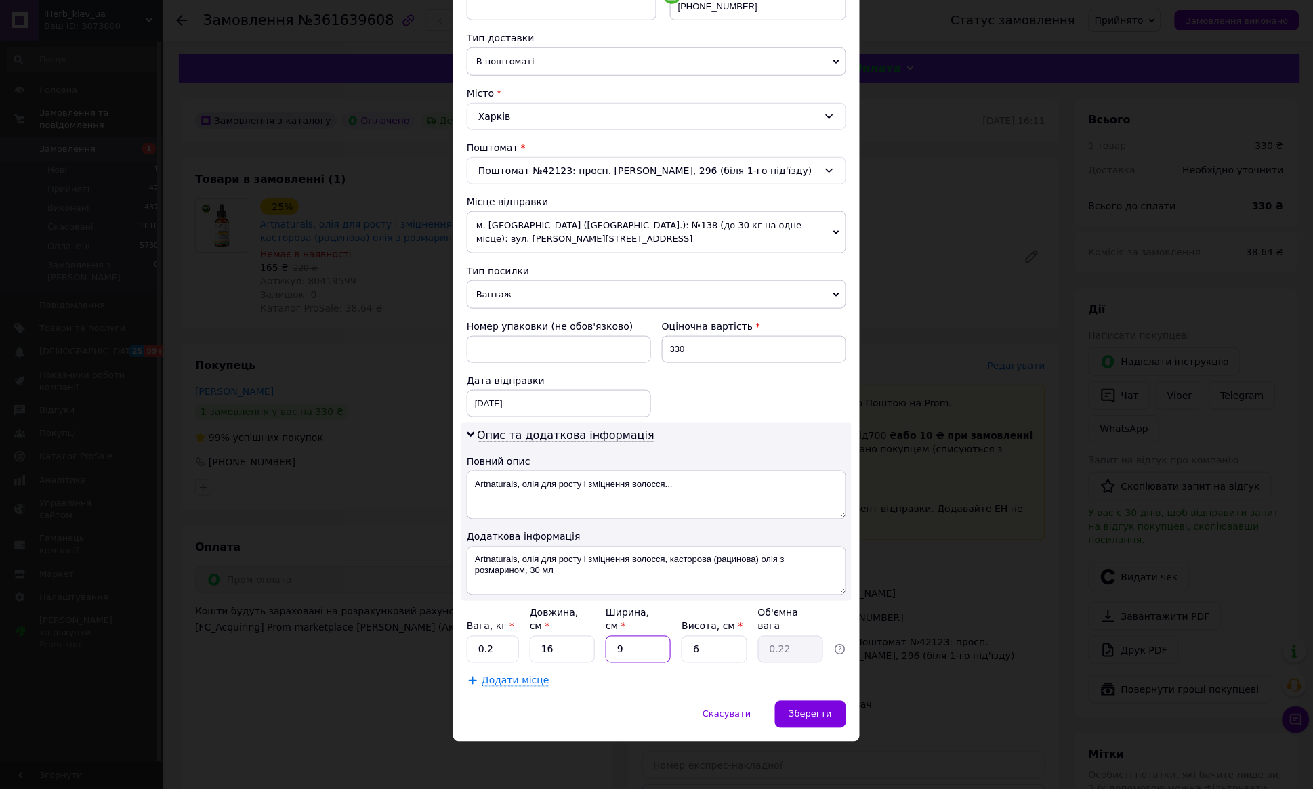
type input "9"
click at [639, 690] on div "Спосіб доставки Нова Пошта (безкоштовно від 2200 ₴) Платник Отримувач Відправни…" at bounding box center [656, 250] width 406 height 902
click at [806, 714] on span "Зберегти" at bounding box center [810, 714] width 43 height 10
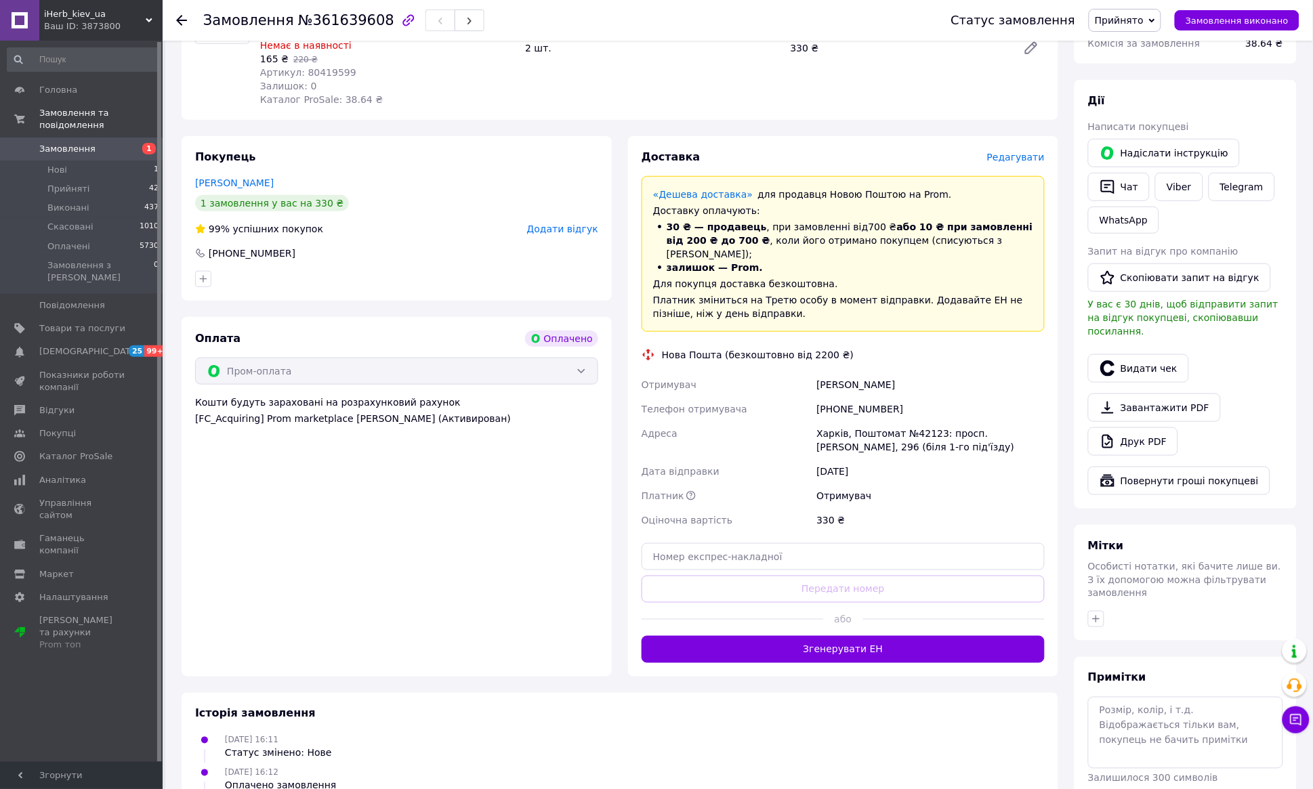
scroll to position [211, 0]
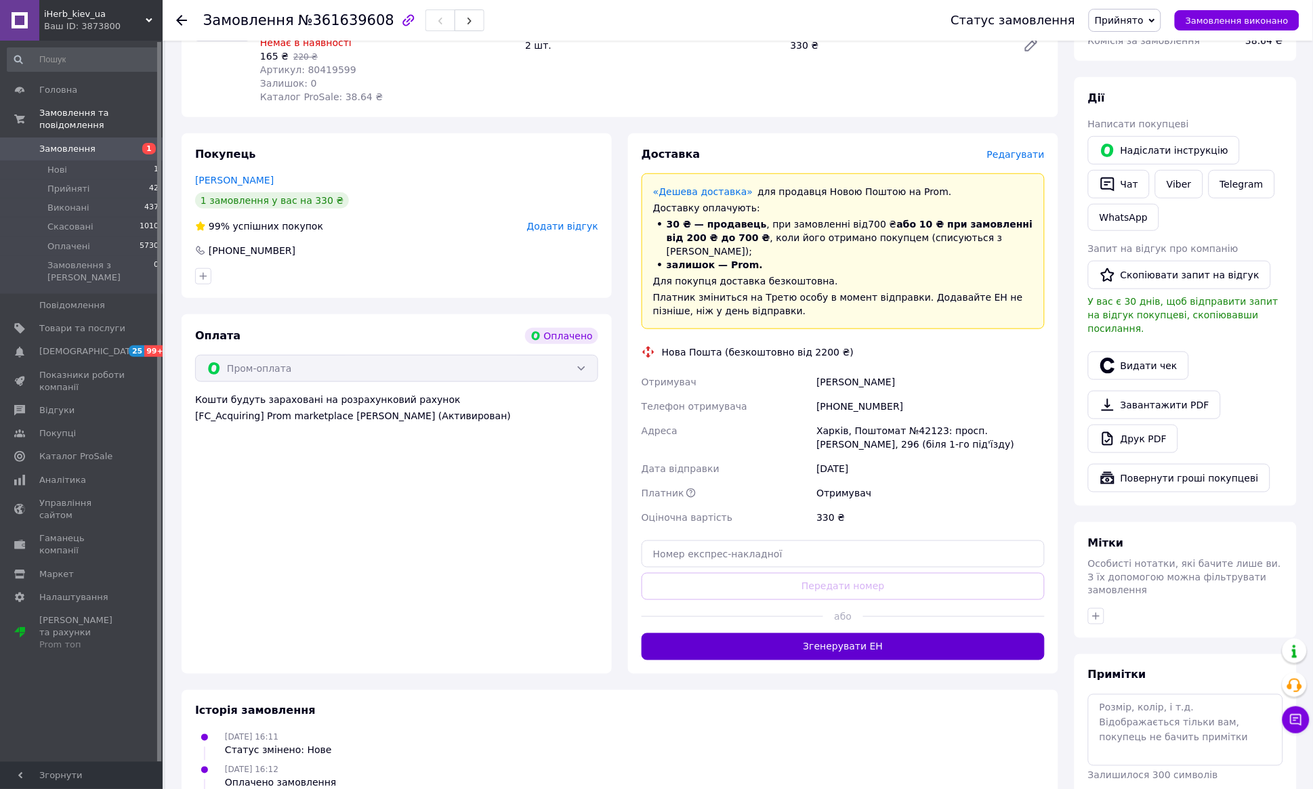
click at [832, 638] on button "Згенерувати ЕН" at bounding box center [843, 646] width 403 height 27
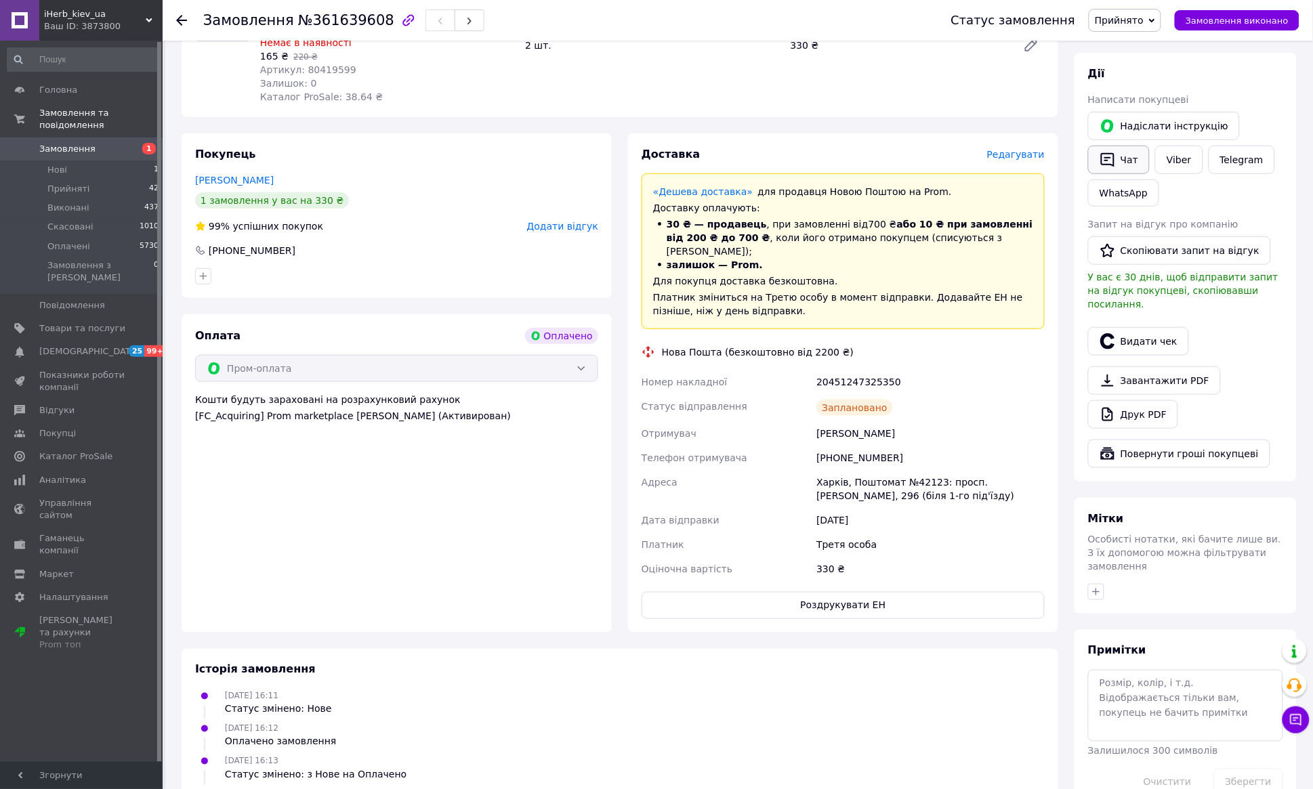
click at [1137, 165] on button "Чат" at bounding box center [1119, 160] width 62 height 28
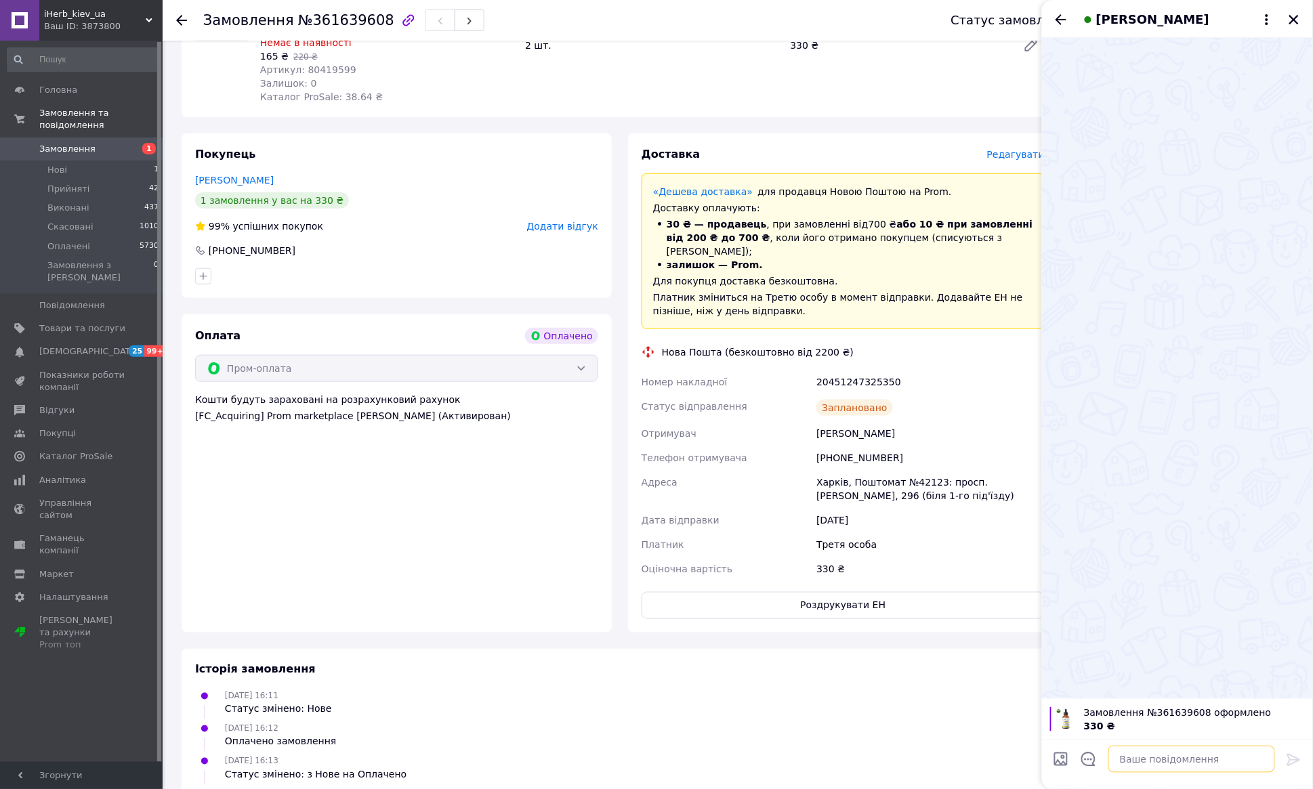
click at [1156, 762] on textarea at bounding box center [1191, 759] width 167 height 27
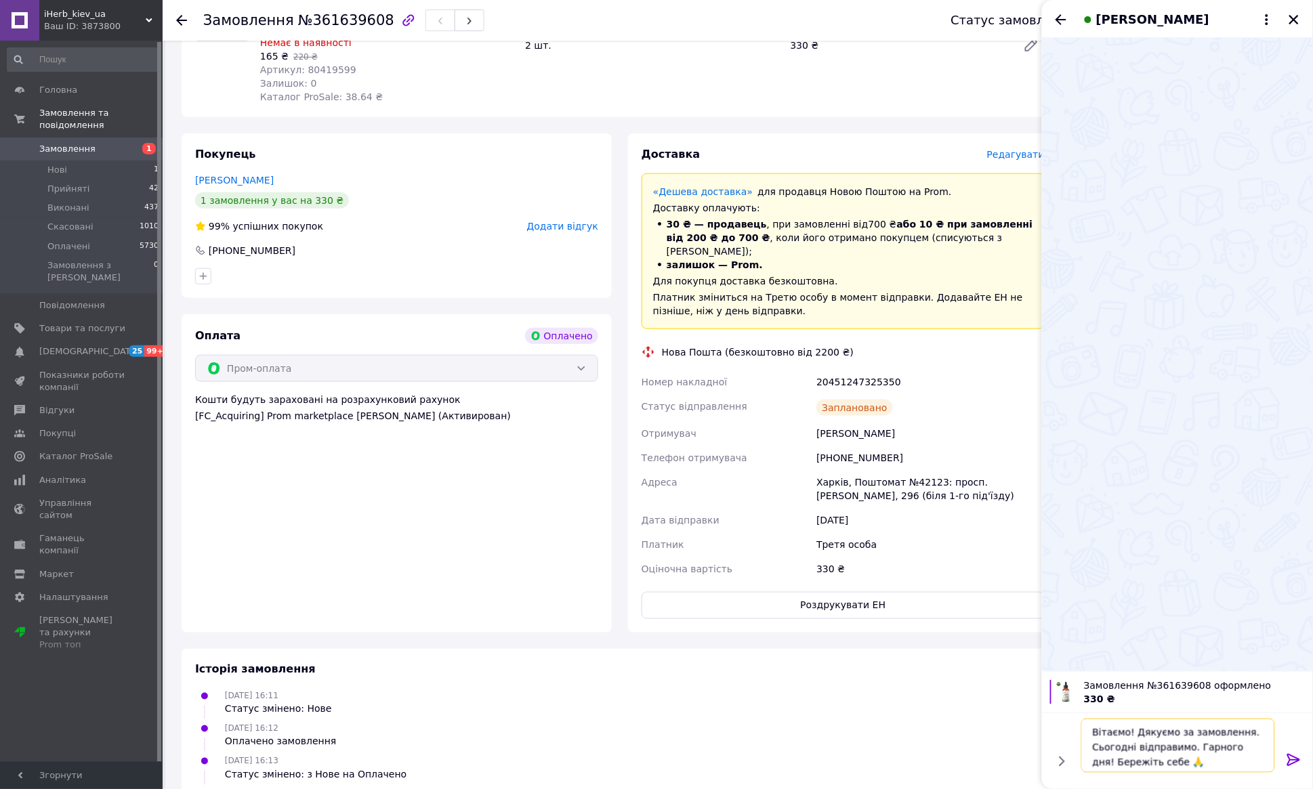
type textarea "Вітаємо! Дякуємо за замовлення. Сьогодні відправимо. Гарного дня! Бережіть себе…"
click at [1291, 758] on icon at bounding box center [1294, 760] width 16 height 16
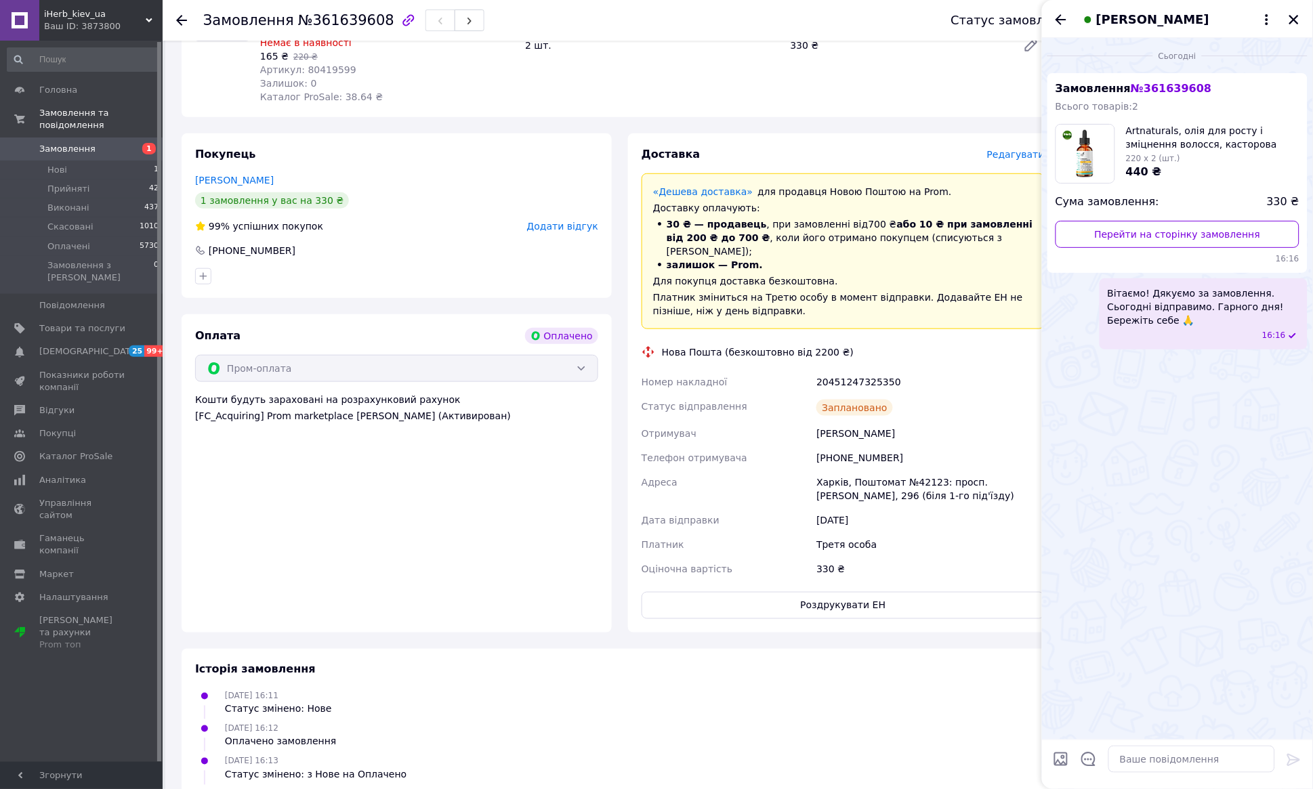
click at [883, 628] on div "Замовлення з каталогу Оплачено Дешева доставка [DATE] 16:11 Товари в замовленні…" at bounding box center [619, 427] width 893 height 1079
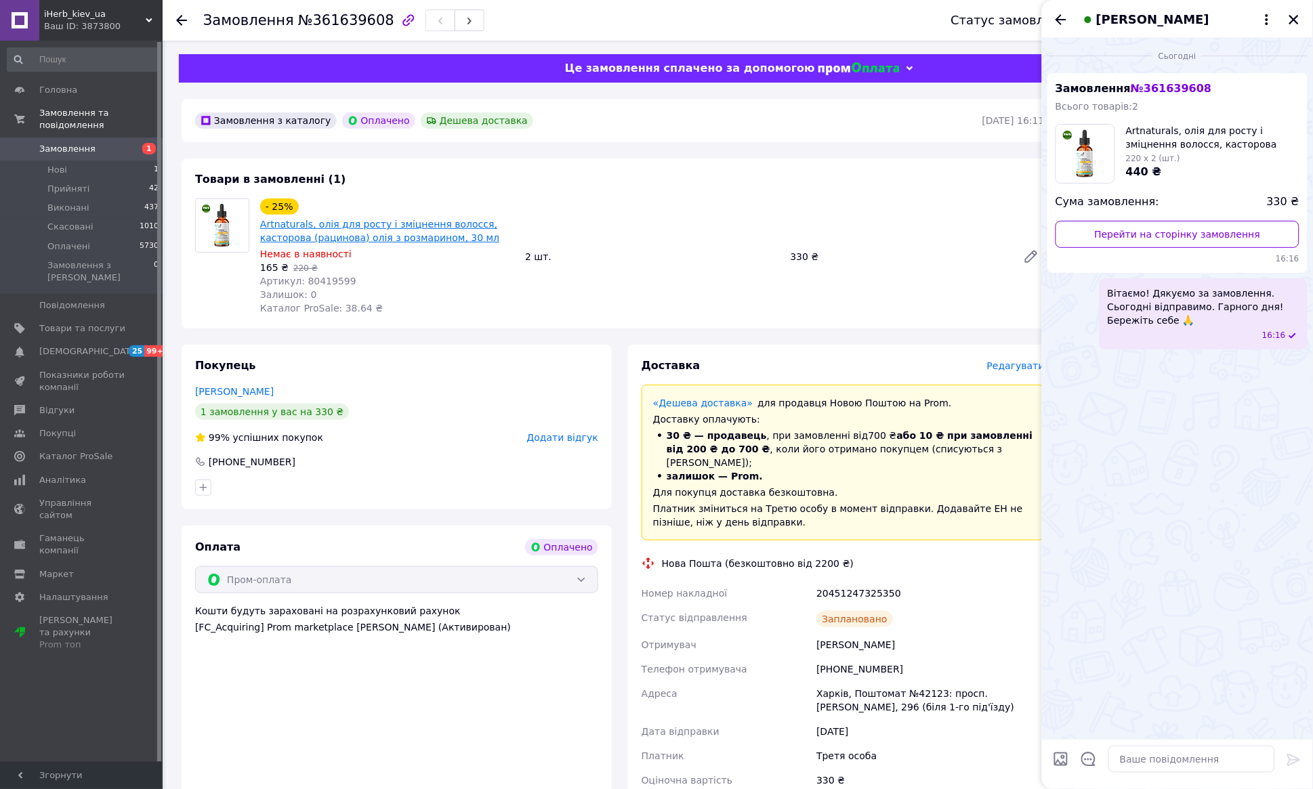
scroll to position [0, 0]
click at [316, 283] on span "Артикул: 80419599" at bounding box center [308, 281] width 96 height 11
copy span "80419599"
click at [79, 322] on span "Товари та послуги" at bounding box center [82, 328] width 86 height 12
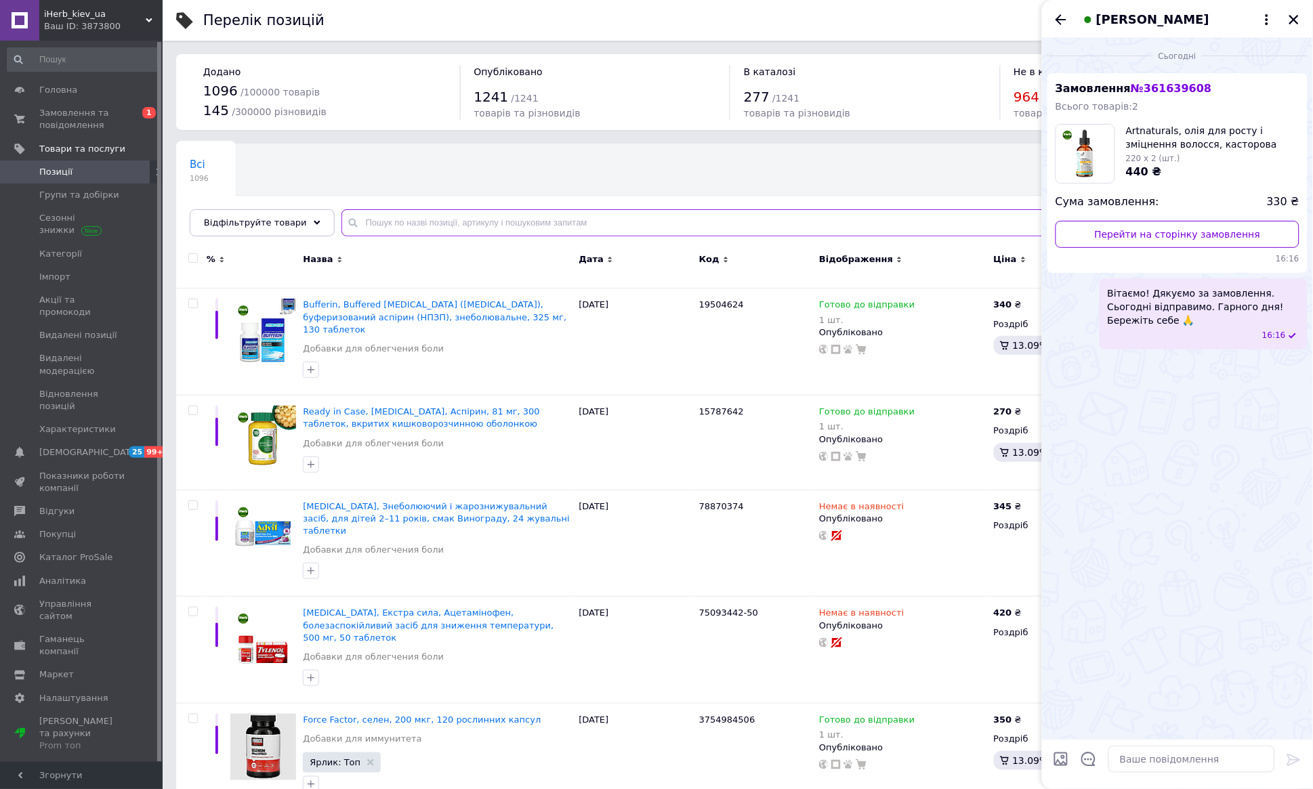
click at [360, 224] on input "text" at bounding box center [813, 222] width 944 height 27
paste input "80419599"
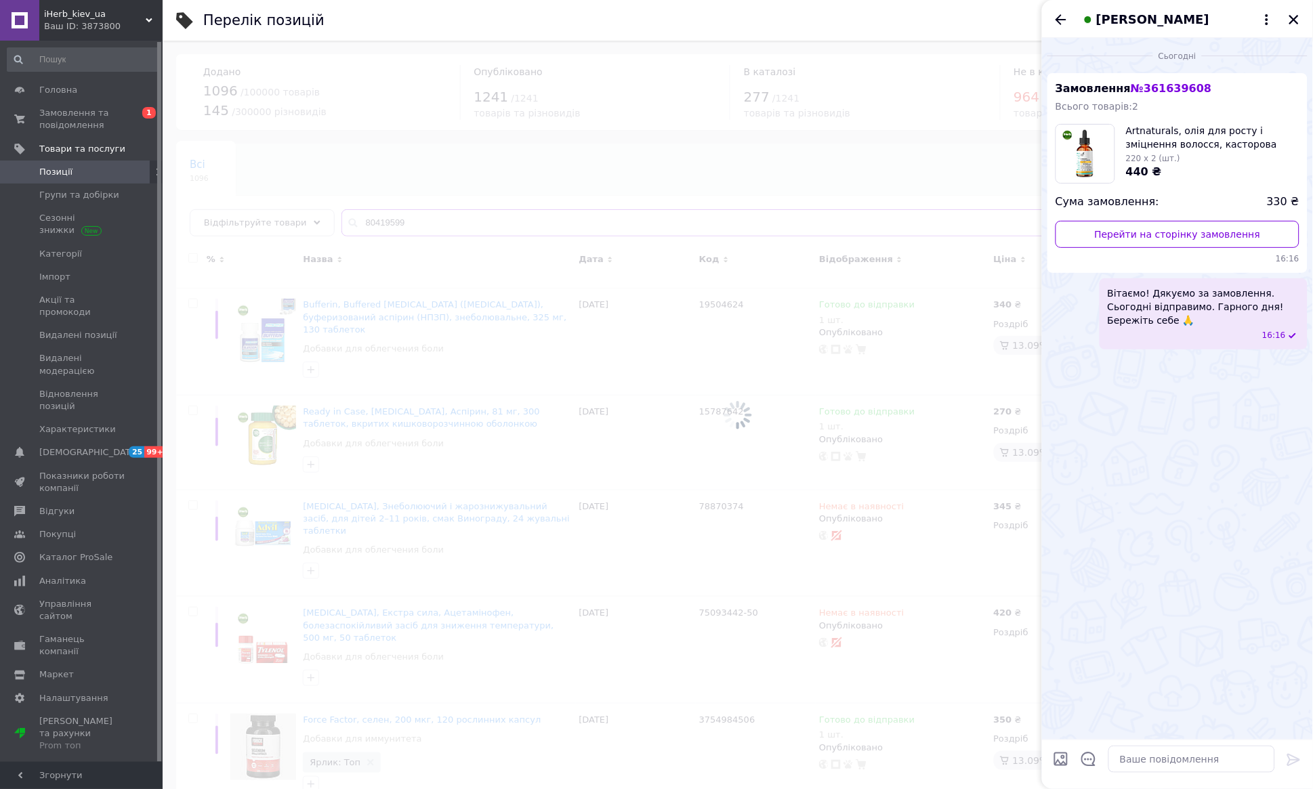
type input "80419599"
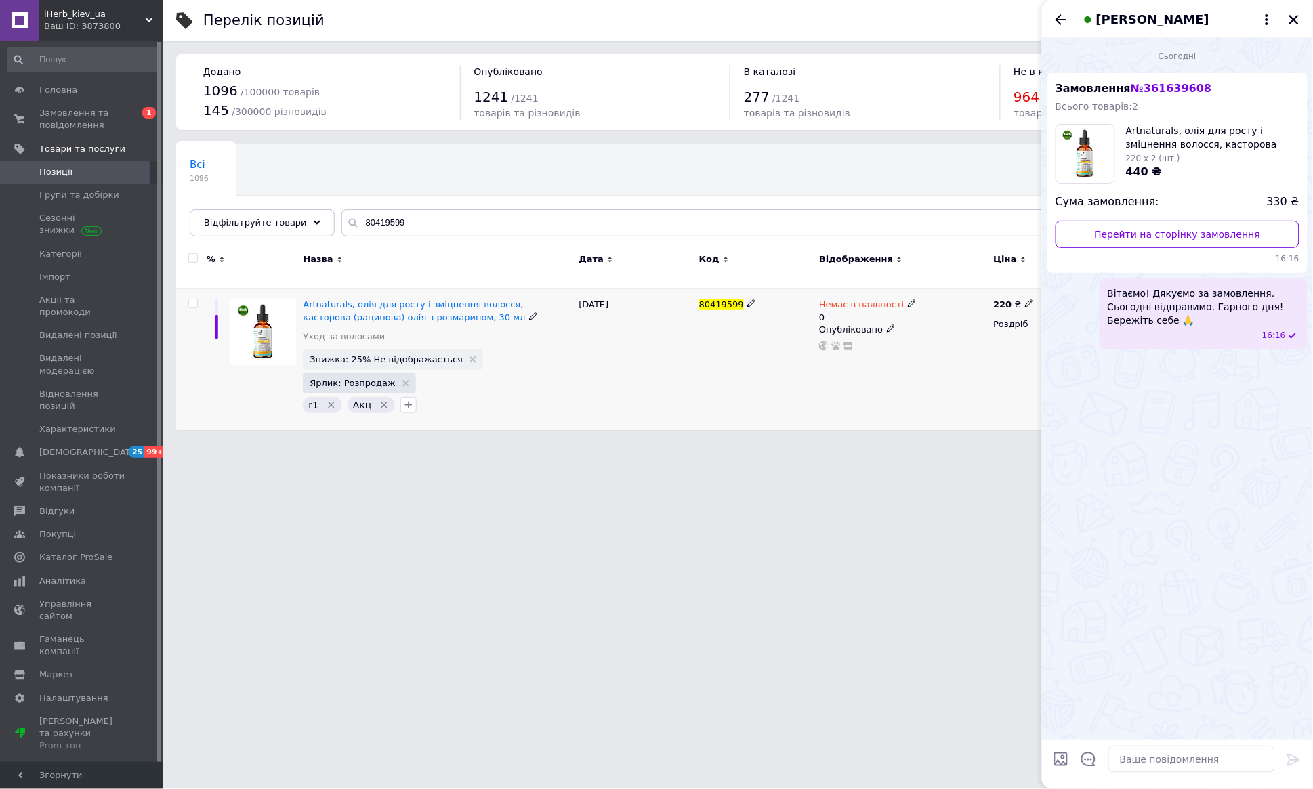
click at [908, 300] on use at bounding box center [911, 303] width 7 height 7
click at [941, 350] on li "Готово до відправки" at bounding box center [989, 359] width 129 height 19
drag, startPoint x: 940, startPoint y: 339, endPoint x: 931, endPoint y: 339, distance: 8.8
click at [931, 344] on input "0" at bounding box center [976, 357] width 103 height 27
drag, startPoint x: 942, startPoint y: 333, endPoint x: 951, endPoint y: 333, distance: 8.2
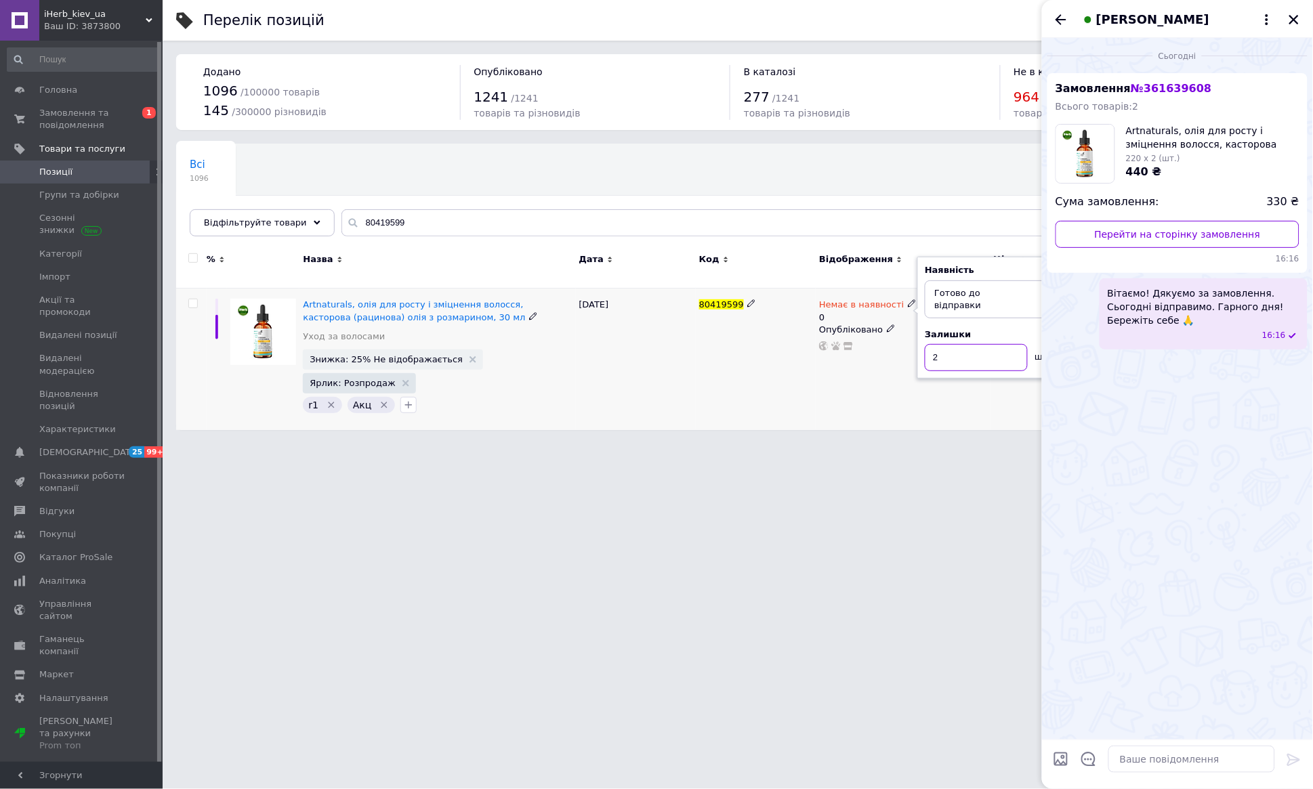
click at [934, 344] on input "2" at bounding box center [976, 357] width 103 height 27
type input "1"
click at [833, 444] on html "iHerb_kiev_ua Ваш ID: 3873800 Сайт iHerb_kiev_ua Кабінет покупця Перевірити ста…" at bounding box center [656, 222] width 1313 height 444
